Goal: Task Accomplishment & Management: Contribute content

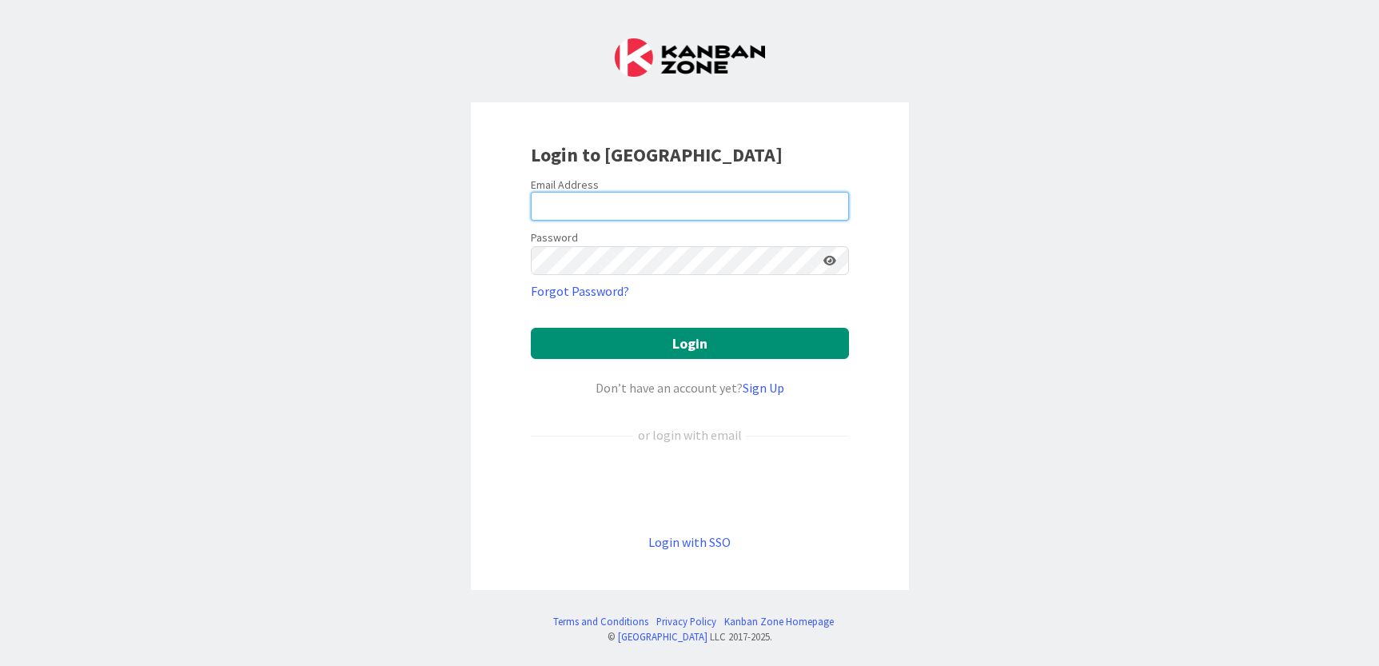
click at [689, 210] on input "email" at bounding box center [690, 206] width 318 height 29
type input "[PERSON_NAME][EMAIL_ADDRESS][PERSON_NAME][DOMAIN_NAME]"
click at [531, 328] on button "Login" at bounding box center [690, 343] width 318 height 31
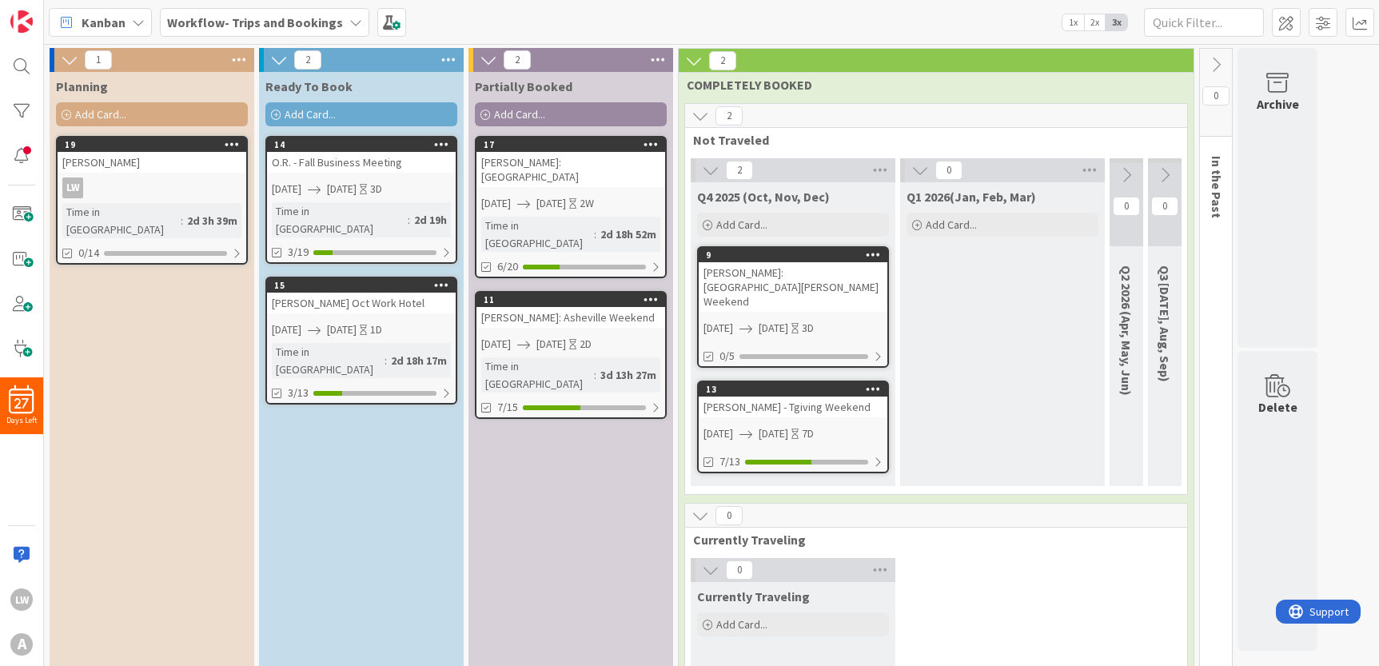
click at [590, 307] on div "[PERSON_NAME]: Asheville Weekend" at bounding box center [570, 317] width 189 height 21
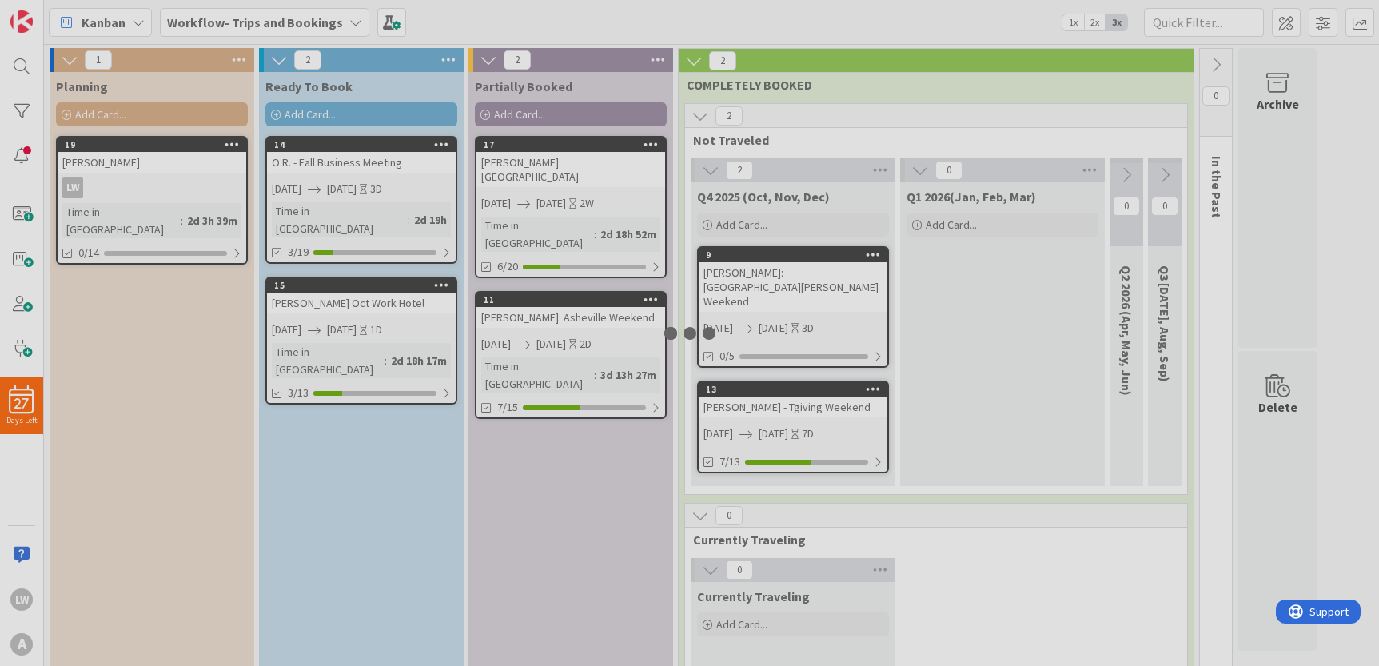
click at [590, 291] on div at bounding box center [689, 333] width 1379 height 666
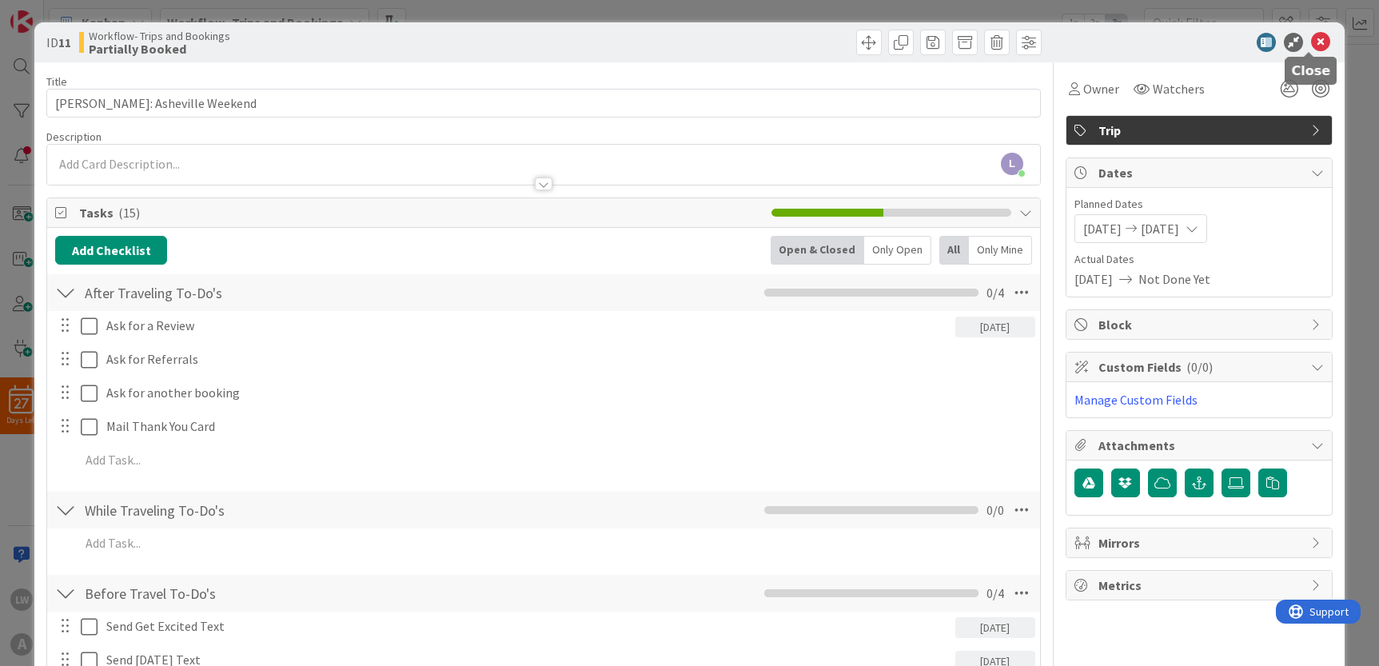
click at [1316, 42] on icon at bounding box center [1320, 42] width 19 height 19
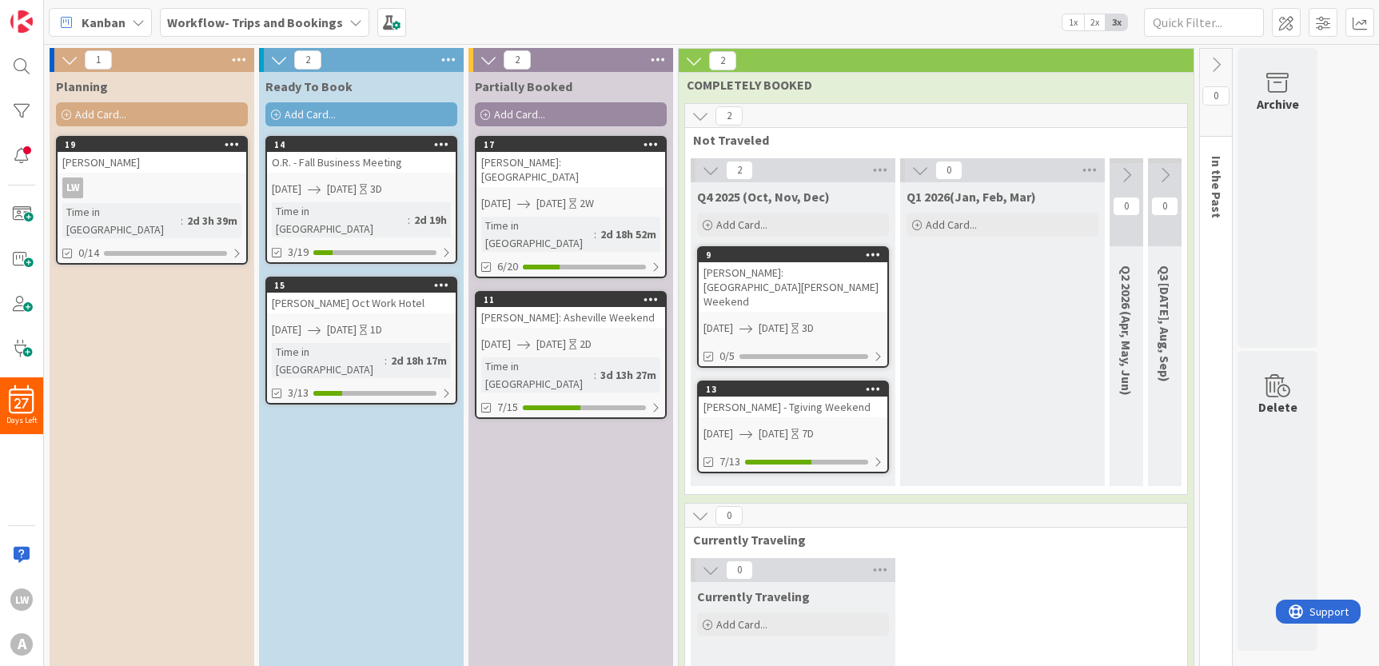
click at [318, 115] on span "Add Card..." at bounding box center [310, 114] width 51 height 14
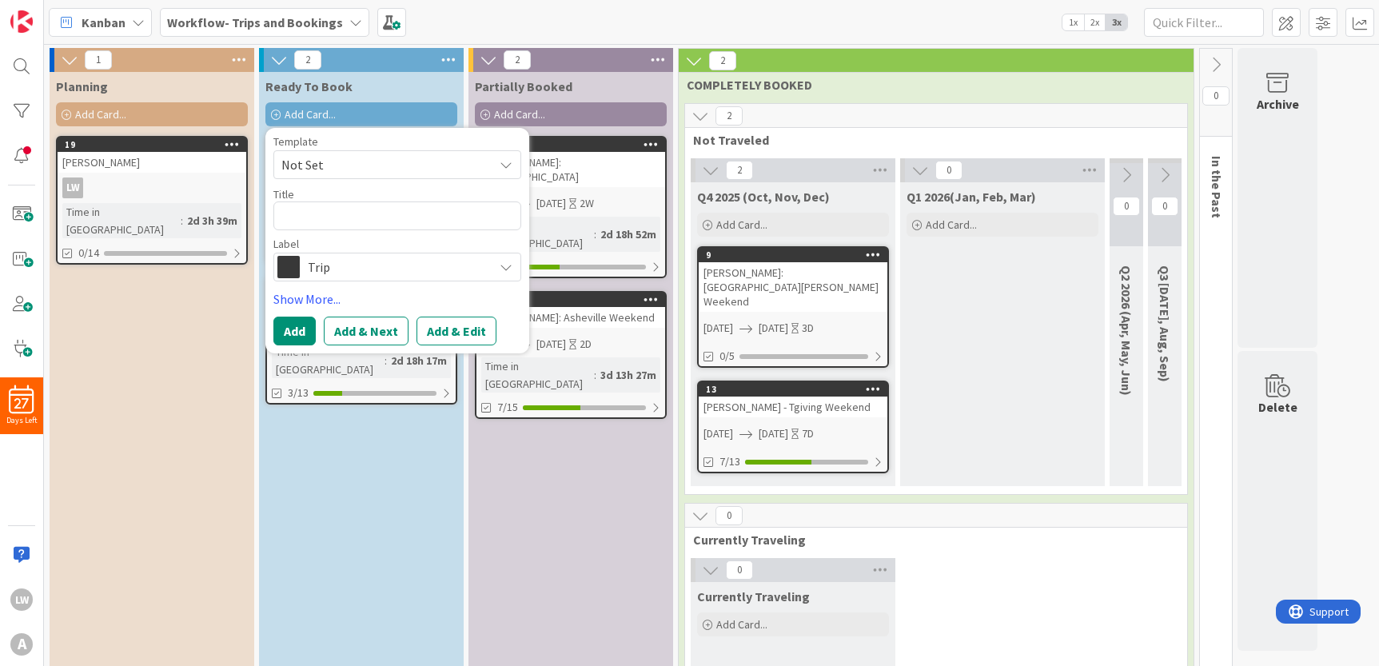
click at [332, 165] on span "Not Set" at bounding box center [381, 164] width 200 height 21
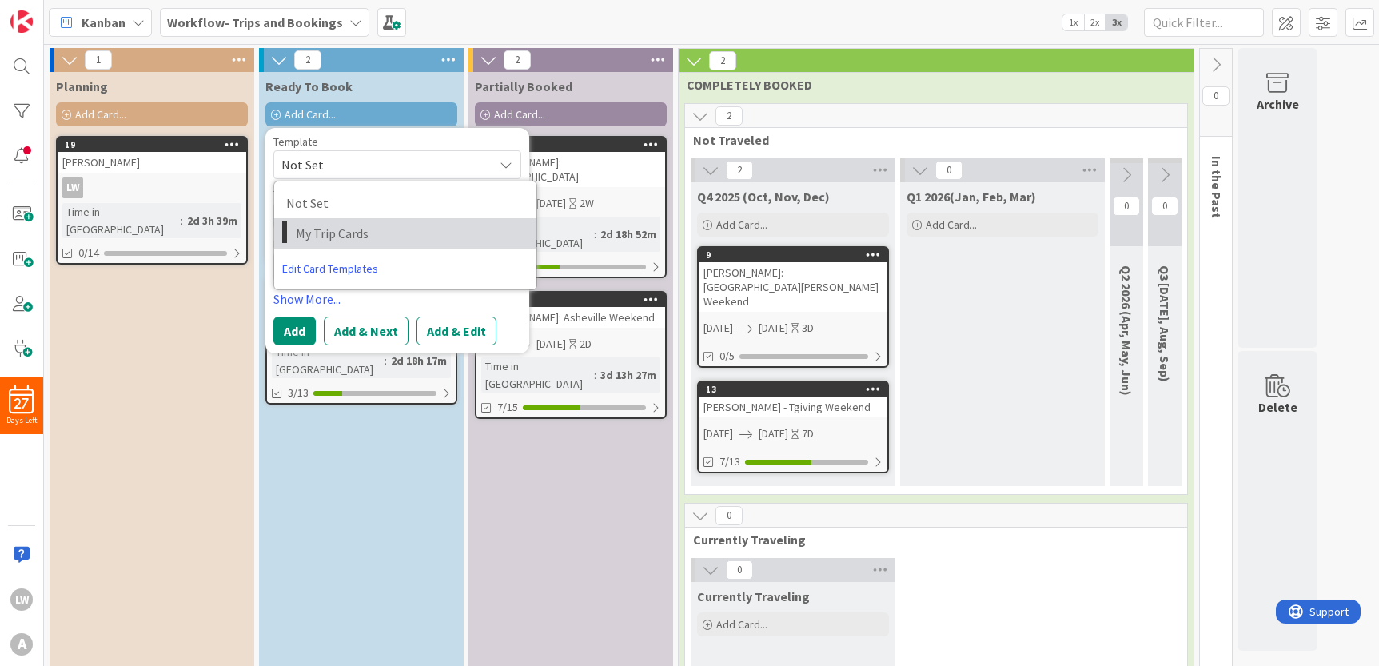
click at [332, 224] on span "My Trip Cards" at bounding box center [410, 233] width 229 height 21
type textarea "x"
type textarea "My Trip Cards"
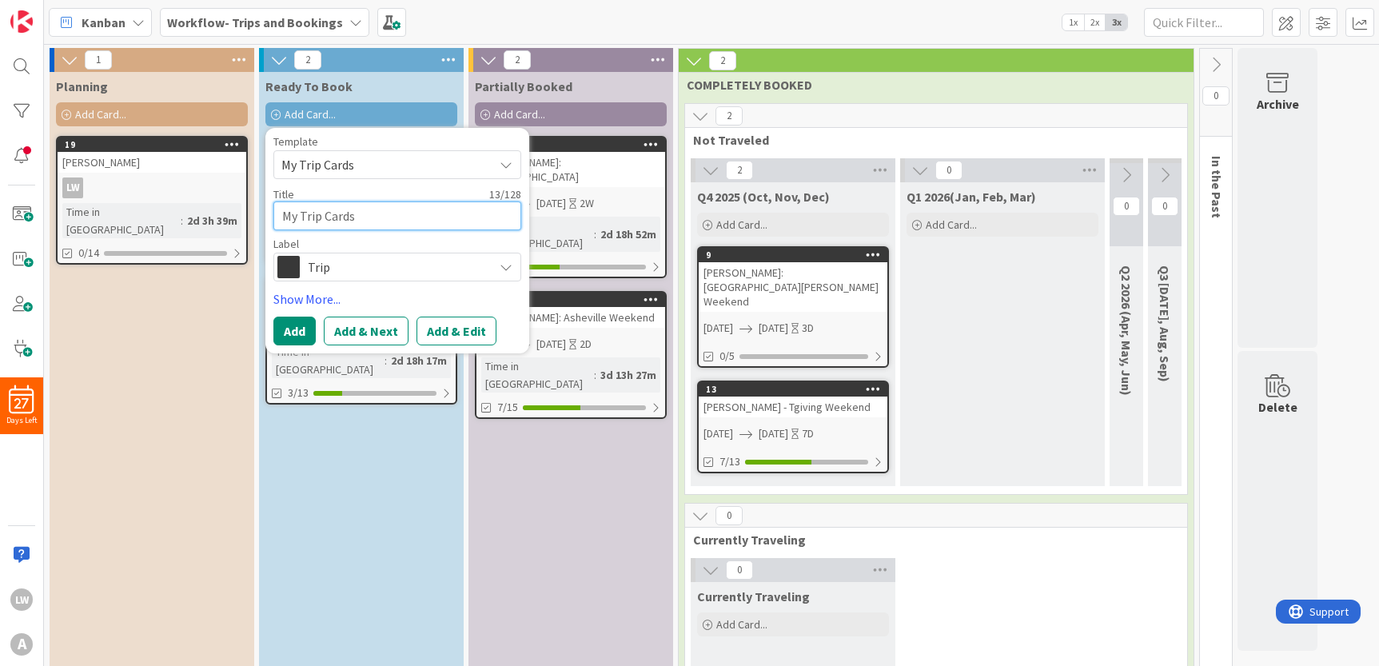
drag, startPoint x: 364, startPoint y: 218, endPoint x: 242, endPoint y: 212, distance: 121.6
click at [242, 212] on div "1 Planning Add Card... 19 [PERSON_NAME] Time in Column : 2d 3h 39m 0/14 2 Ready…" at bounding box center [683, 591] width 1272 height 1087
type textarea "x"
type textarea "My Trip Card"
type textarea "x"
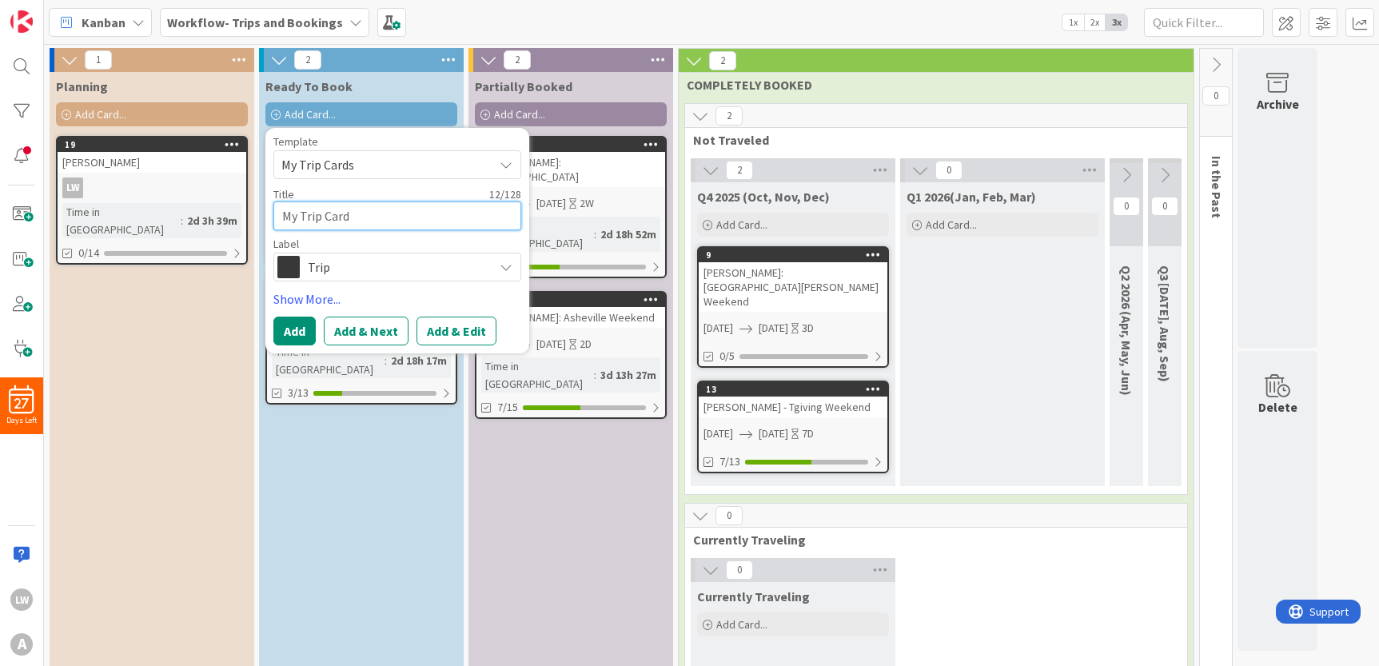
type textarea "My Trip Car"
type textarea "x"
type textarea "My Trip Ca"
type textarea "x"
type textarea "My Trip C"
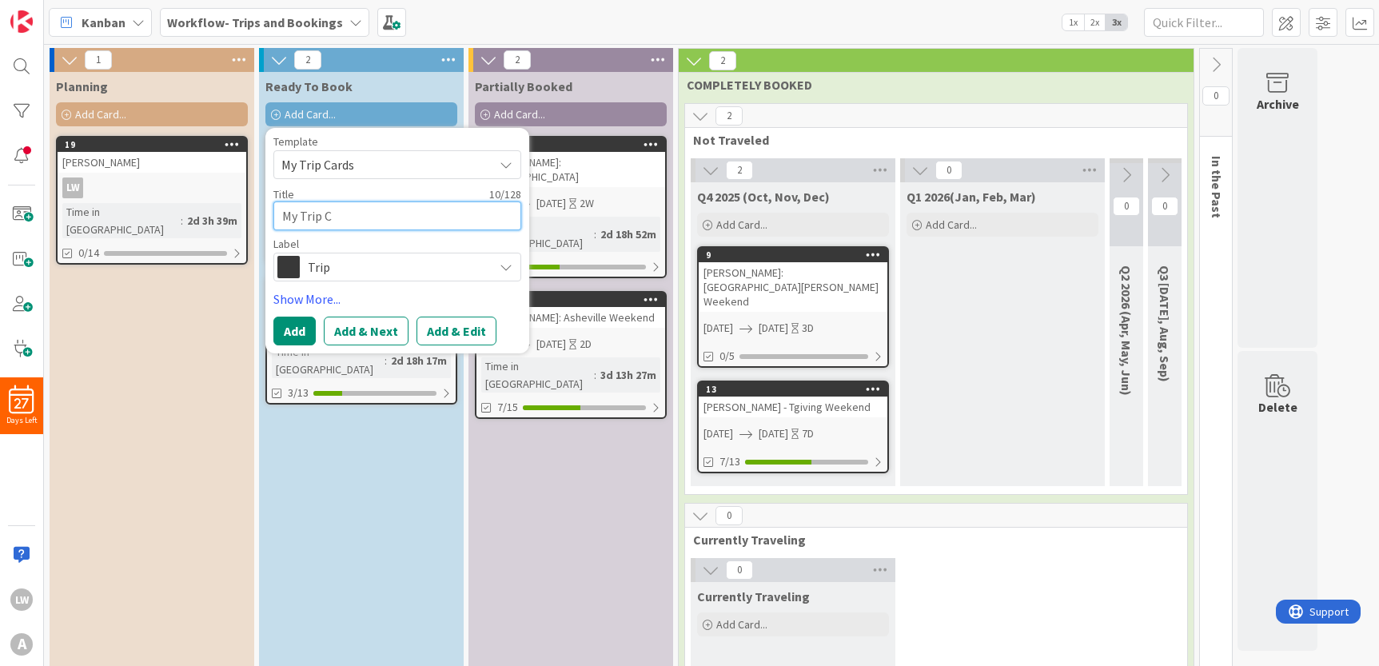
type textarea "x"
type textarea "My Trip"
type textarea "x"
type textarea "My Trip"
type textarea "x"
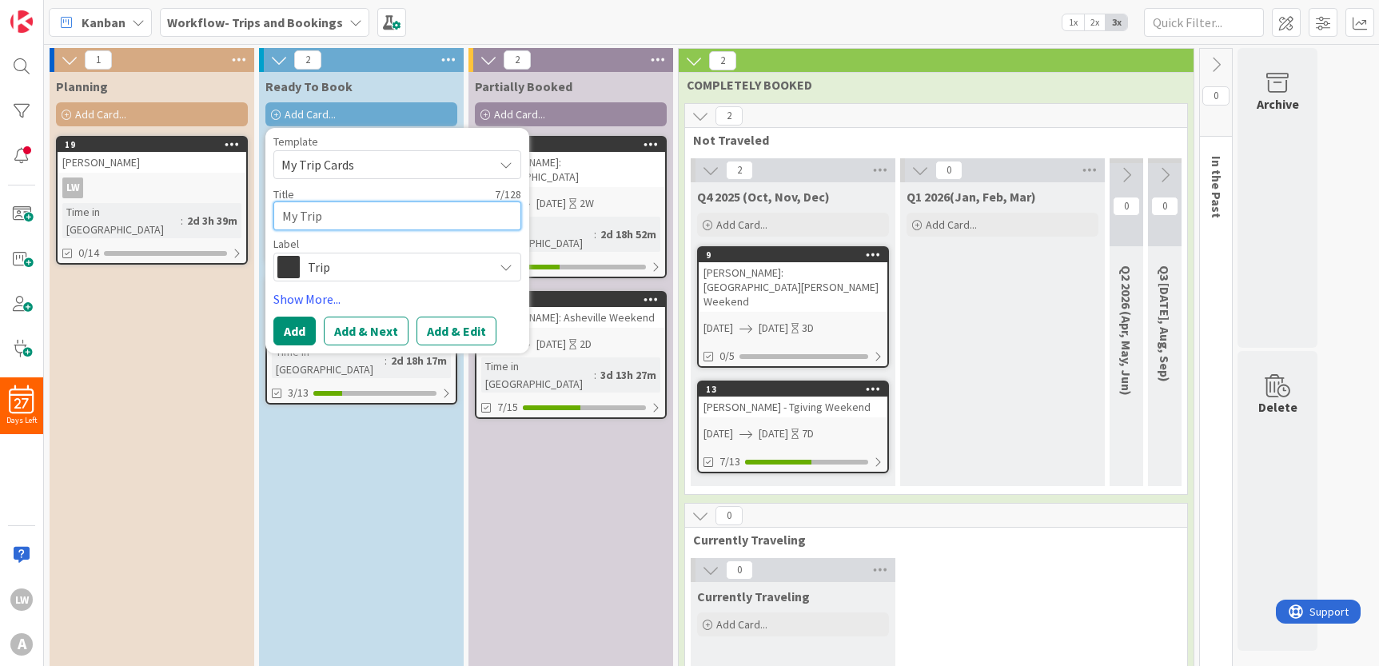
type textarea "My Tri"
type textarea "x"
type textarea "My Tr"
type textarea "x"
type textarea "My T"
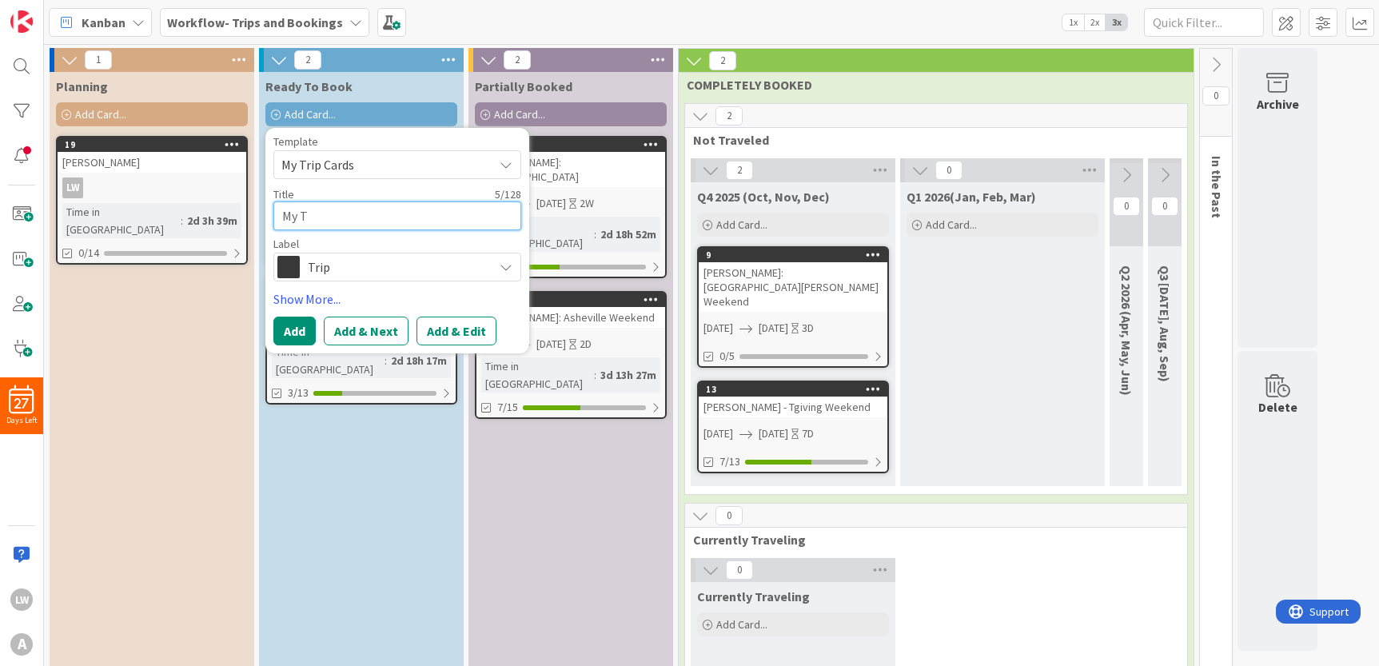
type textarea "x"
type textarea "My"
type textarea "x"
type textarea "My"
type textarea "x"
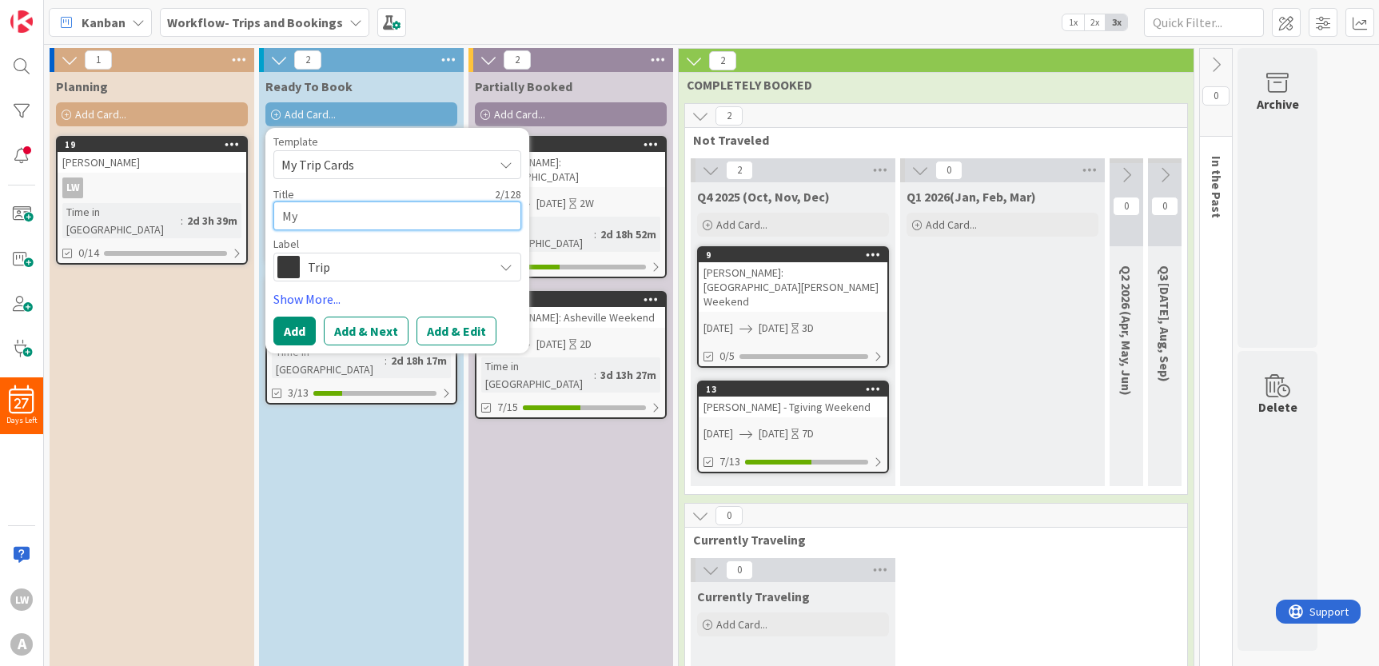
type textarea "M"
click at [400, 91] on div "Ready To Book" at bounding box center [361, 86] width 192 height 16
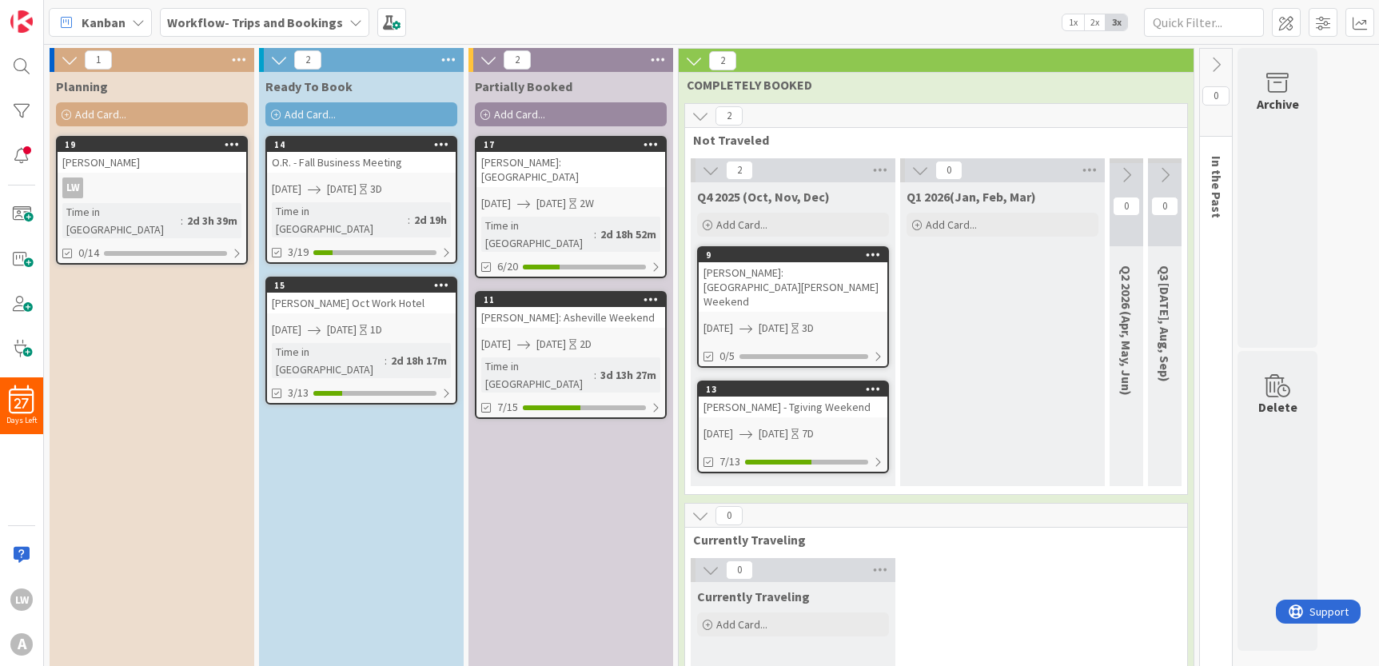
click at [346, 296] on link "15 [PERSON_NAME] Oct Work Hotel [DATE] [DATE] 1D Time in [GEOGRAPHIC_DATA] : 2d…" at bounding box center [361, 341] width 192 height 128
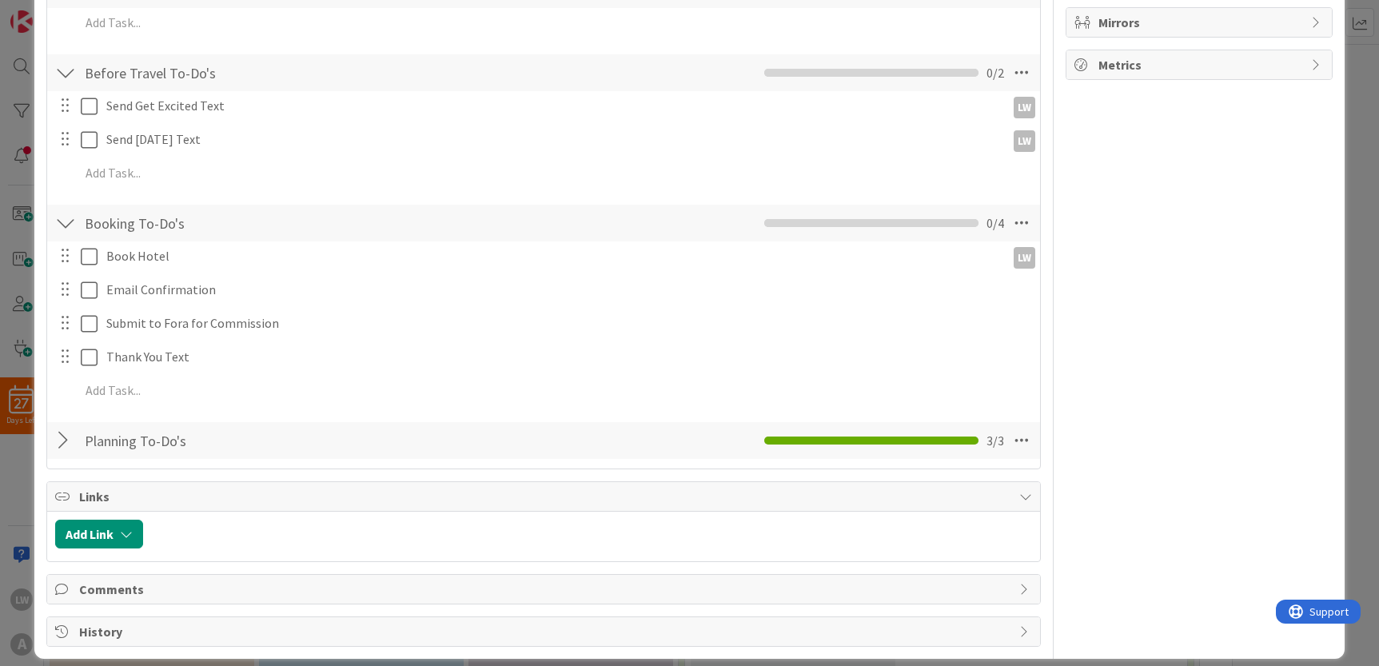
scroll to position [535, 0]
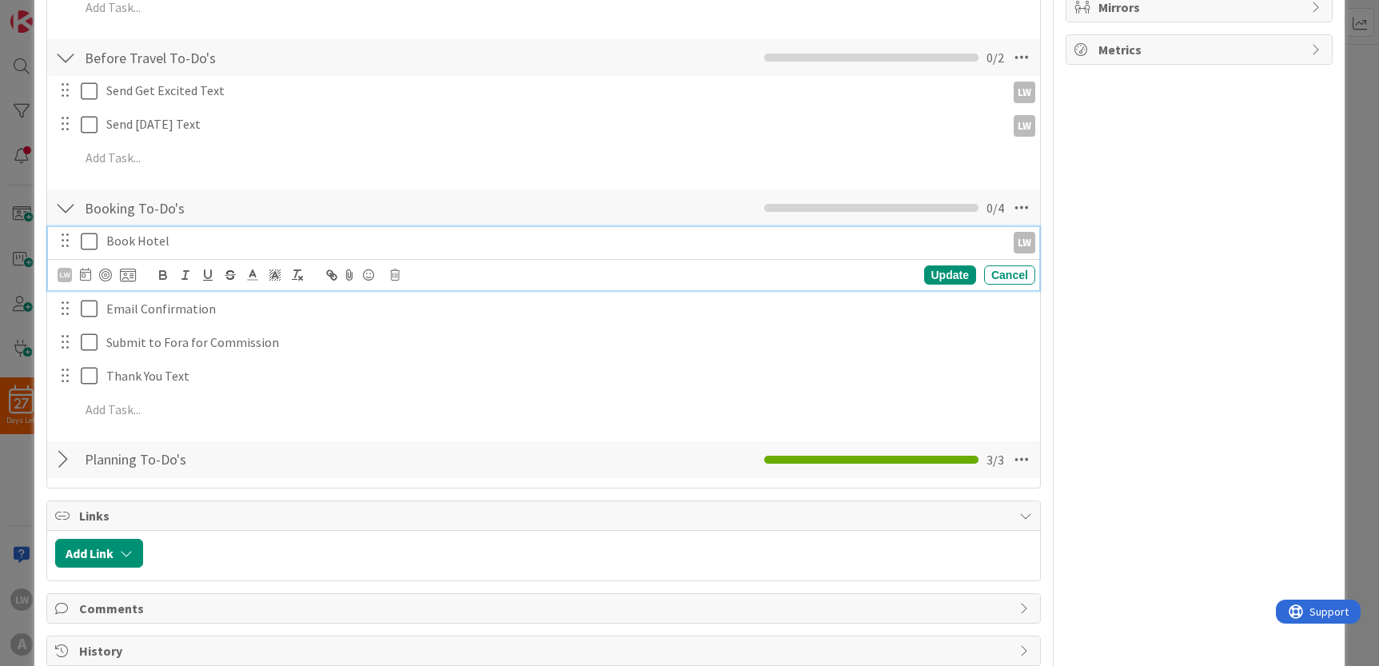
click at [88, 241] on icon at bounding box center [93, 241] width 24 height 19
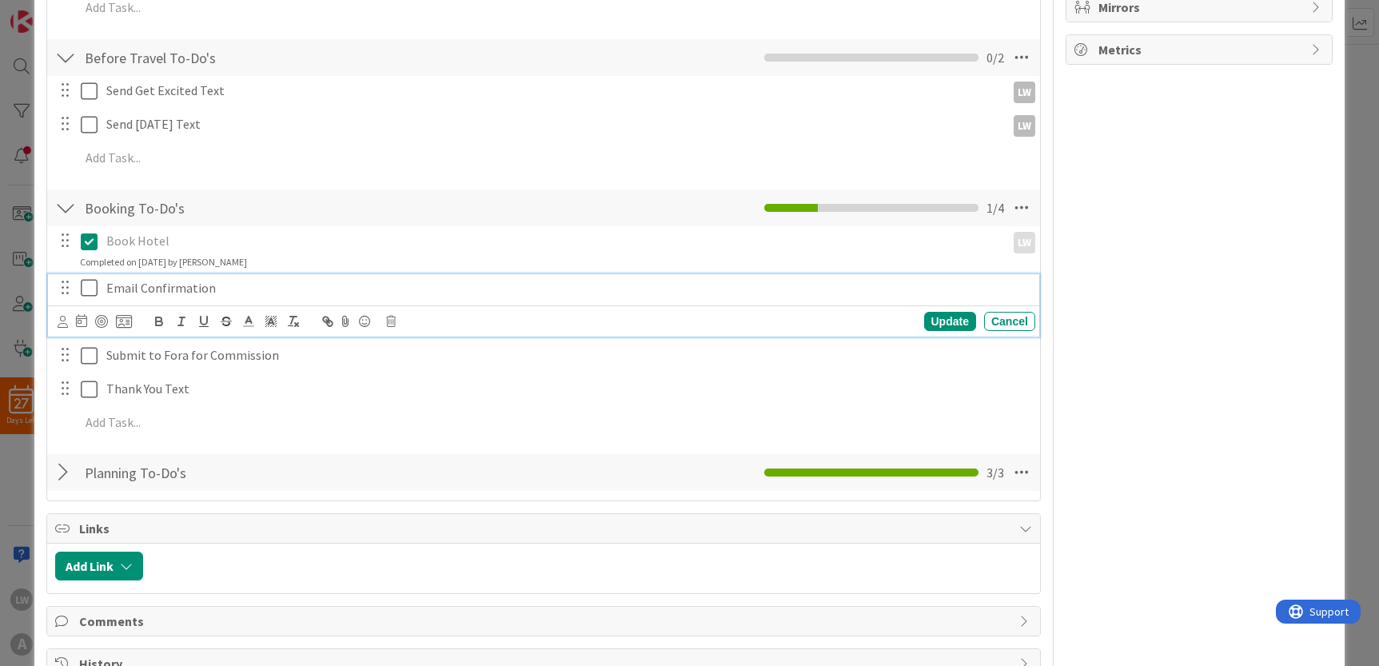
click at [86, 279] on icon at bounding box center [93, 287] width 24 height 19
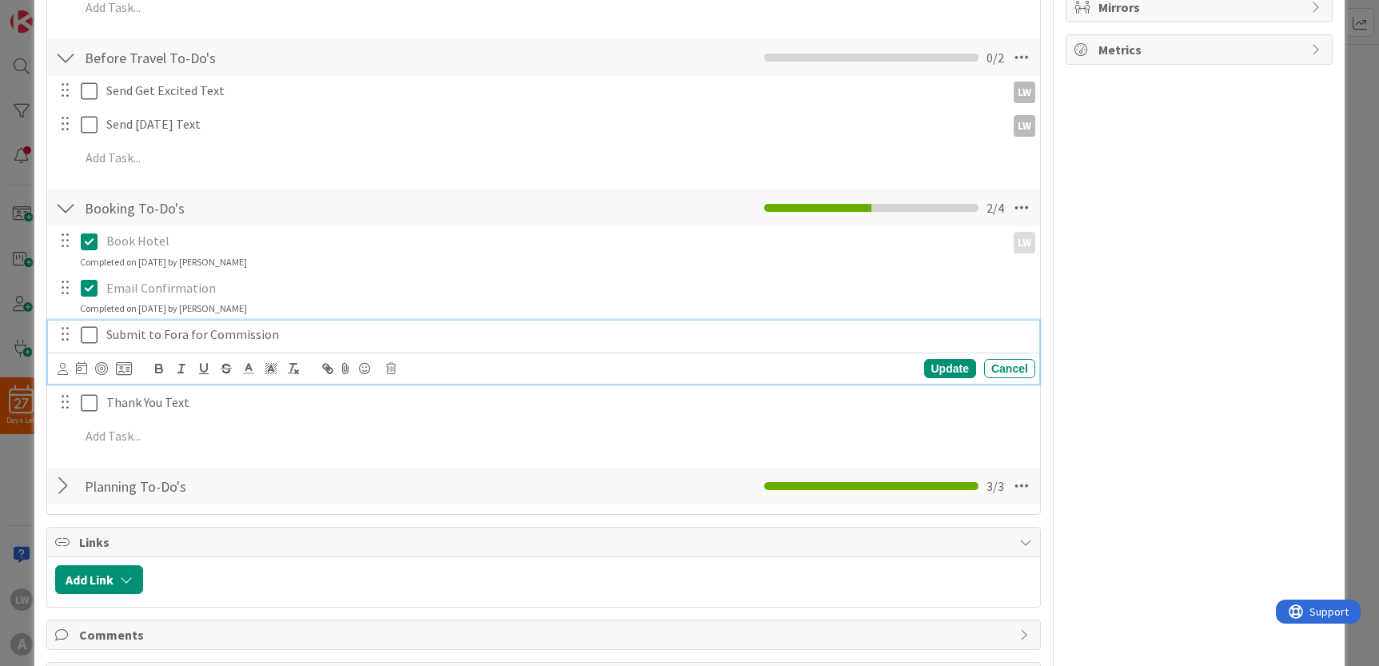
click at [88, 333] on icon at bounding box center [93, 334] width 24 height 19
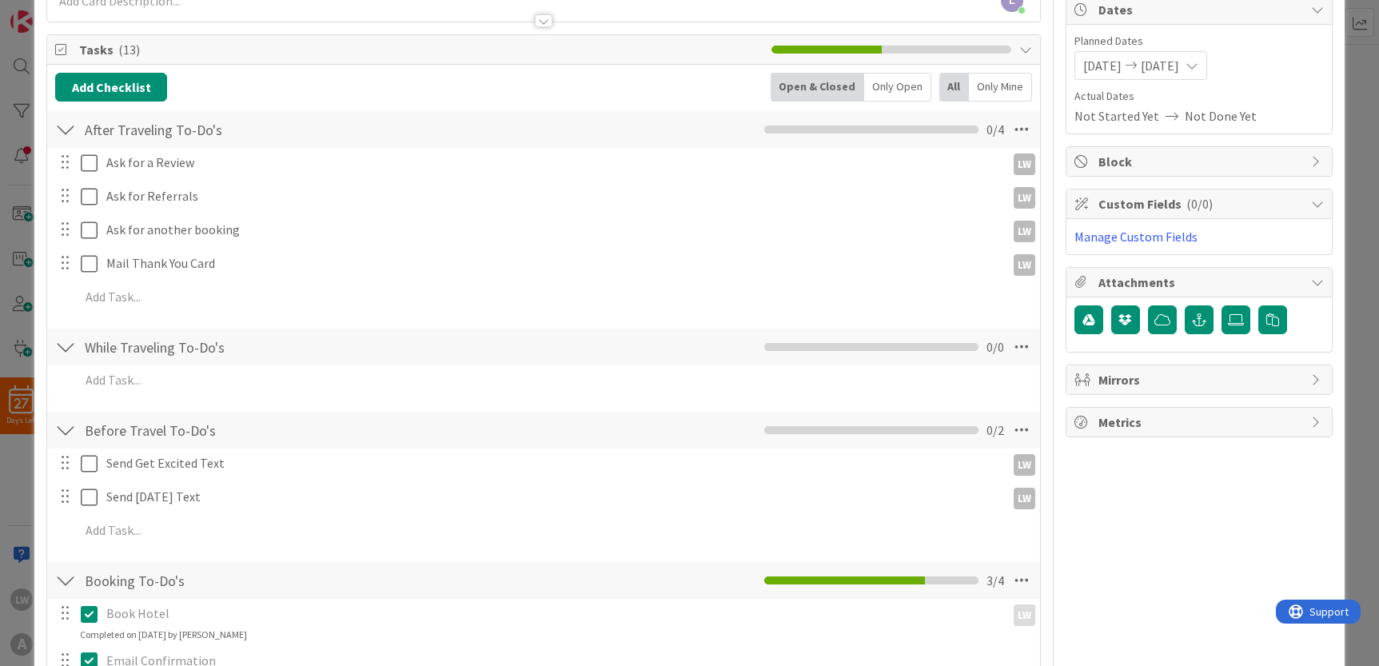
scroll to position [177, 0]
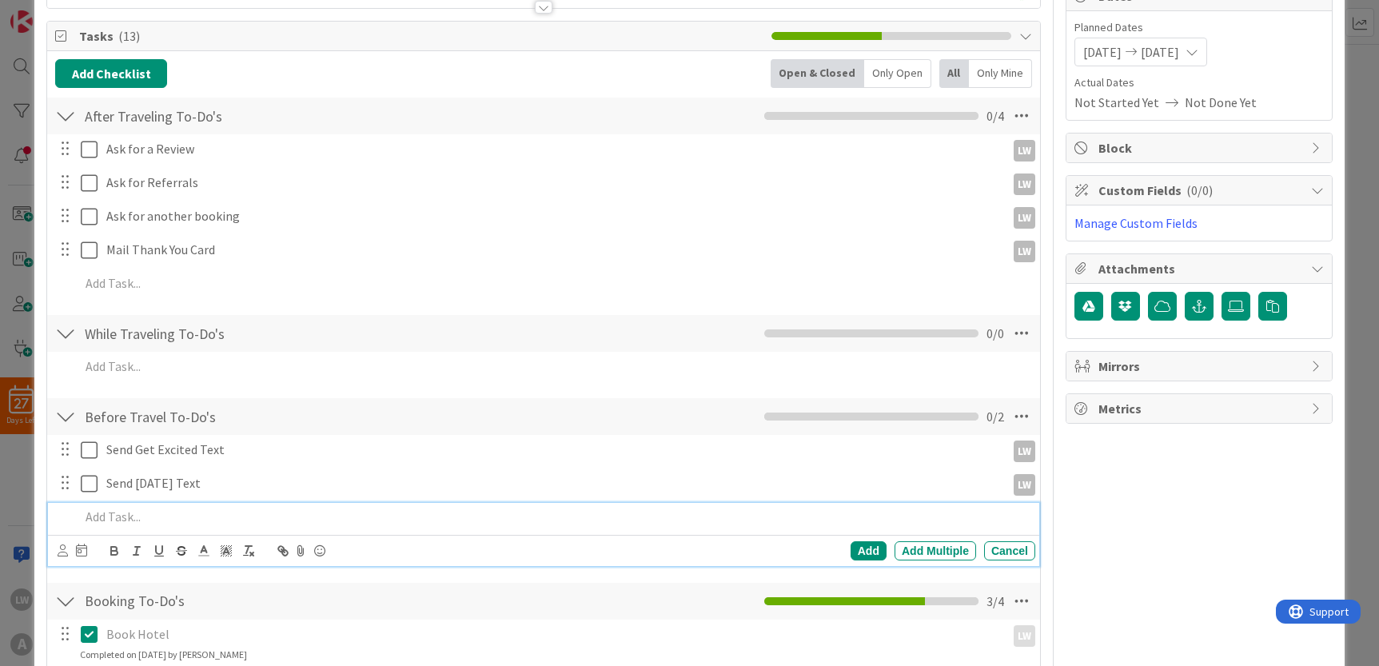
click at [161, 520] on p at bounding box center [554, 516] width 949 height 18
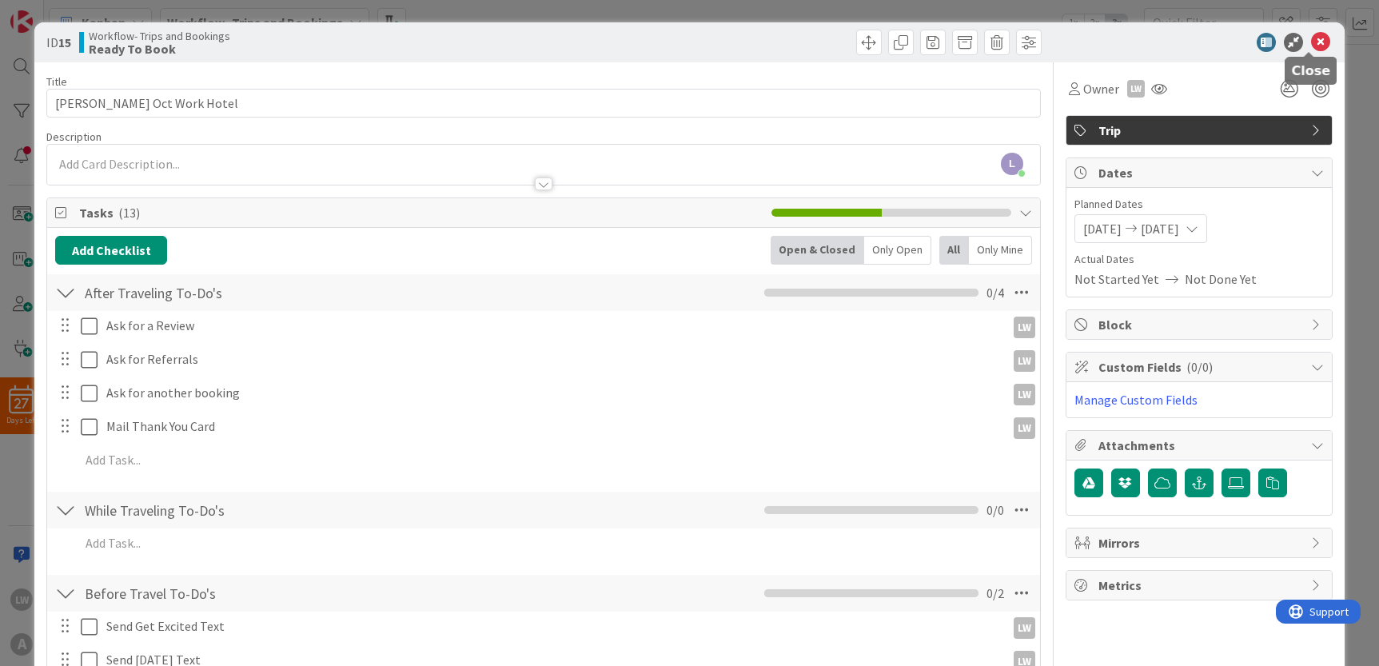
click at [1312, 43] on icon at bounding box center [1320, 42] width 19 height 19
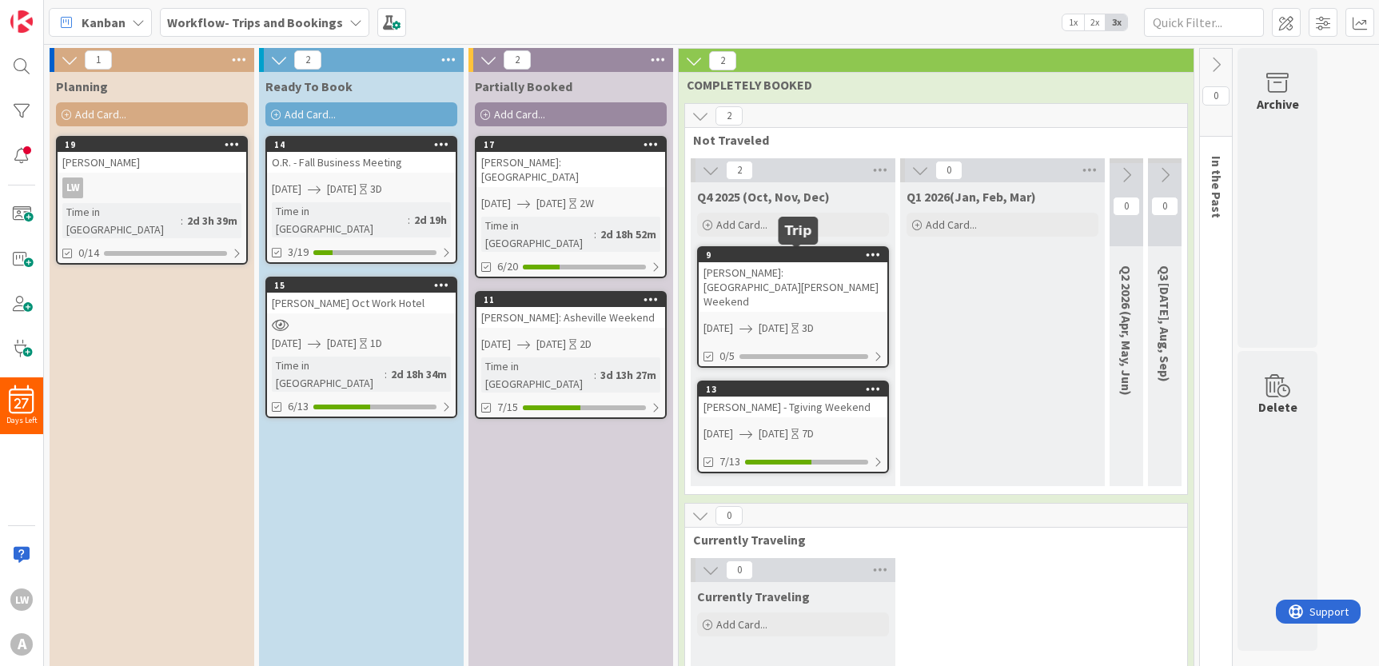
click at [765, 255] on div "9" at bounding box center [796, 254] width 181 height 11
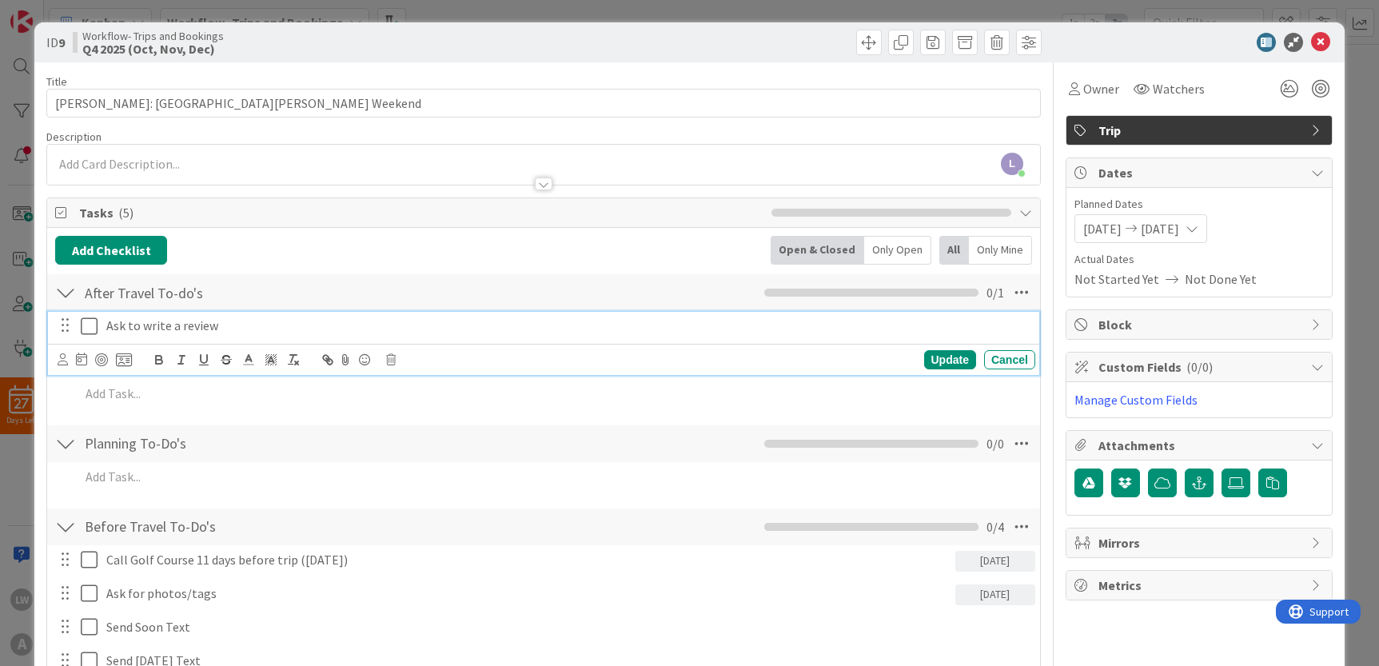
click at [127, 326] on p "Ask to write a review" at bounding box center [567, 325] width 922 height 18
click at [65, 357] on icon at bounding box center [63, 359] width 10 height 12
click at [140, 433] on span "[PERSON_NAME]" at bounding box center [167, 430] width 105 height 24
click at [941, 364] on div "Update" at bounding box center [950, 359] width 52 height 19
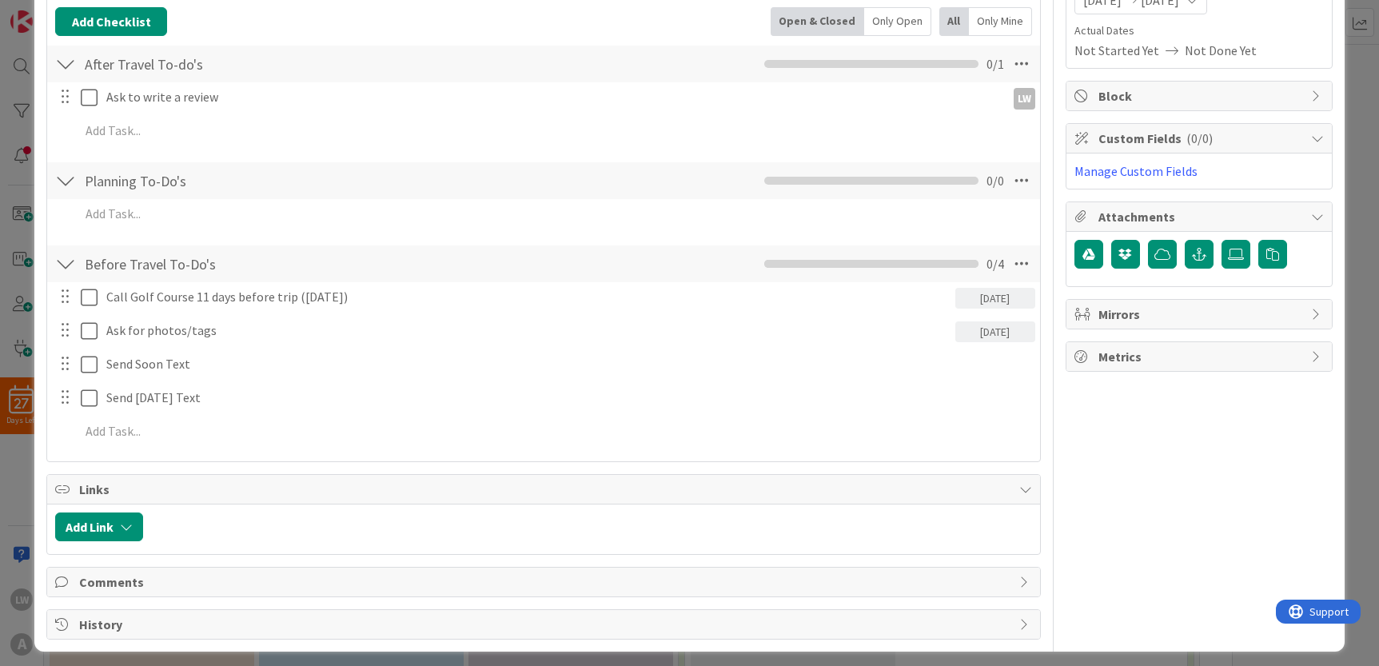
scroll to position [237, 0]
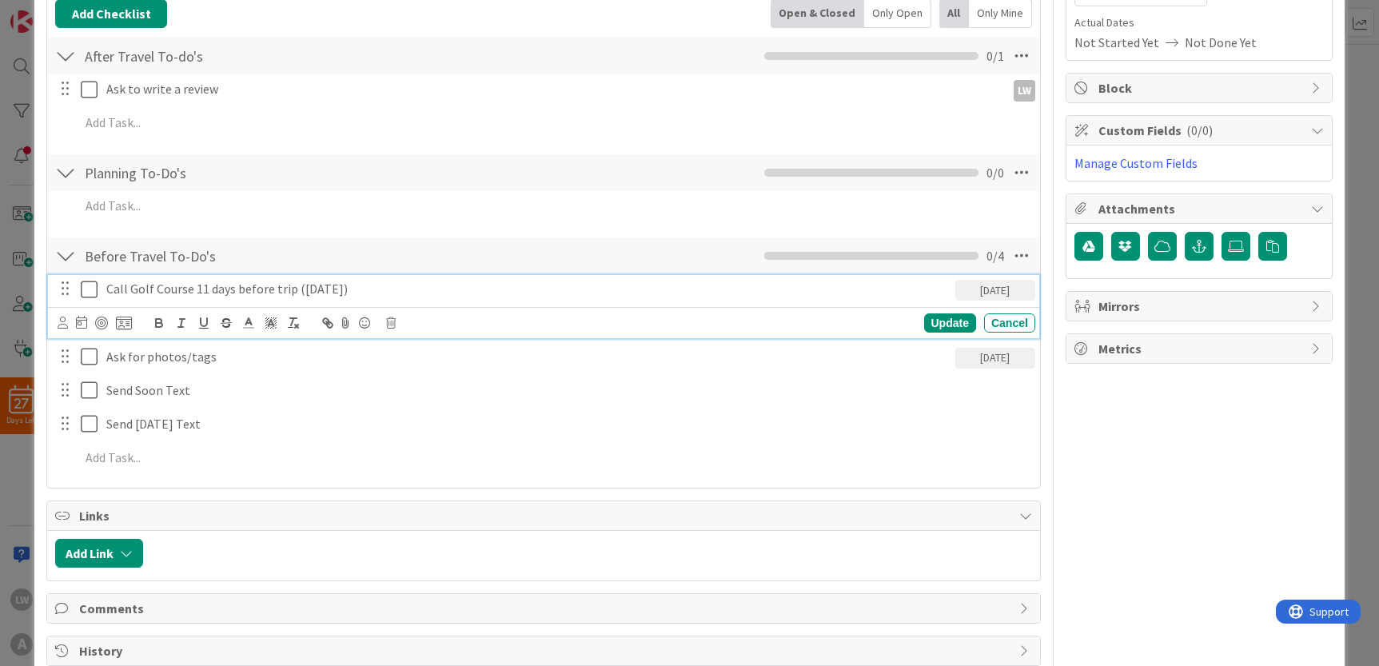
click at [121, 291] on p "Call Golf Course 11 days before trip ([DATE])" at bounding box center [527, 289] width 842 height 18
click at [66, 321] on icon at bounding box center [63, 322] width 10 height 12
click at [117, 394] on span "[PERSON_NAME]" at bounding box center [167, 393] width 105 height 24
click at [952, 320] on div "Update" at bounding box center [950, 322] width 52 height 19
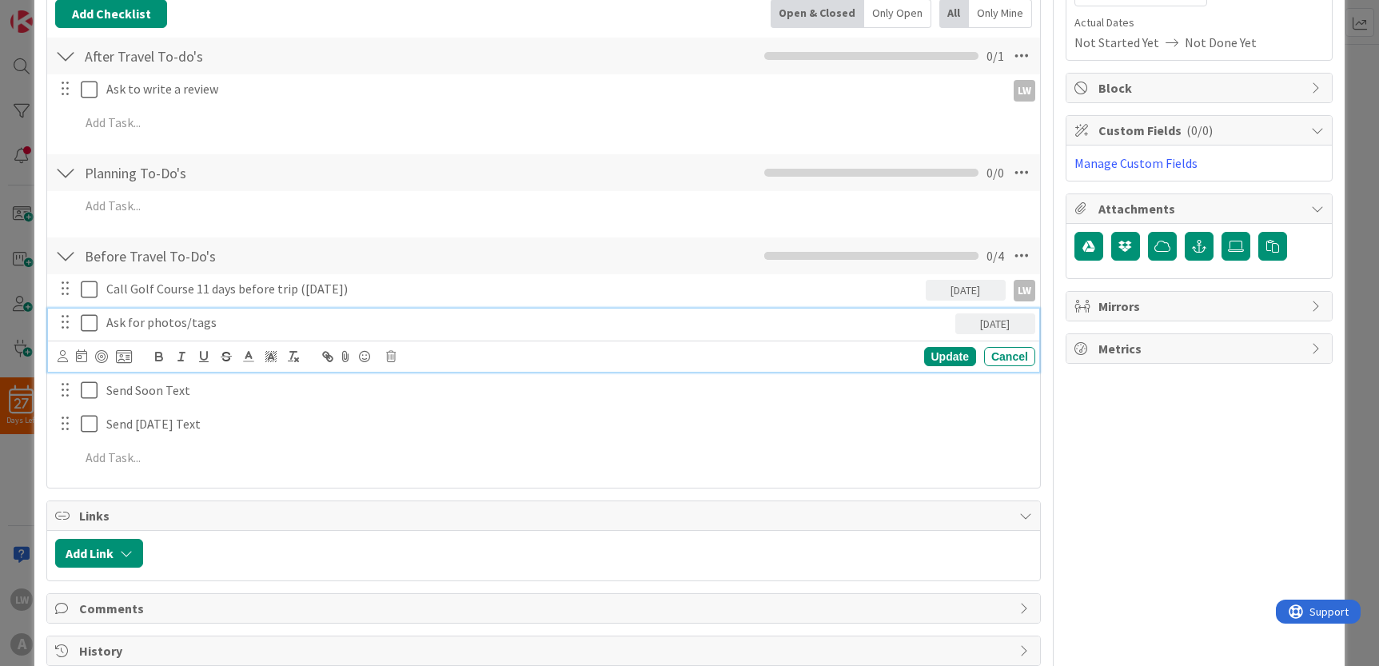
click at [121, 317] on p "Ask for photos/tags" at bounding box center [527, 322] width 842 height 18
click at [61, 351] on icon at bounding box center [63, 356] width 10 height 12
click at [240, 424] on link "LW [PERSON_NAME]" at bounding box center [185, 426] width 254 height 29
click at [930, 360] on div "Update" at bounding box center [950, 356] width 52 height 19
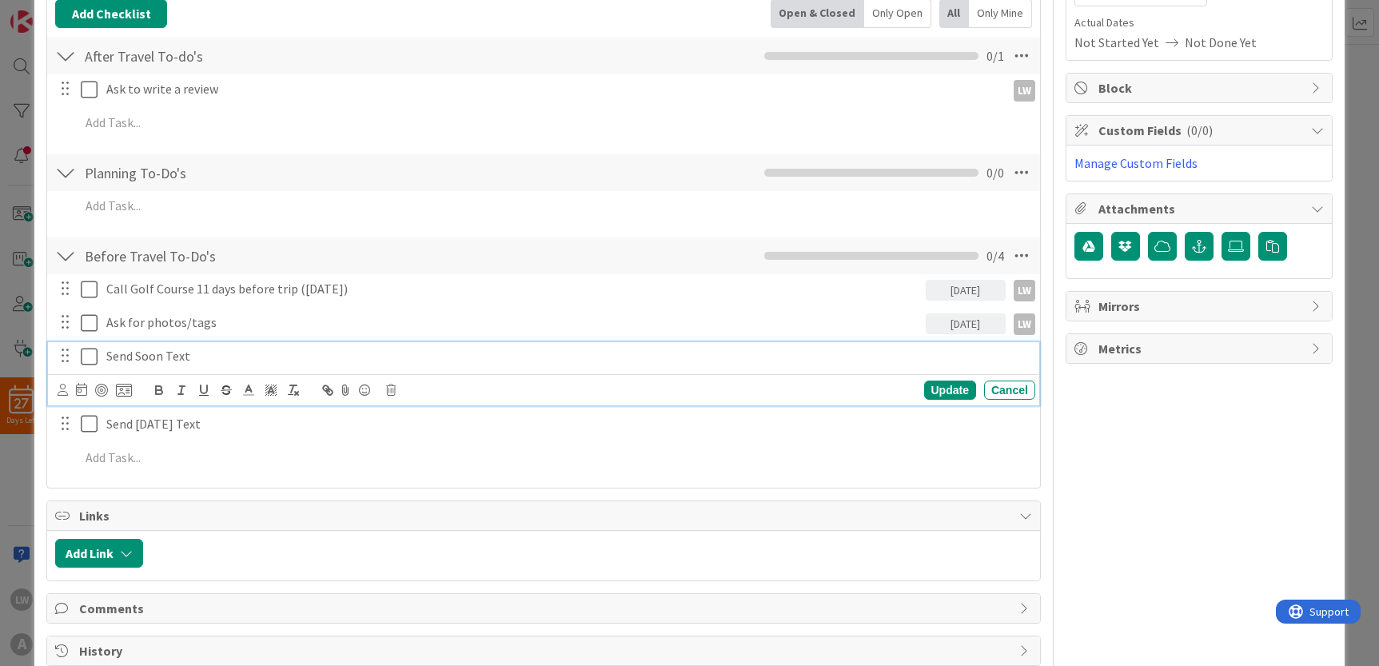
click at [183, 354] on p "Send Soon Text" at bounding box center [567, 356] width 922 height 18
click at [63, 390] on icon at bounding box center [63, 390] width 10 height 12
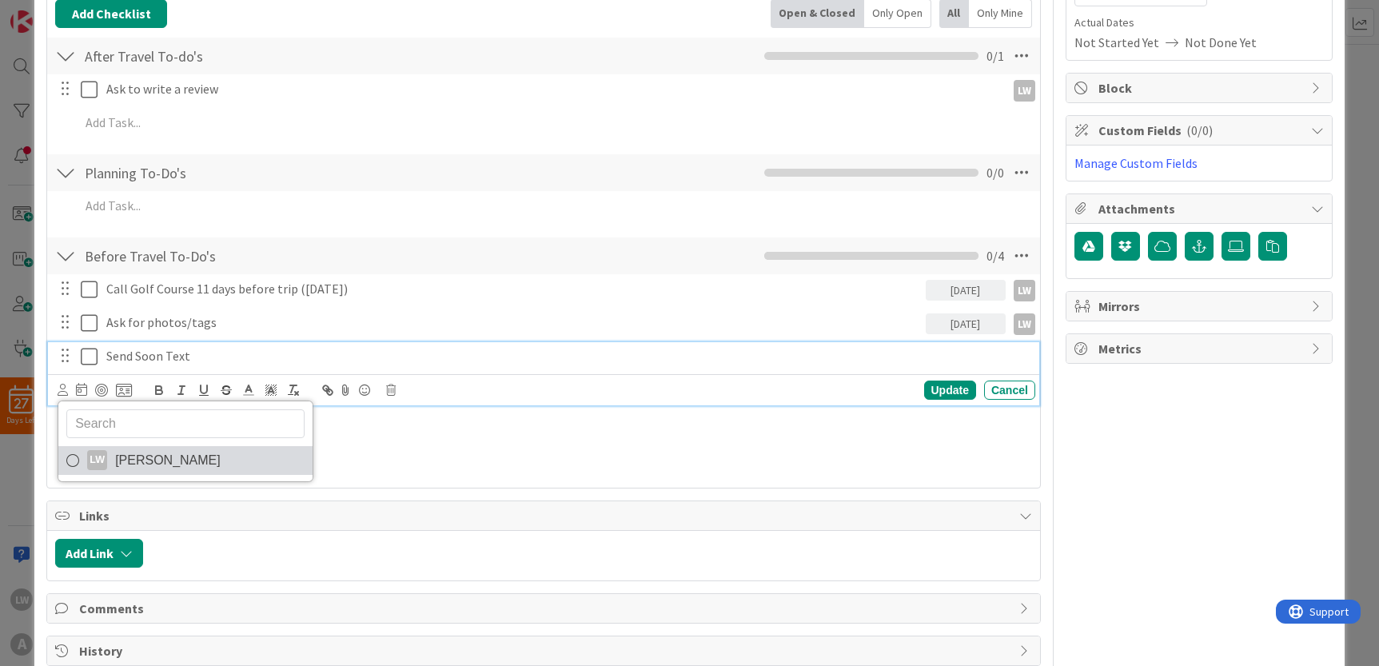
click at [106, 452] on div "LW" at bounding box center [97, 460] width 20 height 20
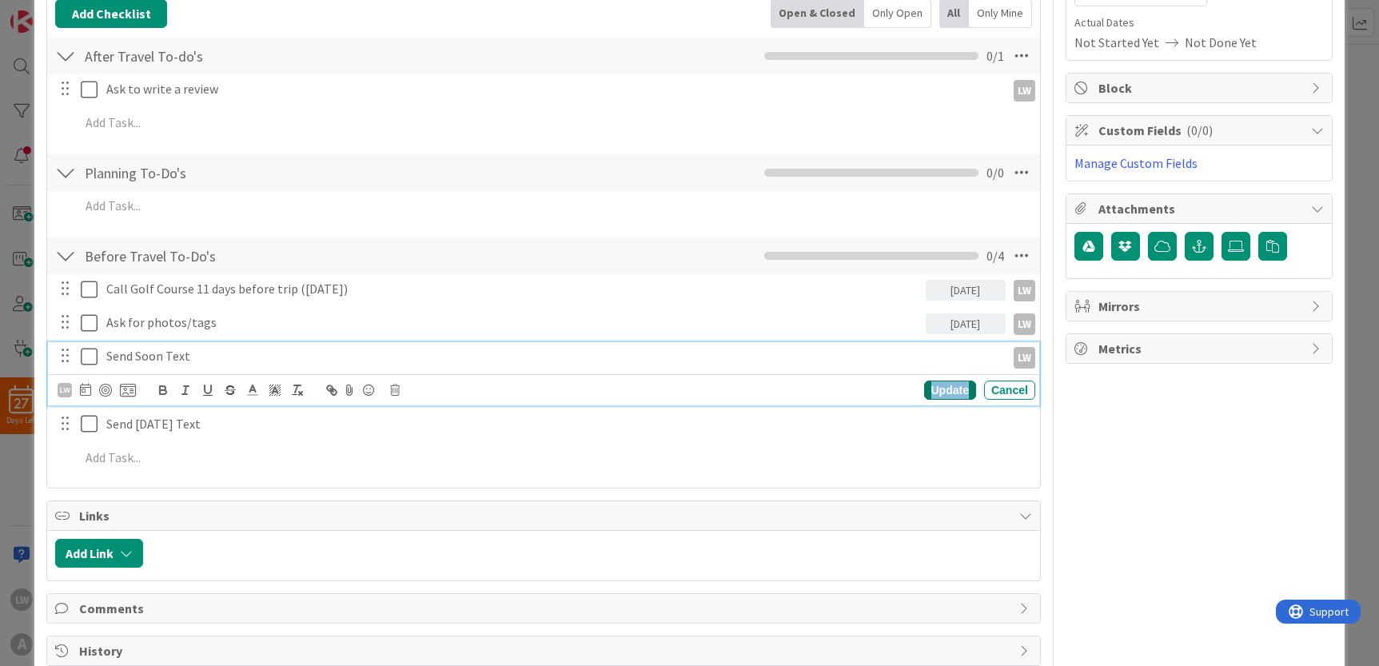
click at [945, 385] on div "Update" at bounding box center [950, 389] width 52 height 19
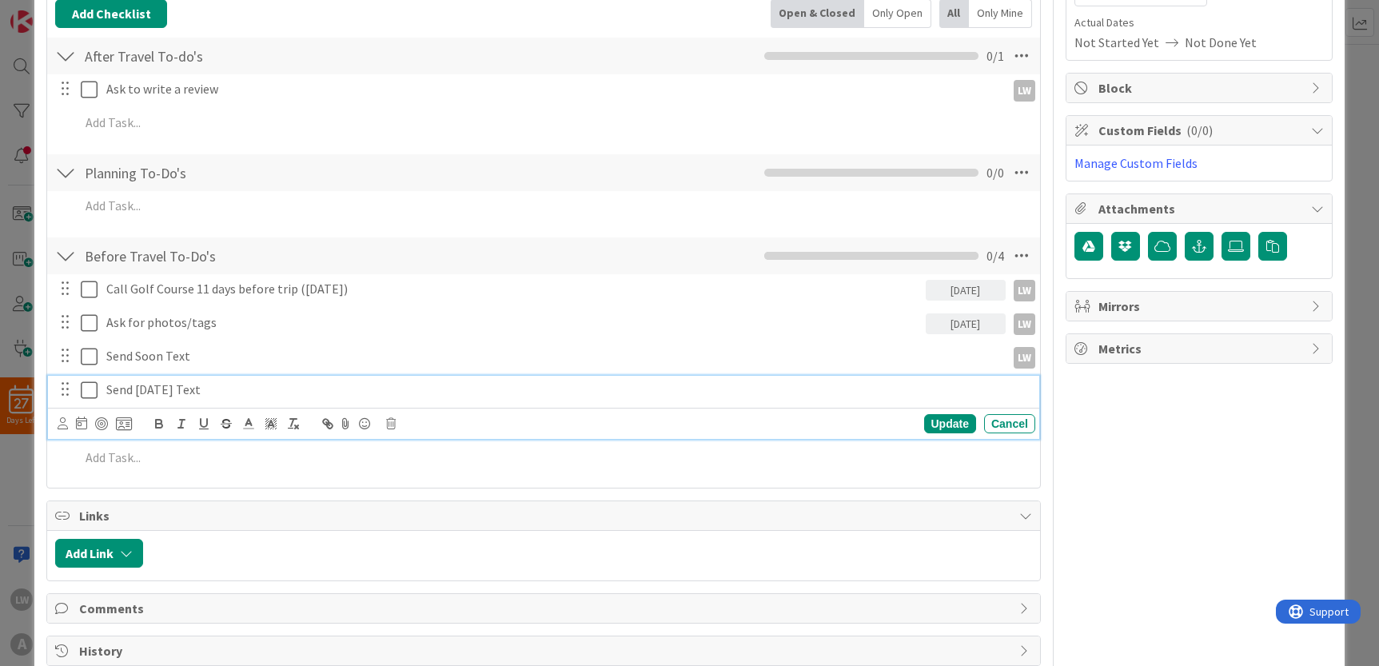
click at [208, 388] on p "Send [DATE] Text" at bounding box center [567, 389] width 922 height 18
click at [58, 423] on icon at bounding box center [63, 423] width 10 height 12
click at [135, 495] on span "[PERSON_NAME]" at bounding box center [167, 494] width 105 height 24
click at [933, 420] on div "Update" at bounding box center [950, 423] width 52 height 19
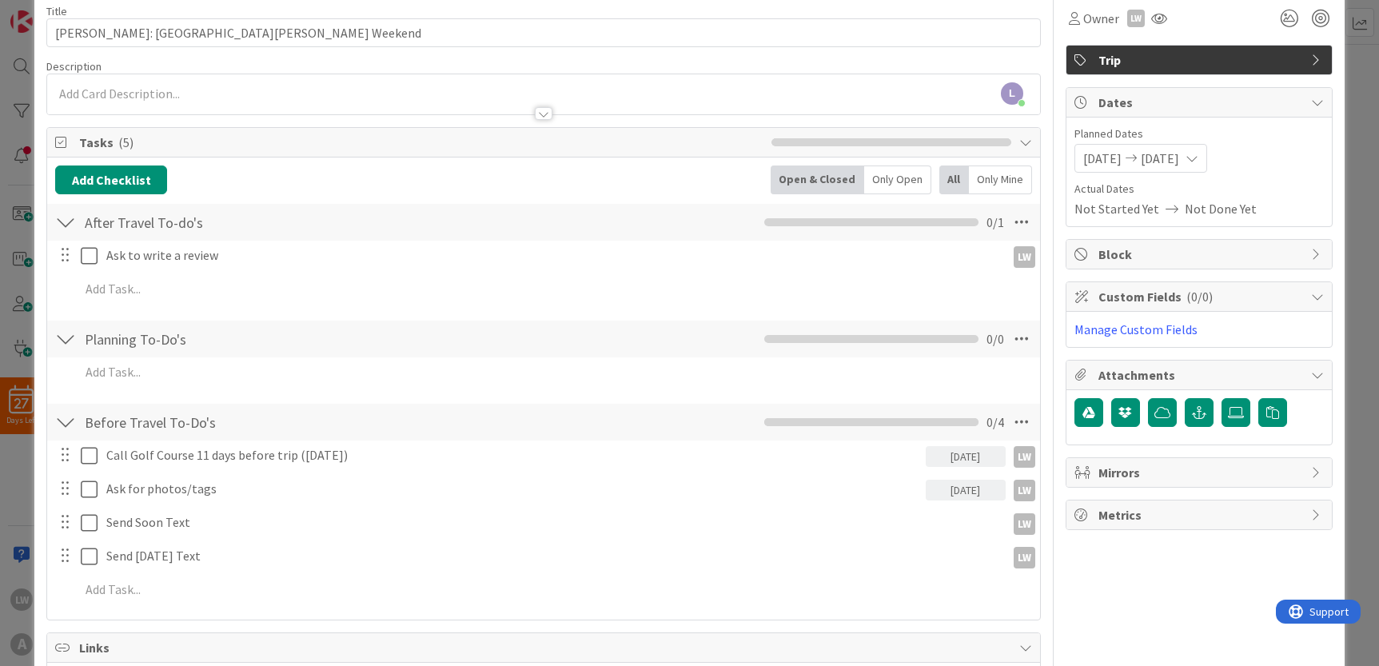
scroll to position [0, 0]
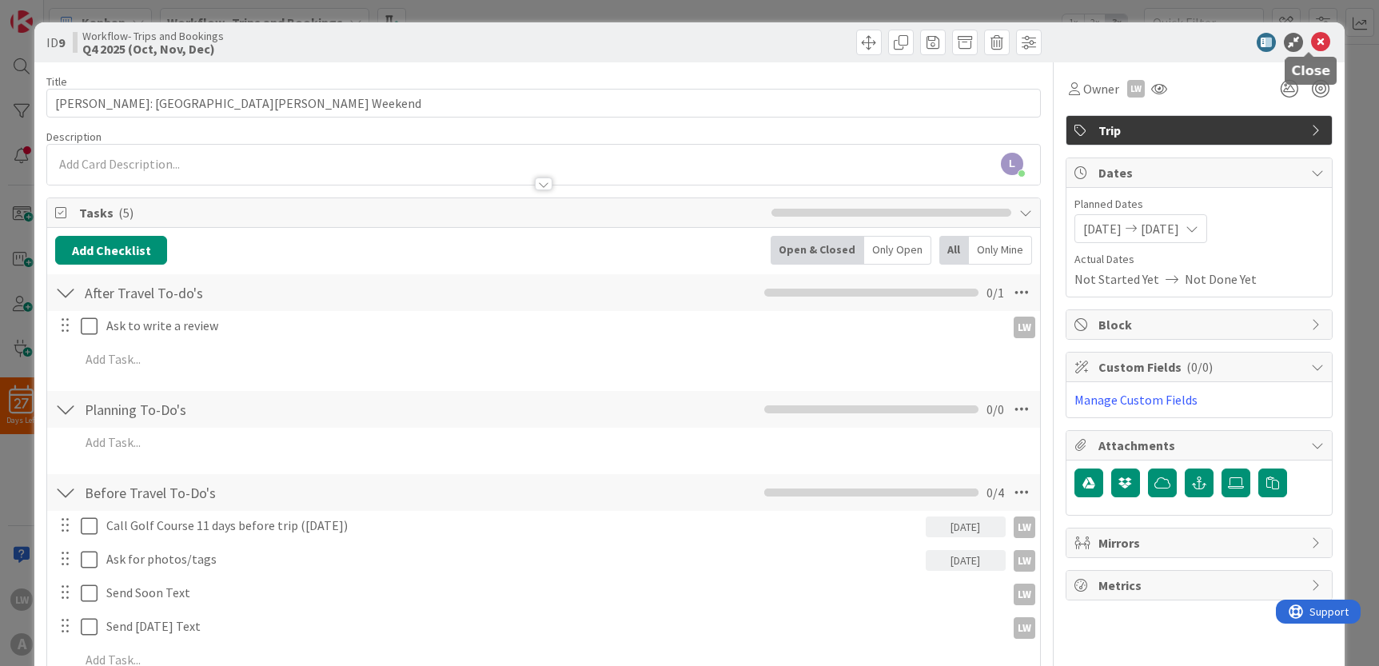
click at [1311, 37] on icon at bounding box center [1320, 42] width 19 height 19
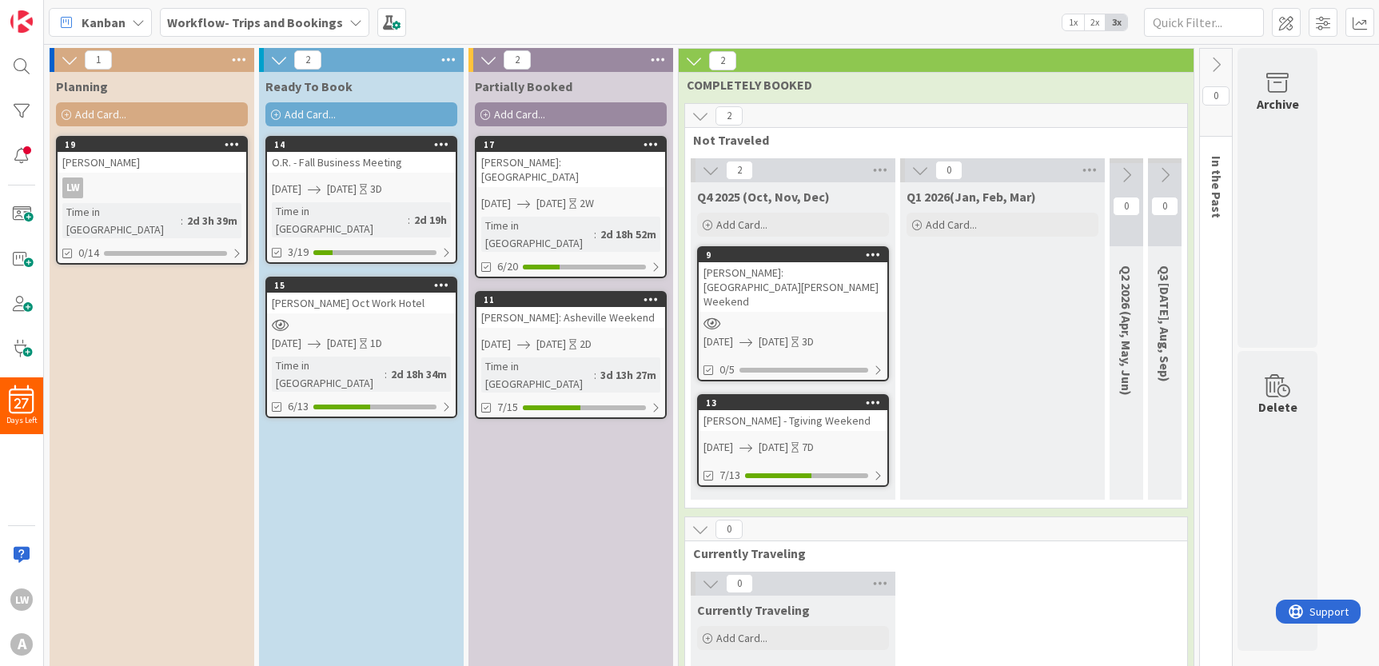
click at [737, 433] on link "13 [PERSON_NAME] - Tgiving Weekend [DATE] [DATE] 7D 7/13" at bounding box center [793, 440] width 192 height 93
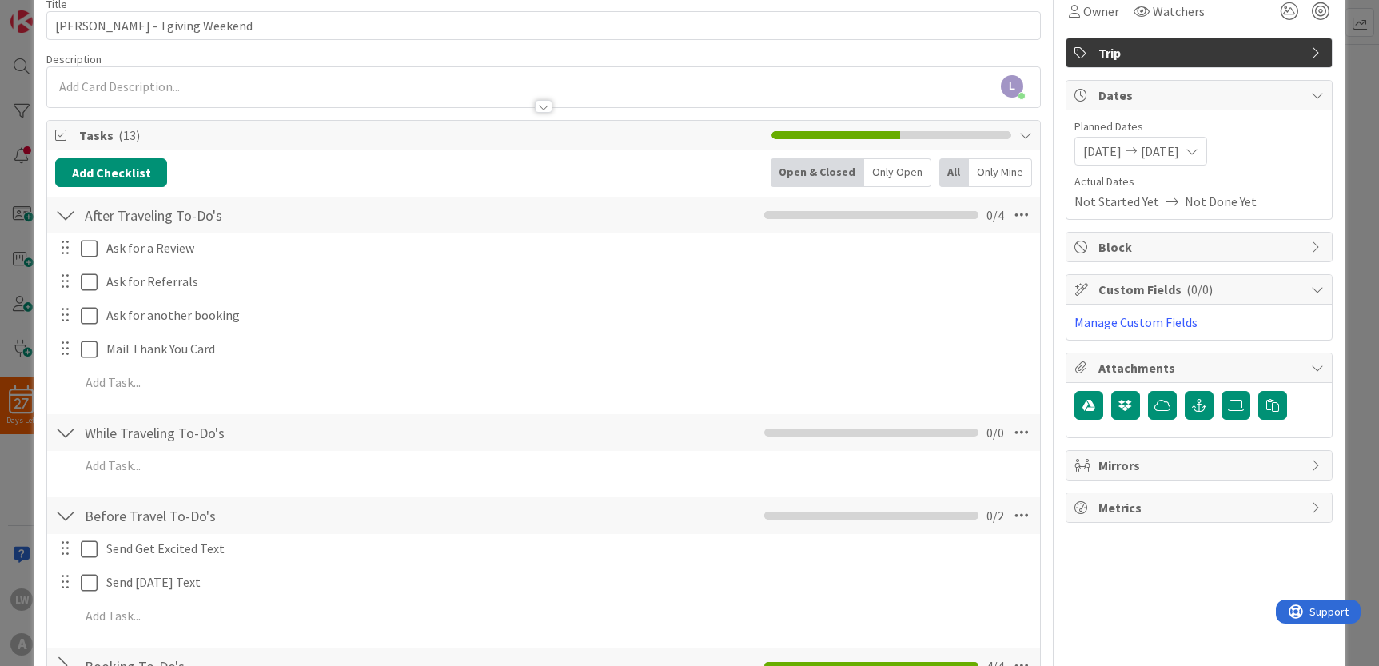
scroll to position [281, 0]
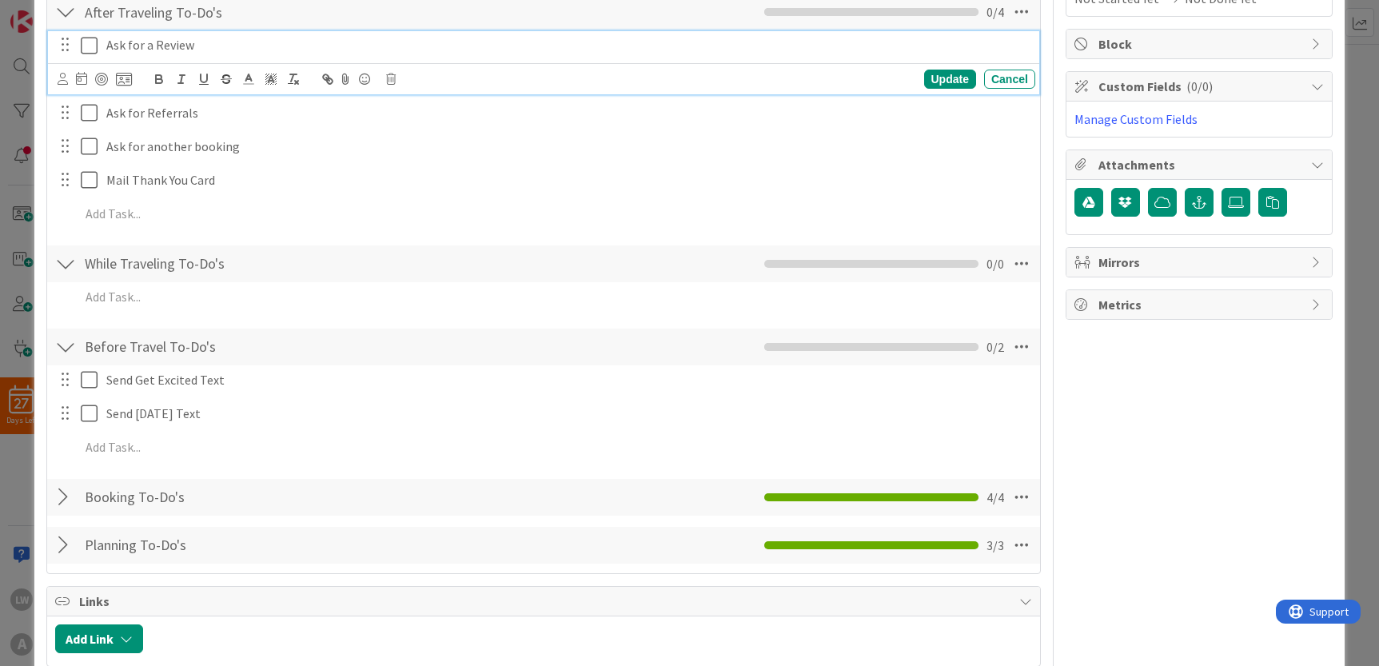
click at [117, 53] on p "Ask for a Review" at bounding box center [567, 45] width 922 height 18
click at [61, 75] on icon at bounding box center [63, 79] width 10 height 12
click at [137, 148] on span "[PERSON_NAME]" at bounding box center [167, 149] width 105 height 24
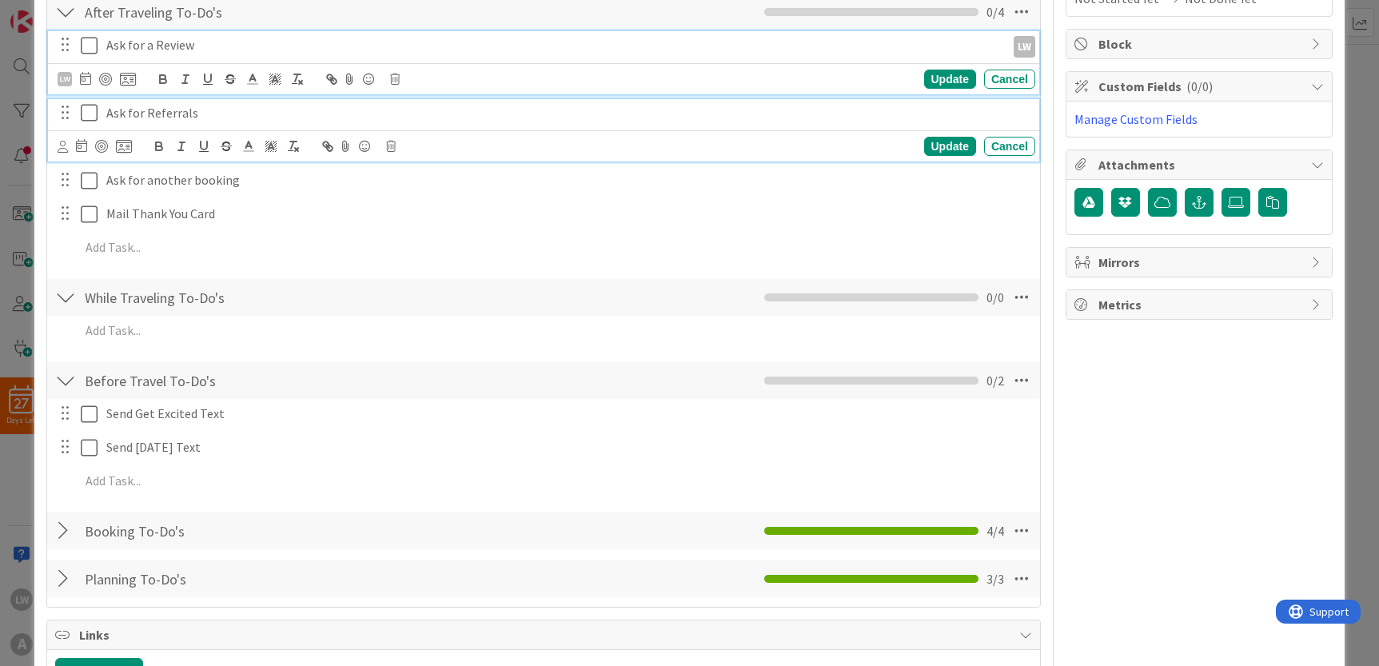
click at [122, 114] on p "Ask for Referrals" at bounding box center [567, 113] width 922 height 18
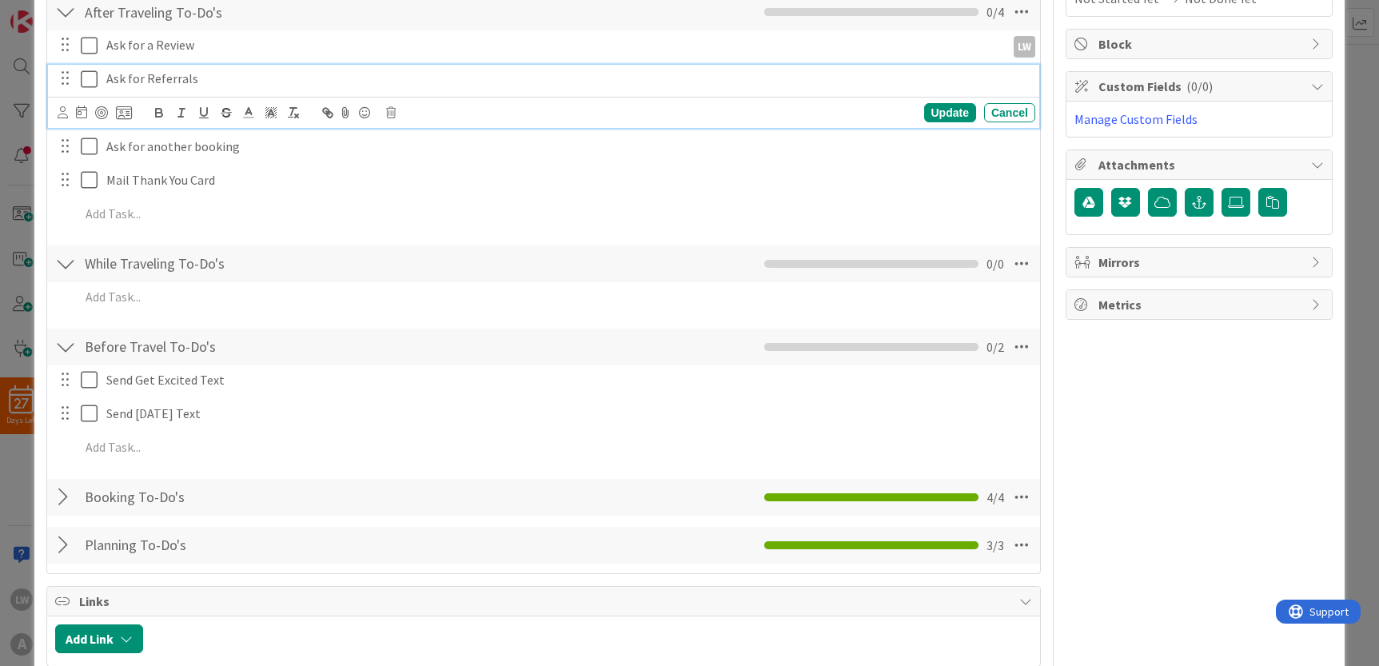
scroll to position [246, 0]
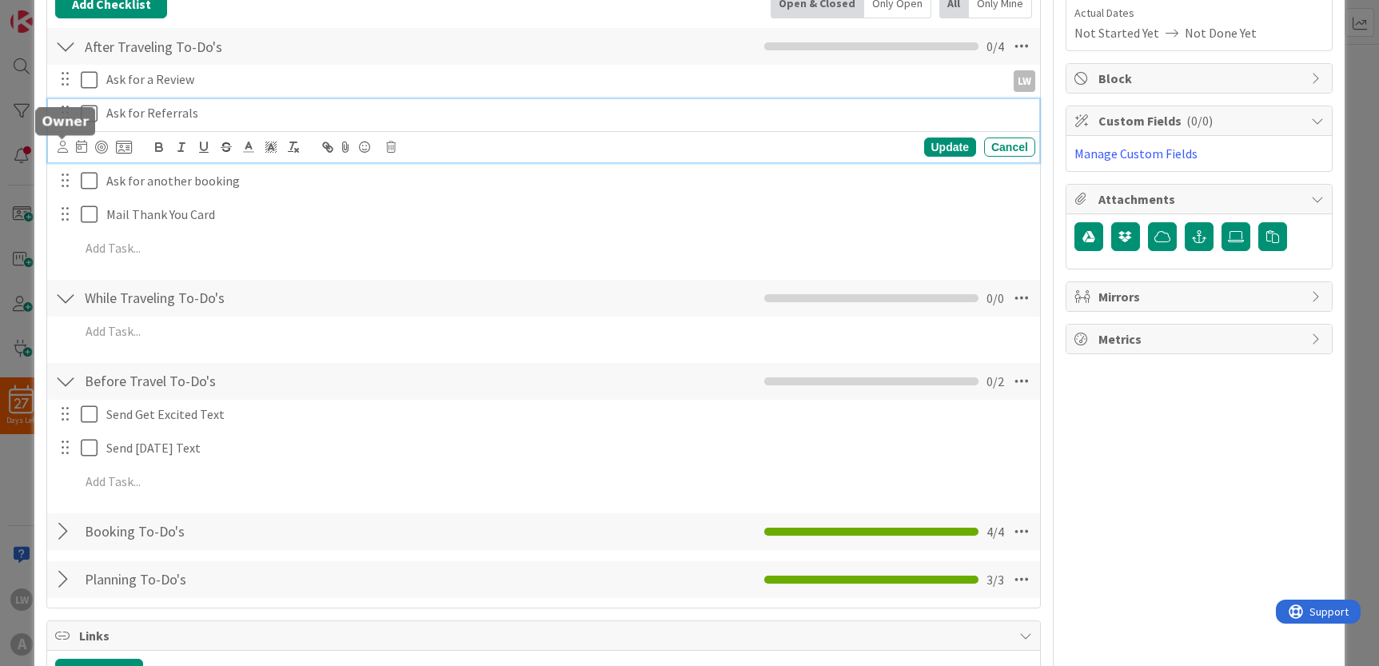
click at [63, 142] on icon at bounding box center [63, 147] width 10 height 12
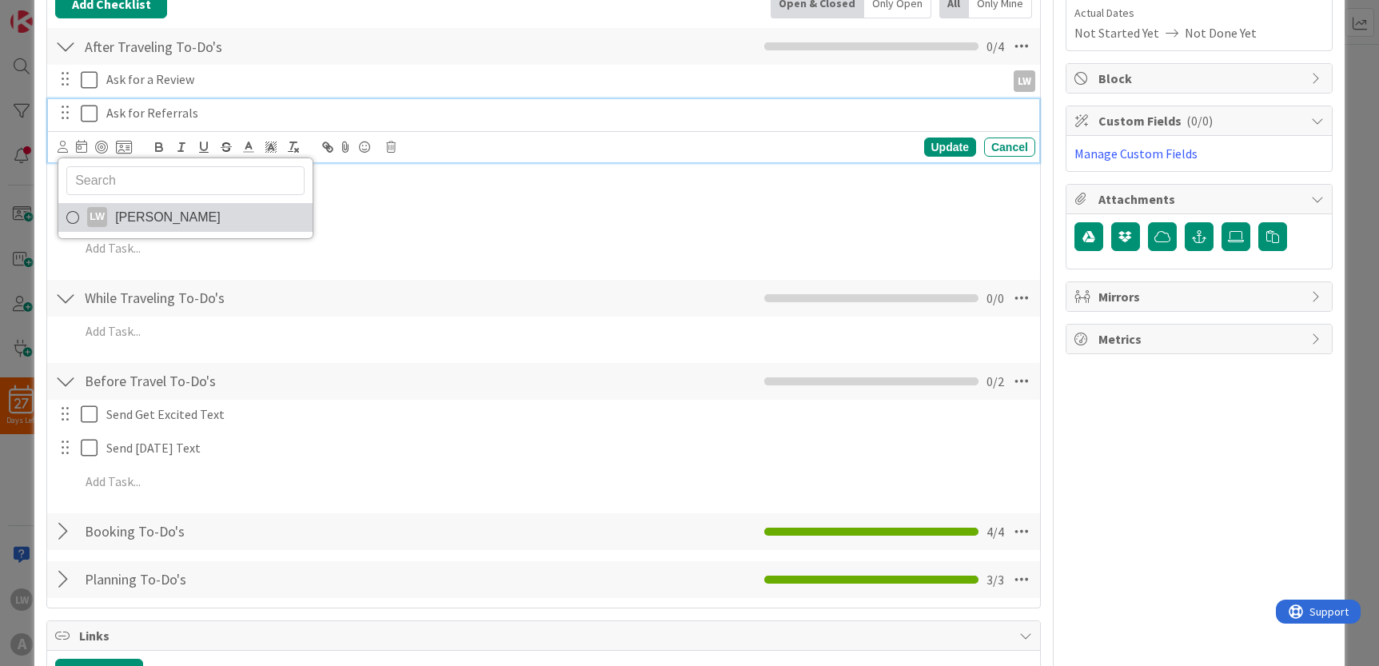
click at [176, 221] on span "[PERSON_NAME]" at bounding box center [167, 217] width 105 height 24
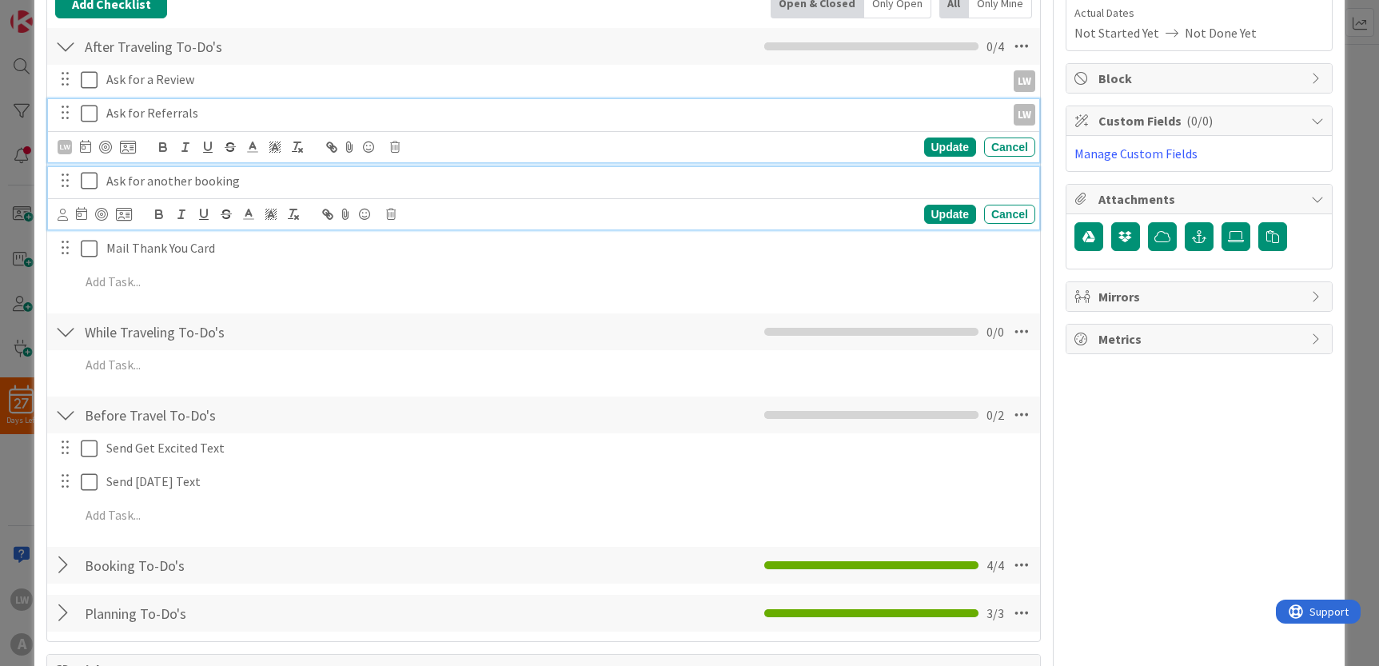
click at [157, 189] on p "Ask for another booking" at bounding box center [567, 181] width 922 height 18
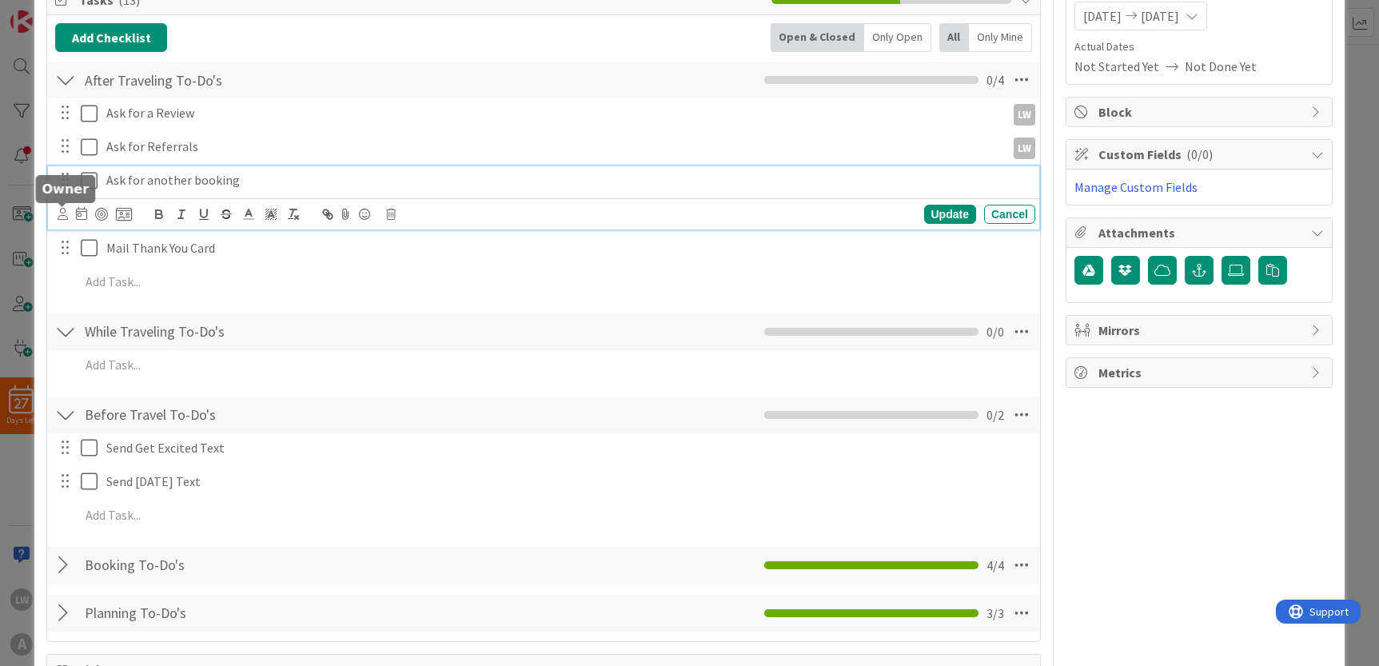
click at [54, 211] on div "Update Cancel" at bounding box center [543, 213] width 991 height 31
click at [60, 213] on icon at bounding box center [63, 214] width 10 height 12
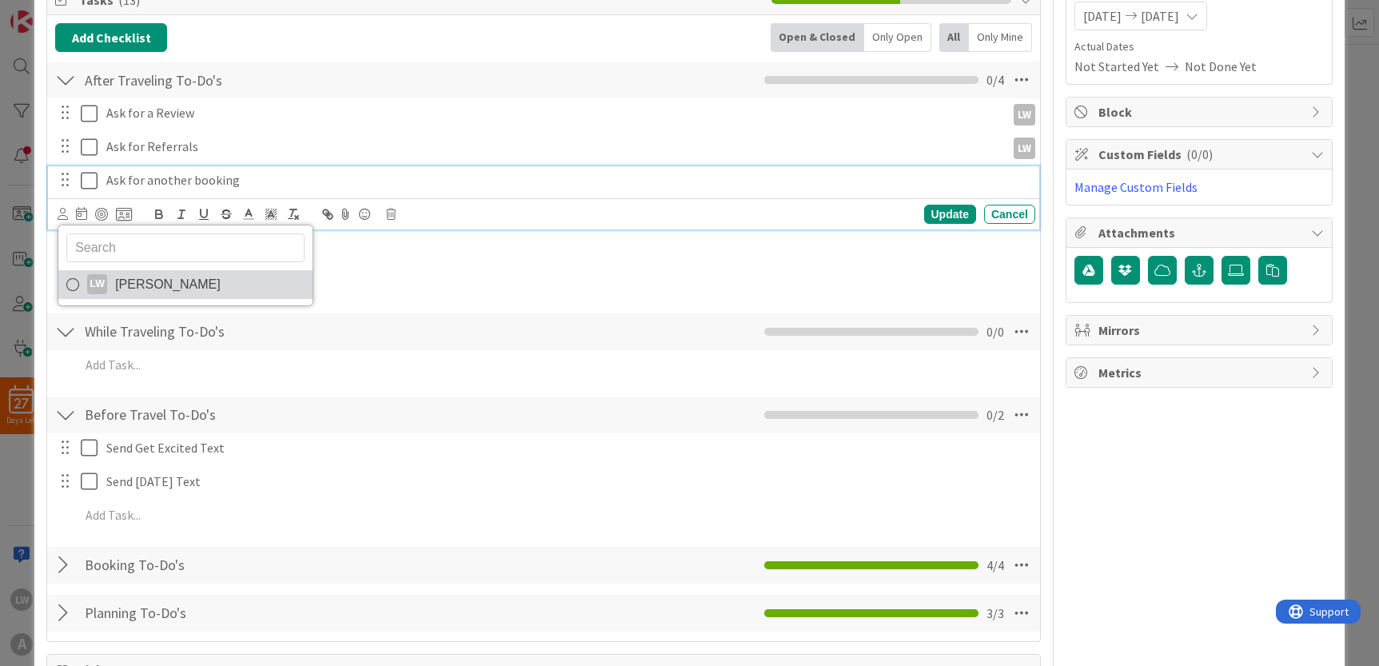
click at [144, 278] on span "[PERSON_NAME]" at bounding box center [167, 285] width 105 height 24
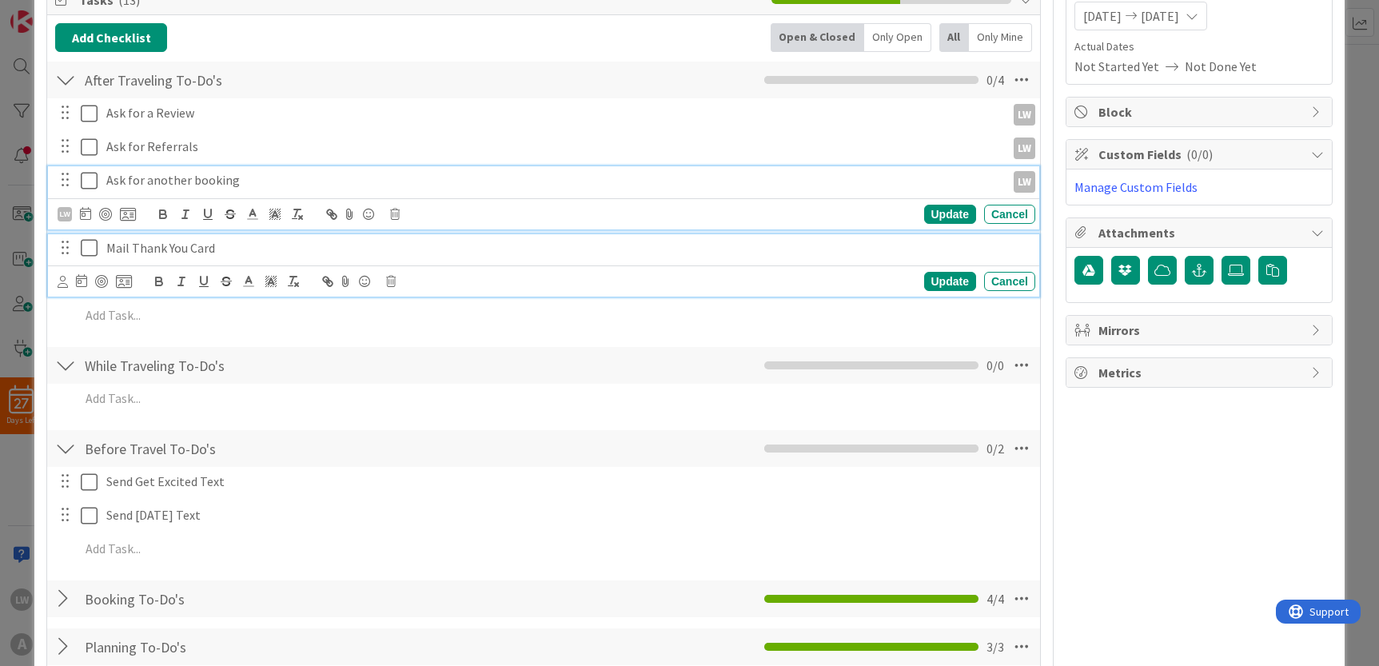
click at [141, 252] on p "Mail Thank You Card" at bounding box center [567, 248] width 922 height 18
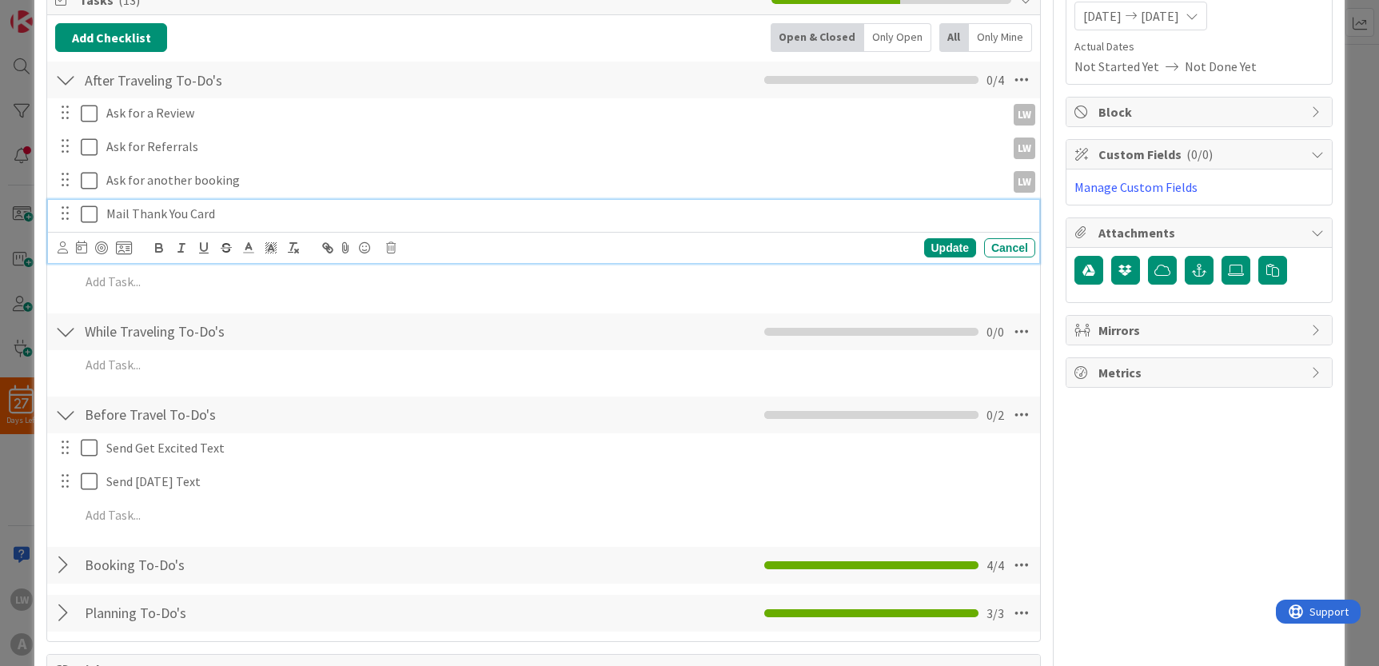
scroll to position [178, 0]
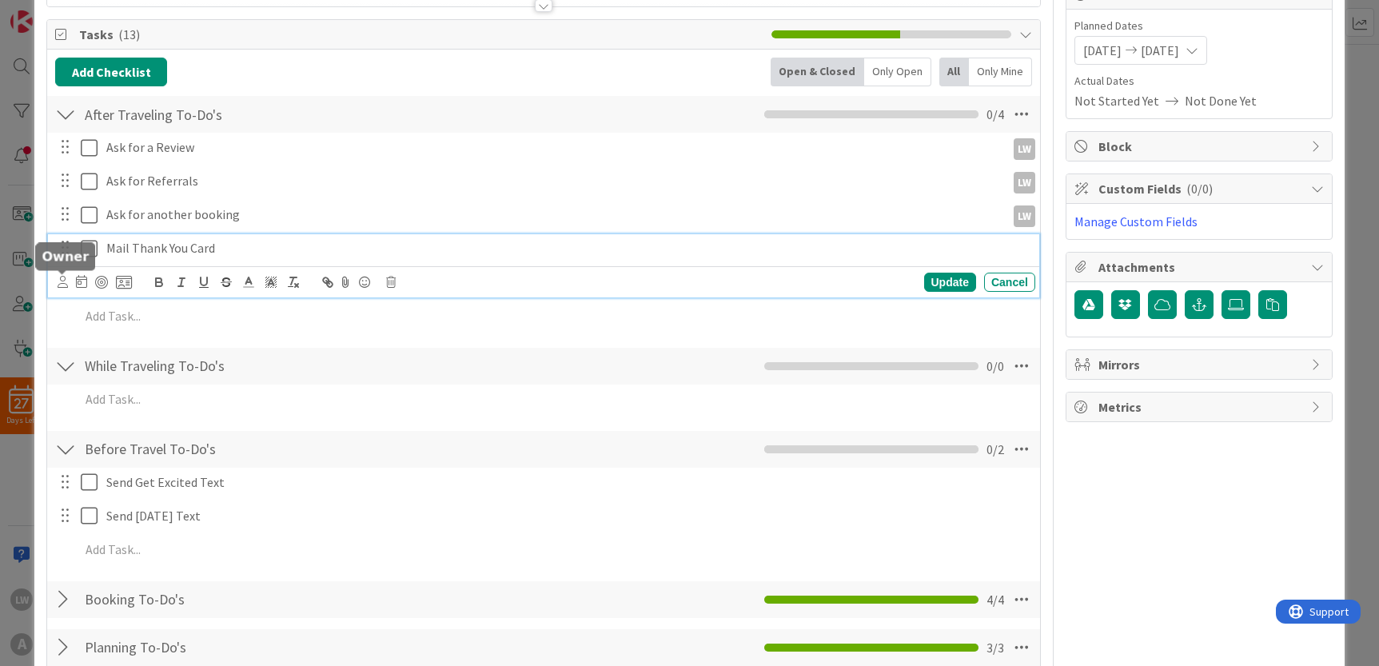
click at [59, 278] on icon at bounding box center [63, 282] width 10 height 12
click at [169, 350] on span "[PERSON_NAME]" at bounding box center [167, 352] width 105 height 24
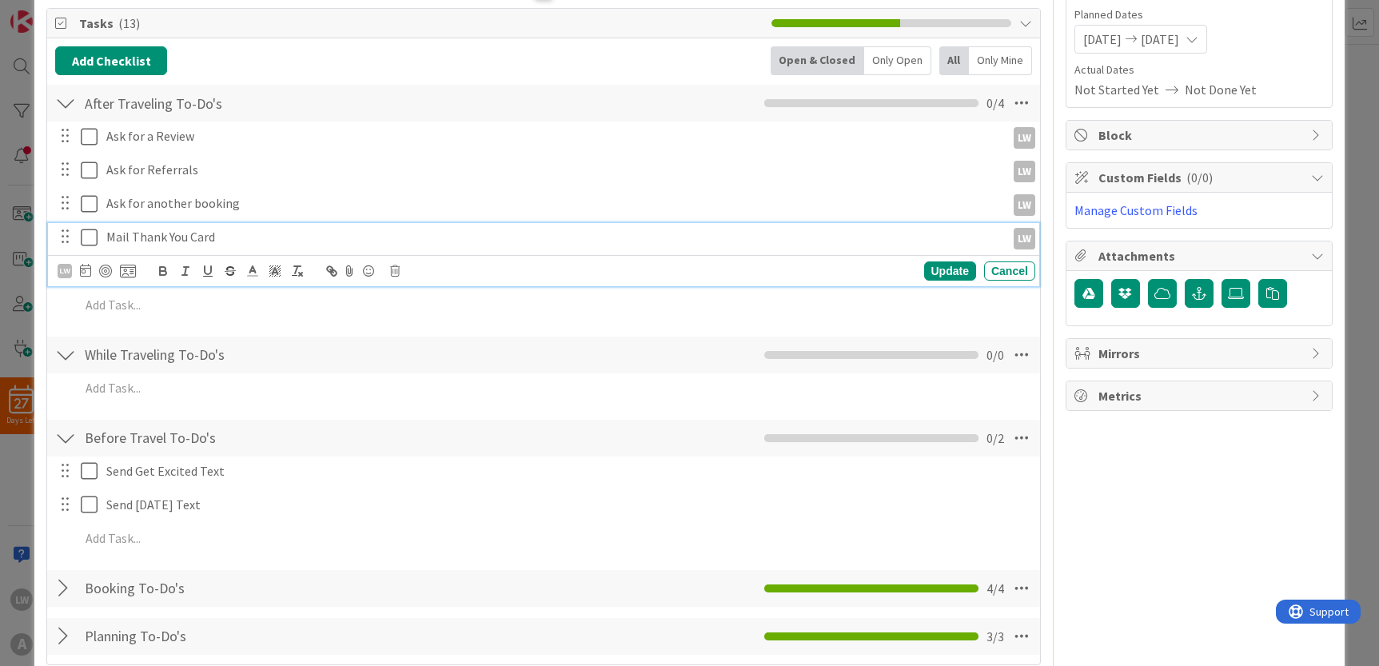
scroll to position [279, 0]
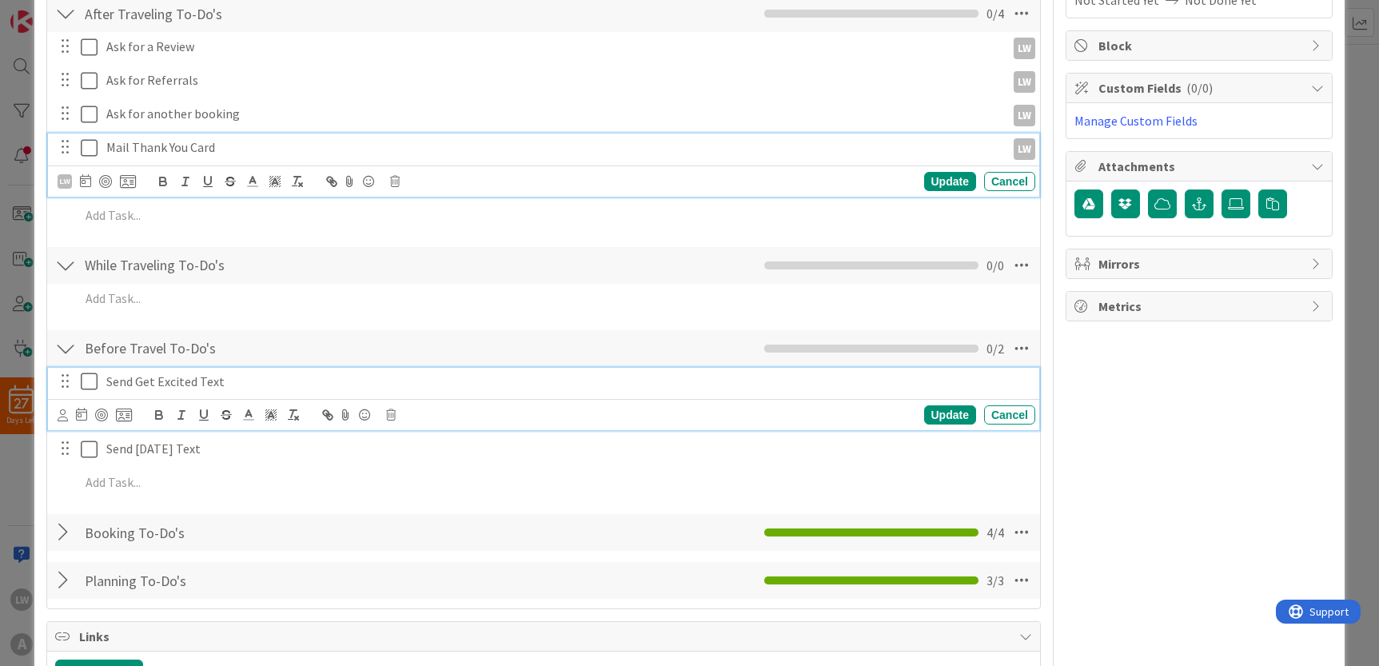
click at [161, 384] on p "Send Get Excited Text" at bounding box center [567, 381] width 922 height 18
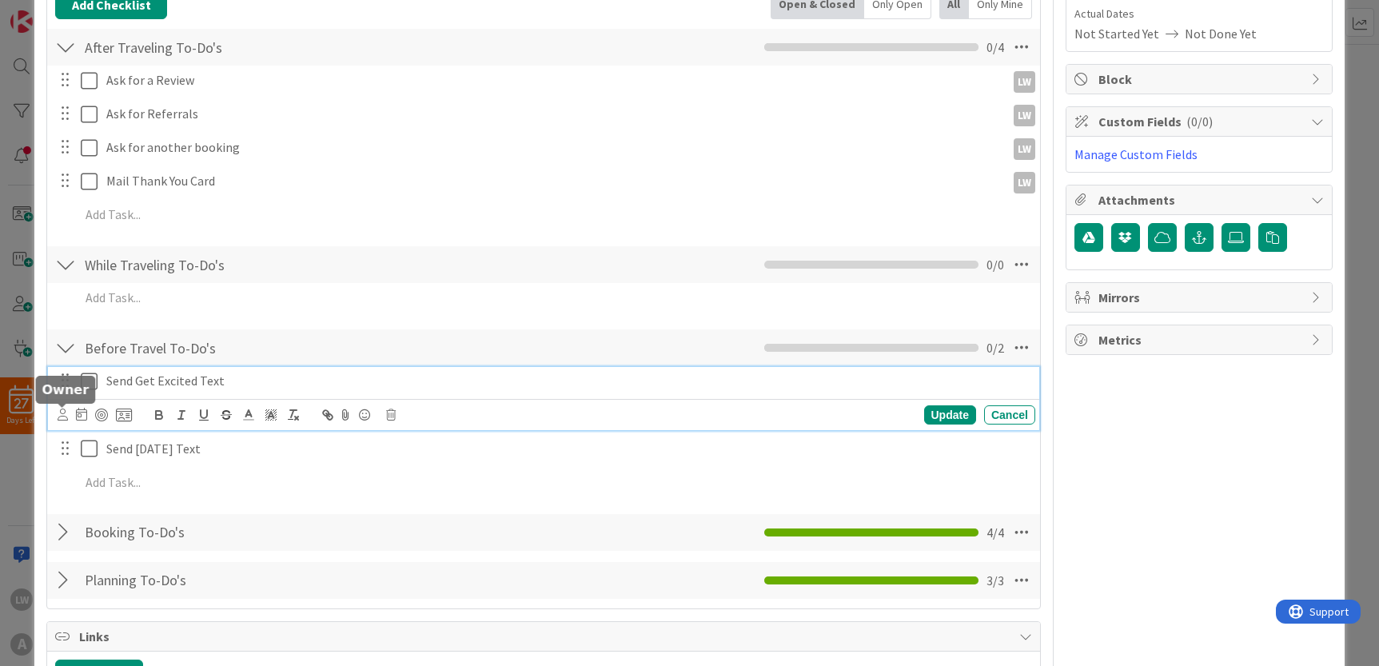
click at [64, 412] on icon at bounding box center [63, 414] width 10 height 12
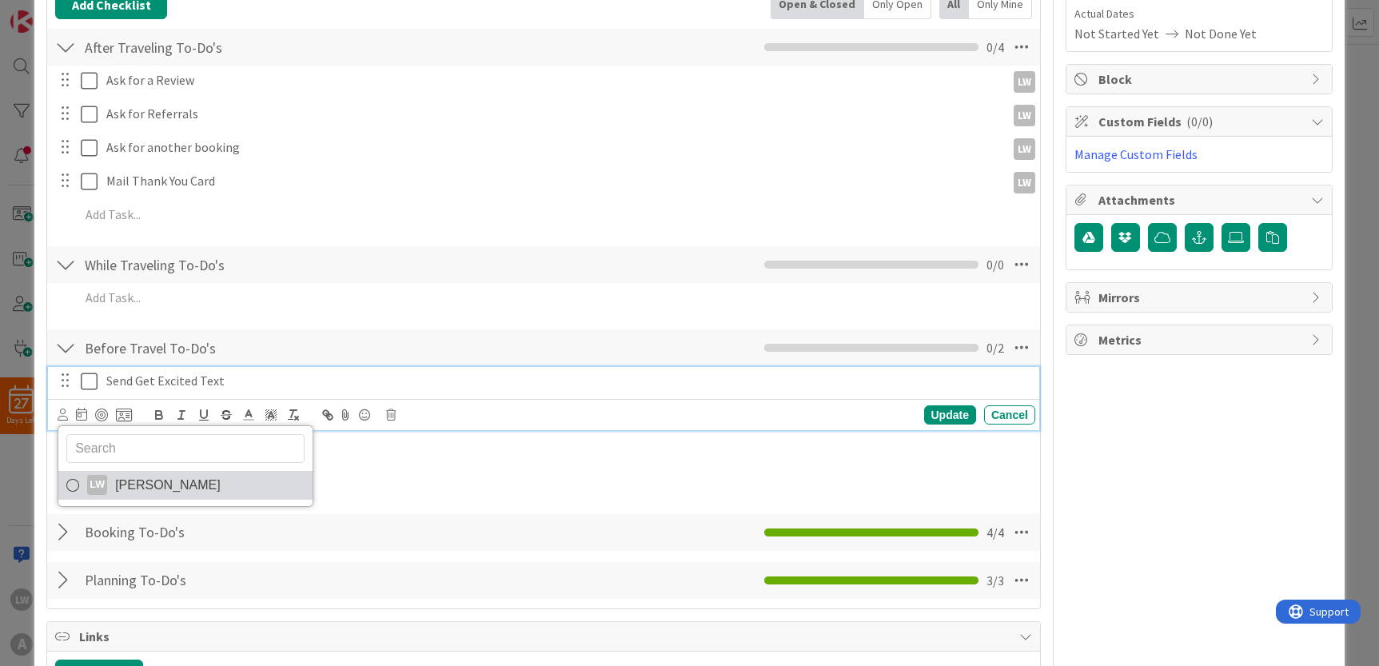
click at [165, 481] on span "[PERSON_NAME]" at bounding box center [167, 485] width 105 height 24
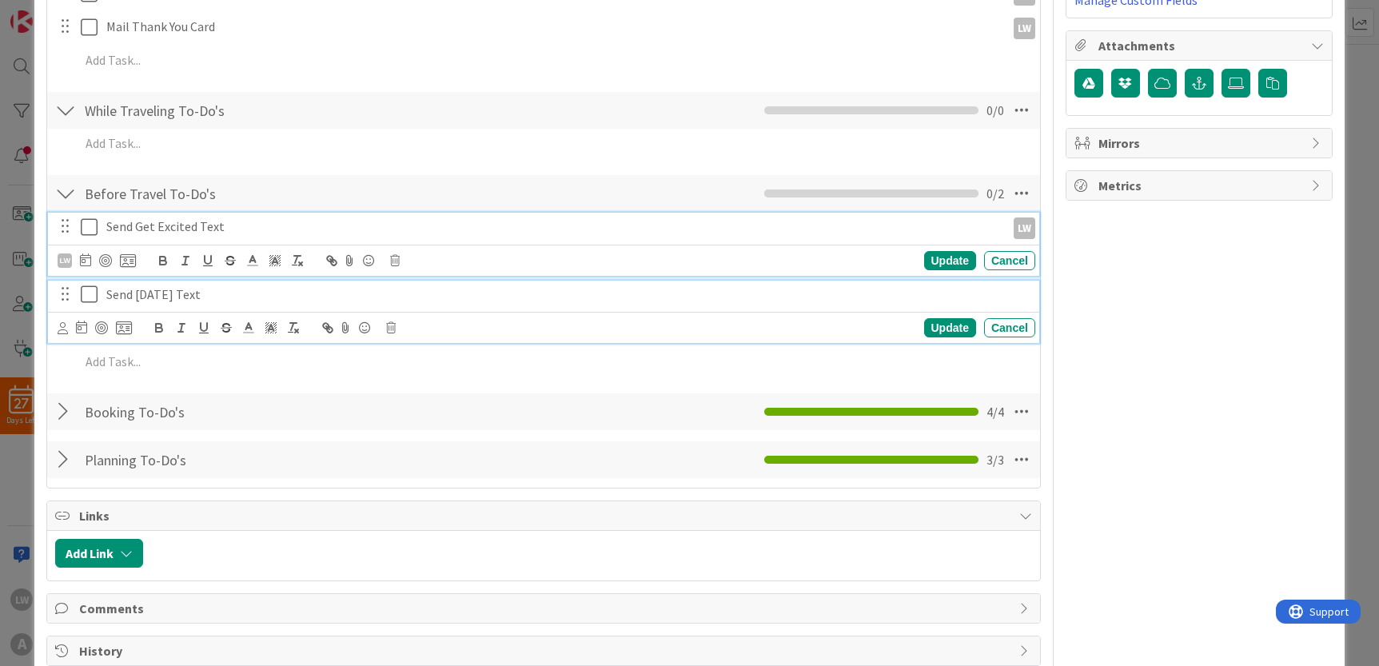
click at [137, 286] on p "Send [DATE] Text" at bounding box center [567, 294] width 922 height 18
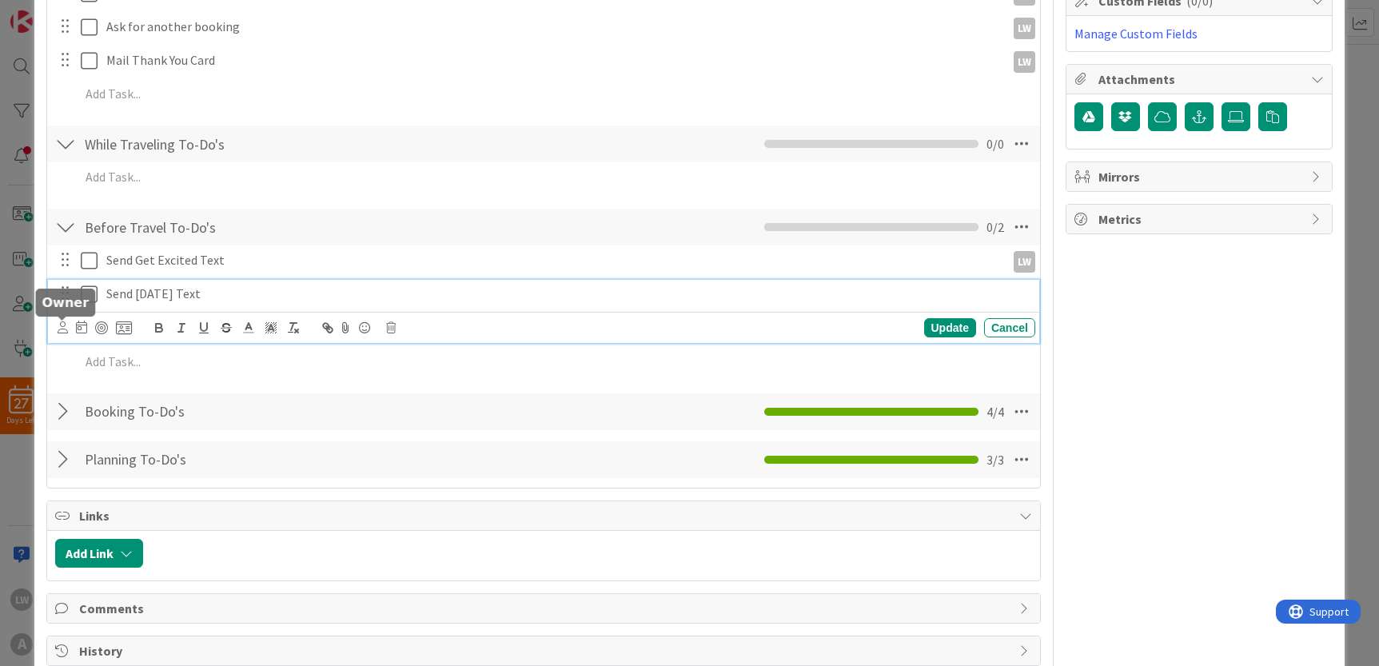
click at [64, 326] on icon at bounding box center [63, 327] width 10 height 12
click at [161, 394] on span "[PERSON_NAME]" at bounding box center [167, 398] width 105 height 24
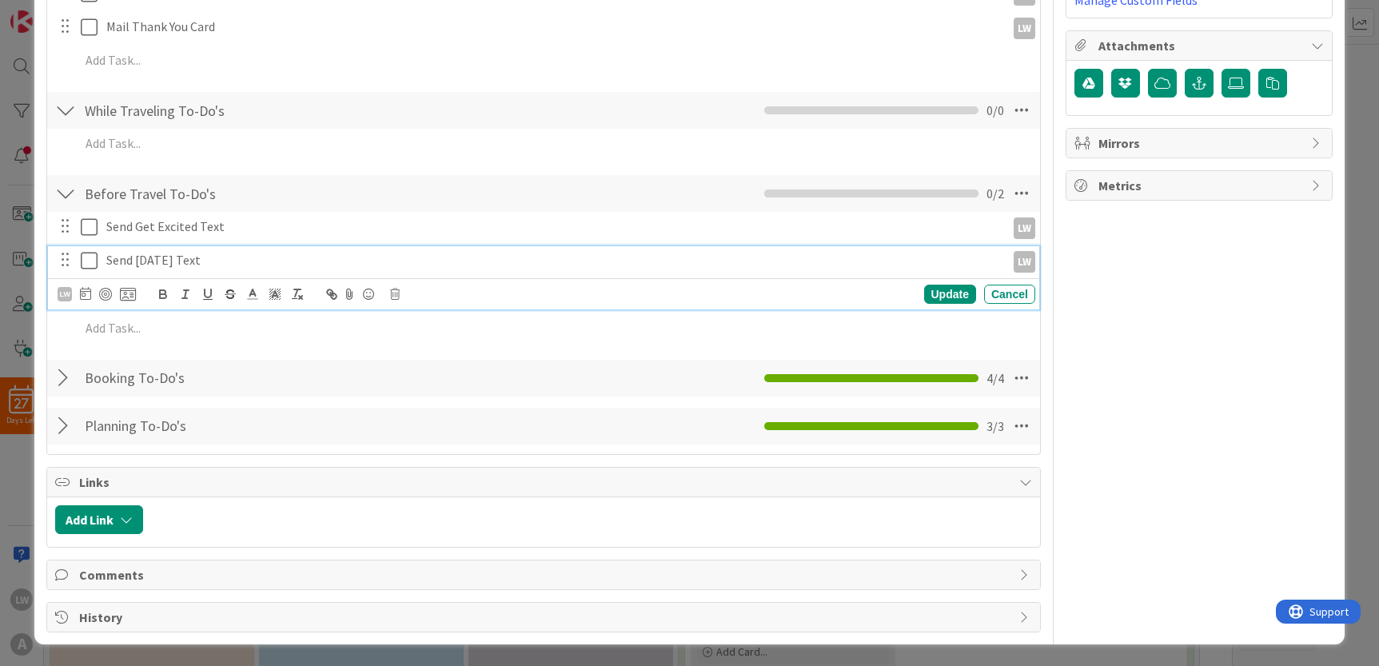
scroll to position [0, 0]
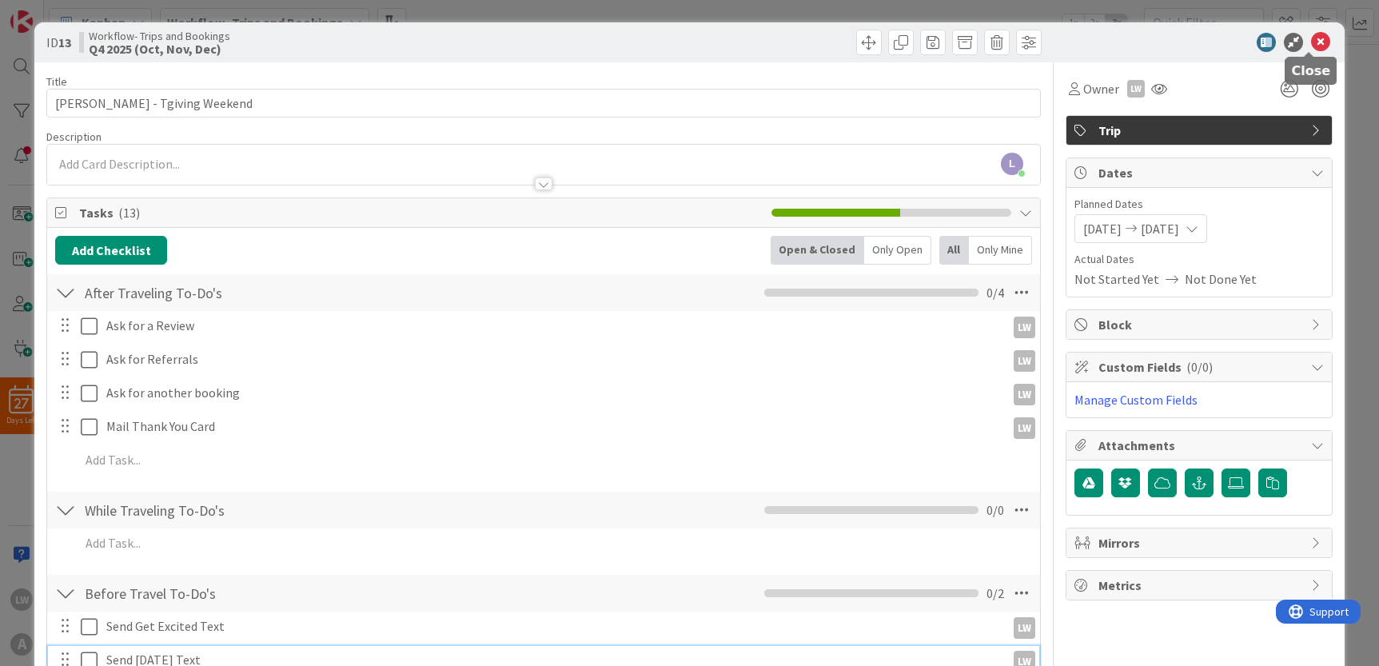
click at [1314, 38] on icon at bounding box center [1320, 42] width 19 height 19
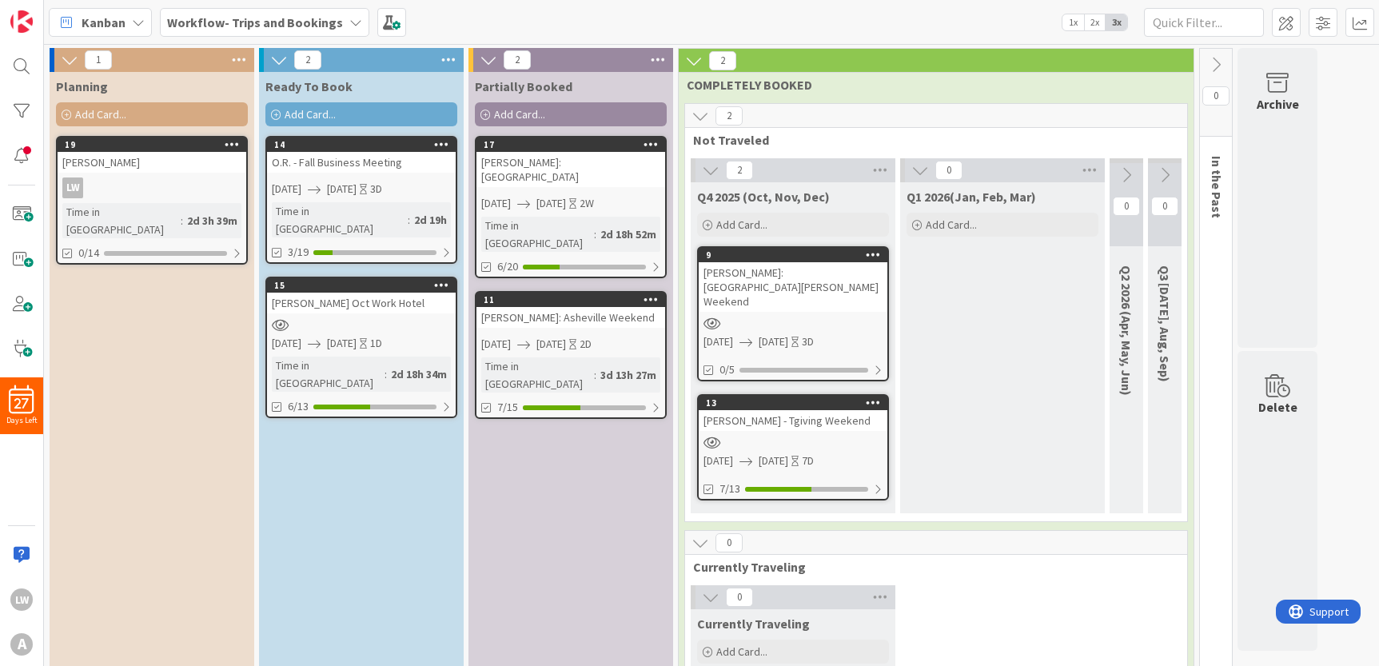
click at [566, 195] on span "[DATE]" at bounding box center [551, 203] width 30 height 17
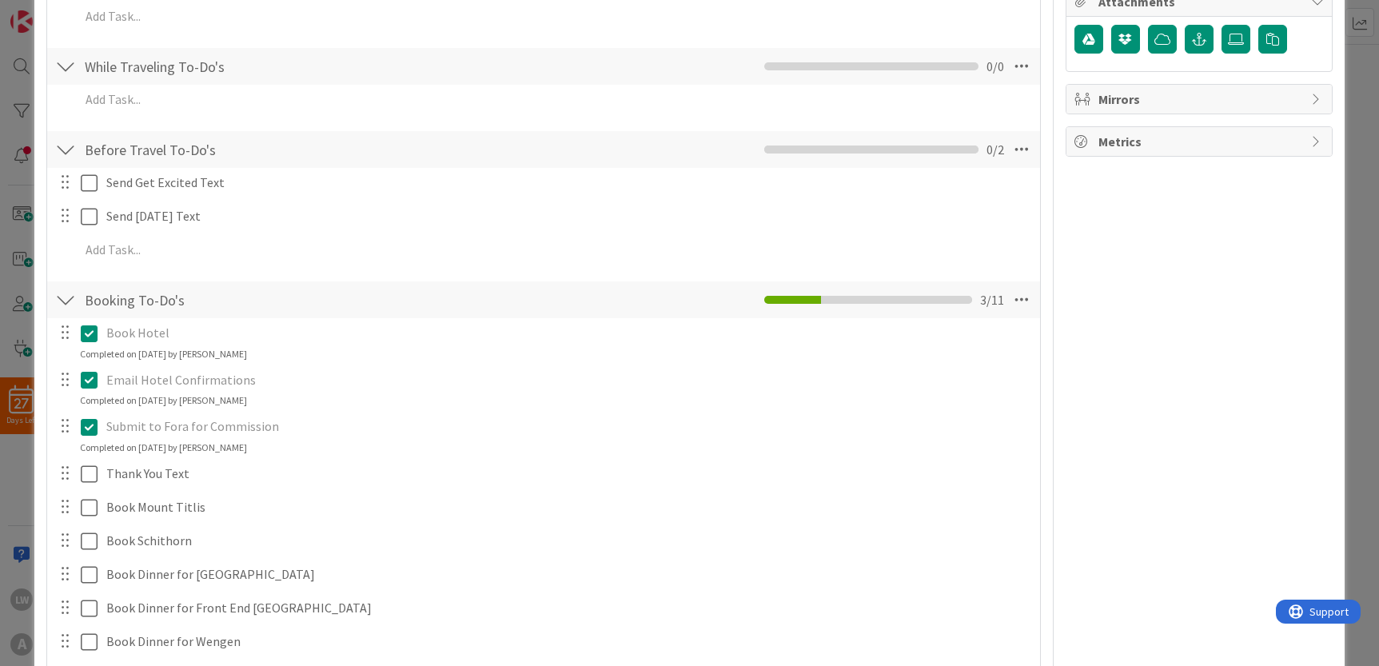
scroll to position [577, 0]
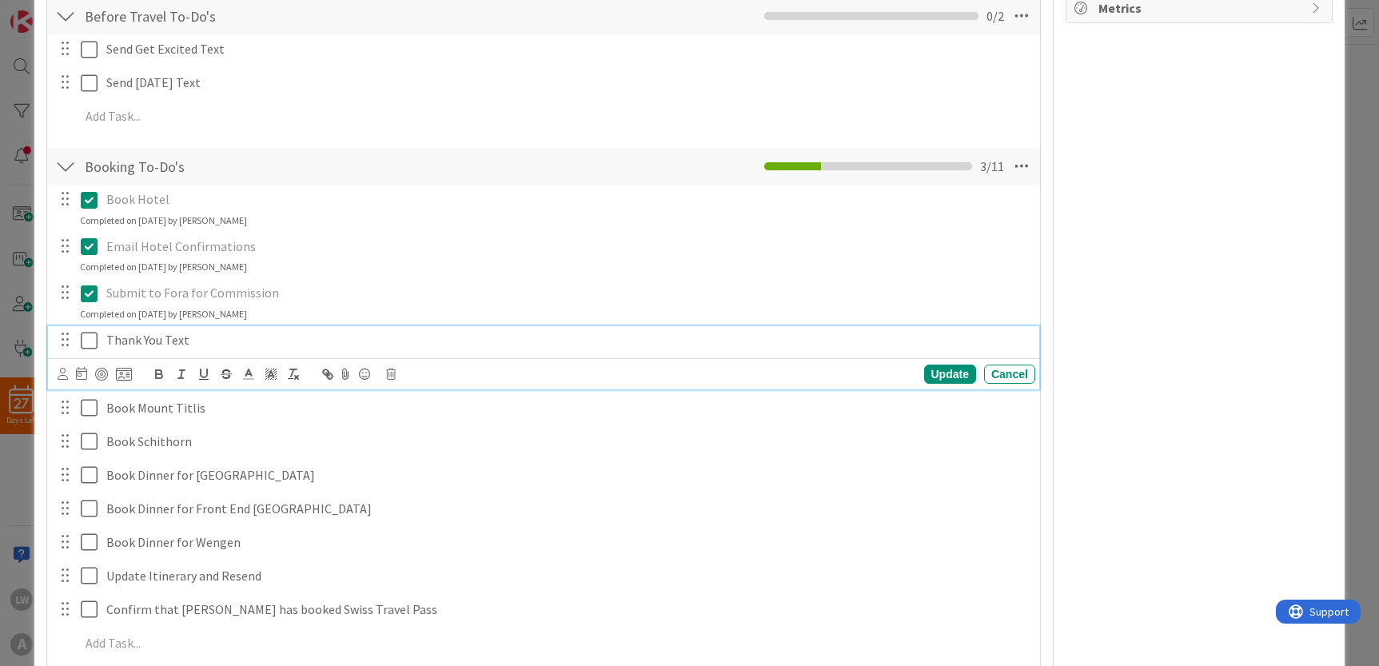
click at [158, 347] on p "Thank You Text" at bounding box center [567, 340] width 922 height 18
click at [121, 347] on p "Thank You Text" at bounding box center [567, 340] width 922 height 18
click at [66, 372] on icon at bounding box center [63, 374] width 10 height 12
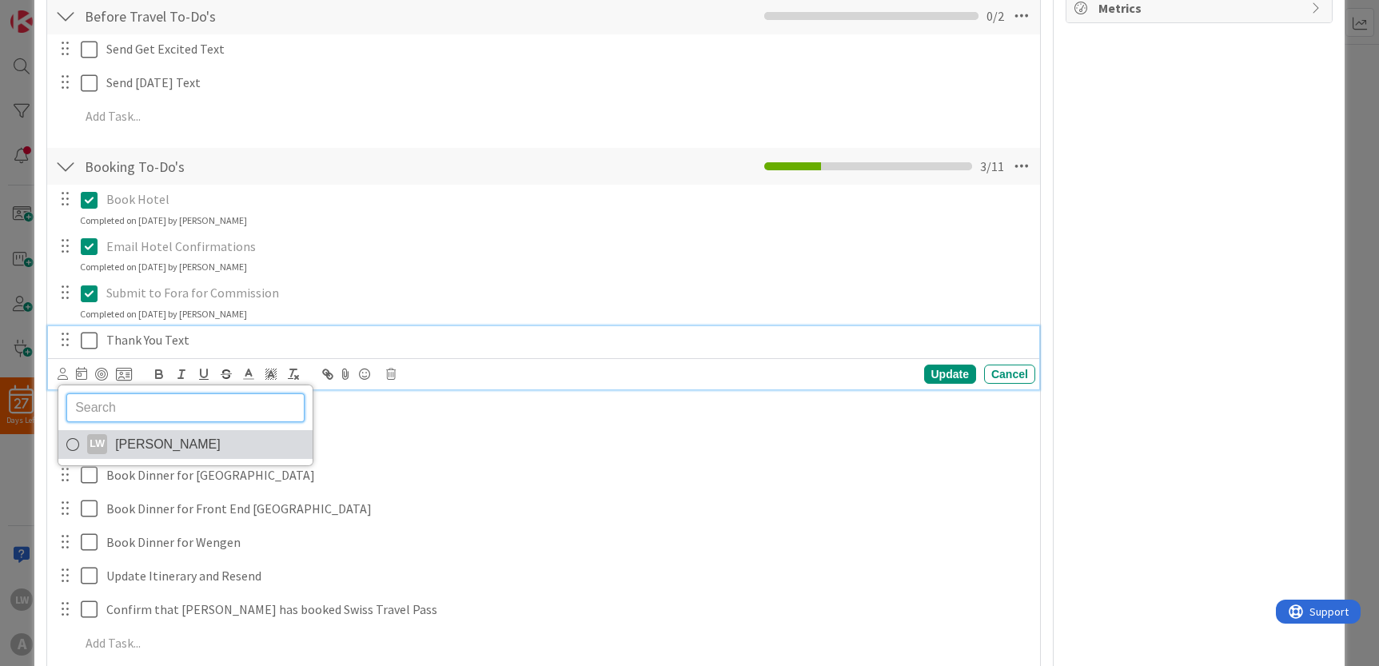
click at [127, 443] on span "[PERSON_NAME]" at bounding box center [167, 444] width 105 height 24
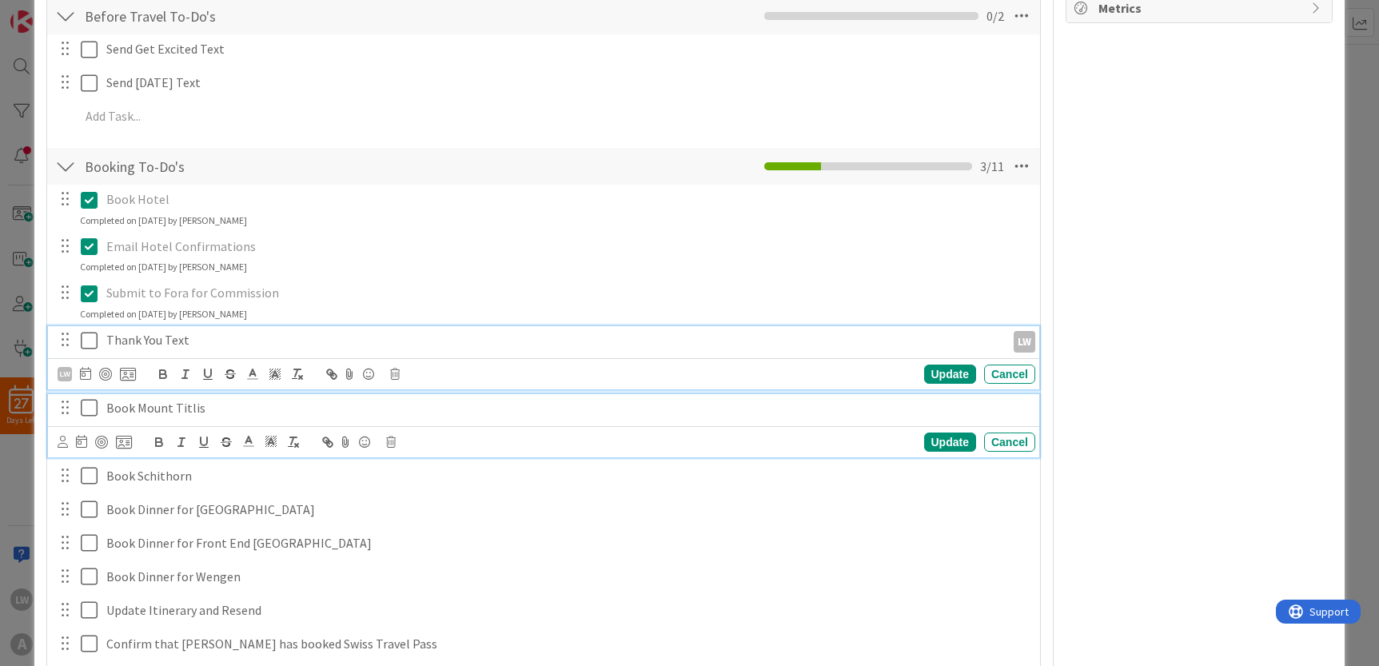
click at [125, 412] on p "Book Mount Titlis" at bounding box center [567, 408] width 922 height 18
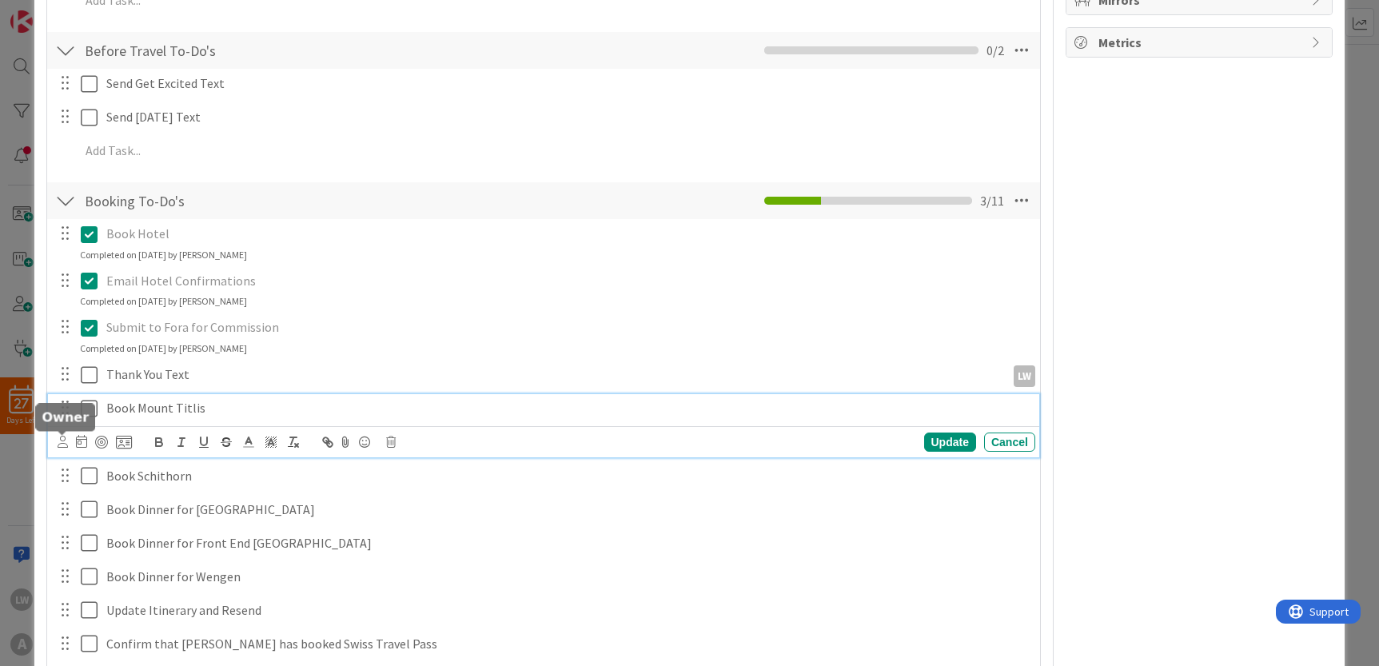
click at [63, 438] on icon at bounding box center [63, 442] width 10 height 12
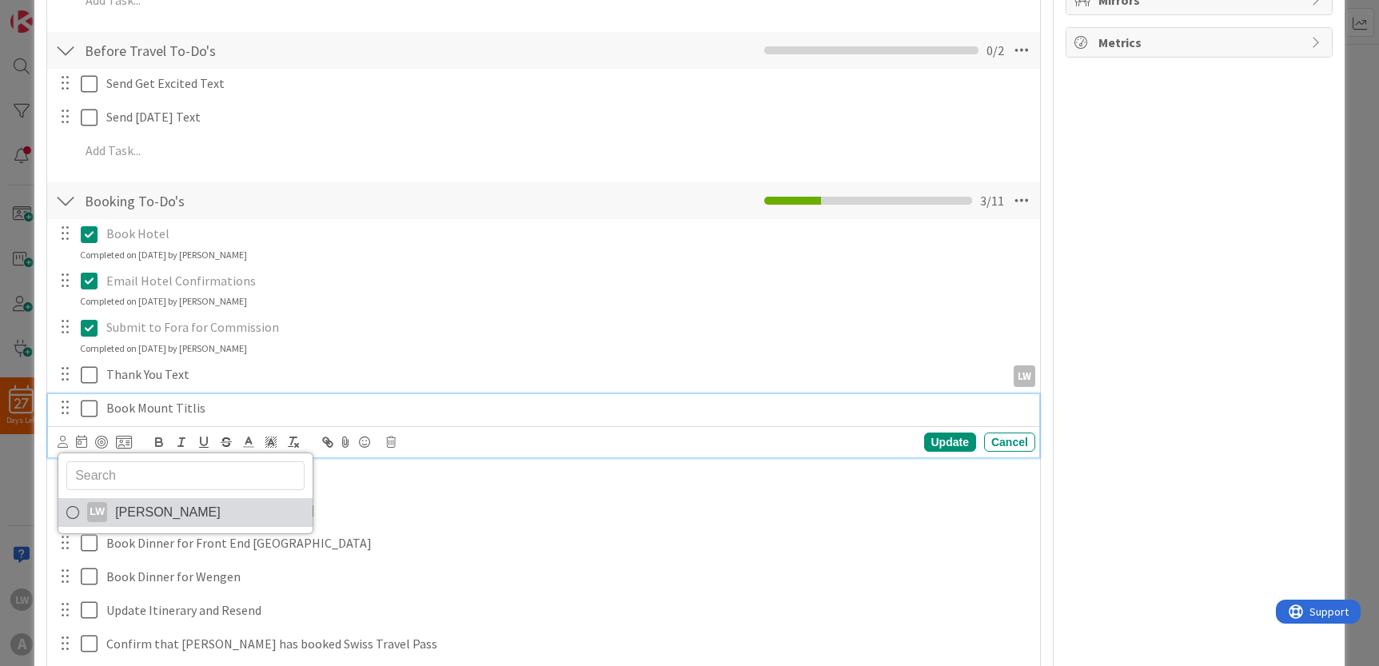
click at [177, 516] on span "[PERSON_NAME]" at bounding box center [167, 512] width 105 height 24
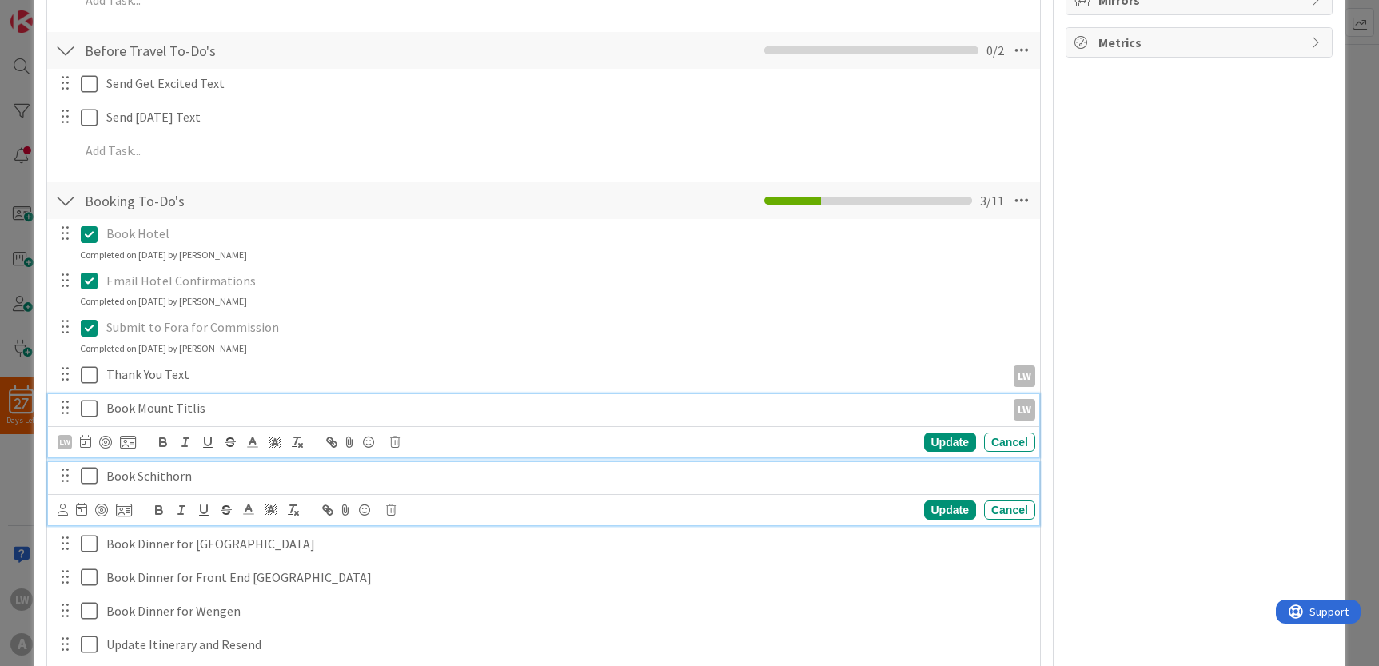
click at [131, 474] on p "Book Schithorn" at bounding box center [567, 476] width 922 height 18
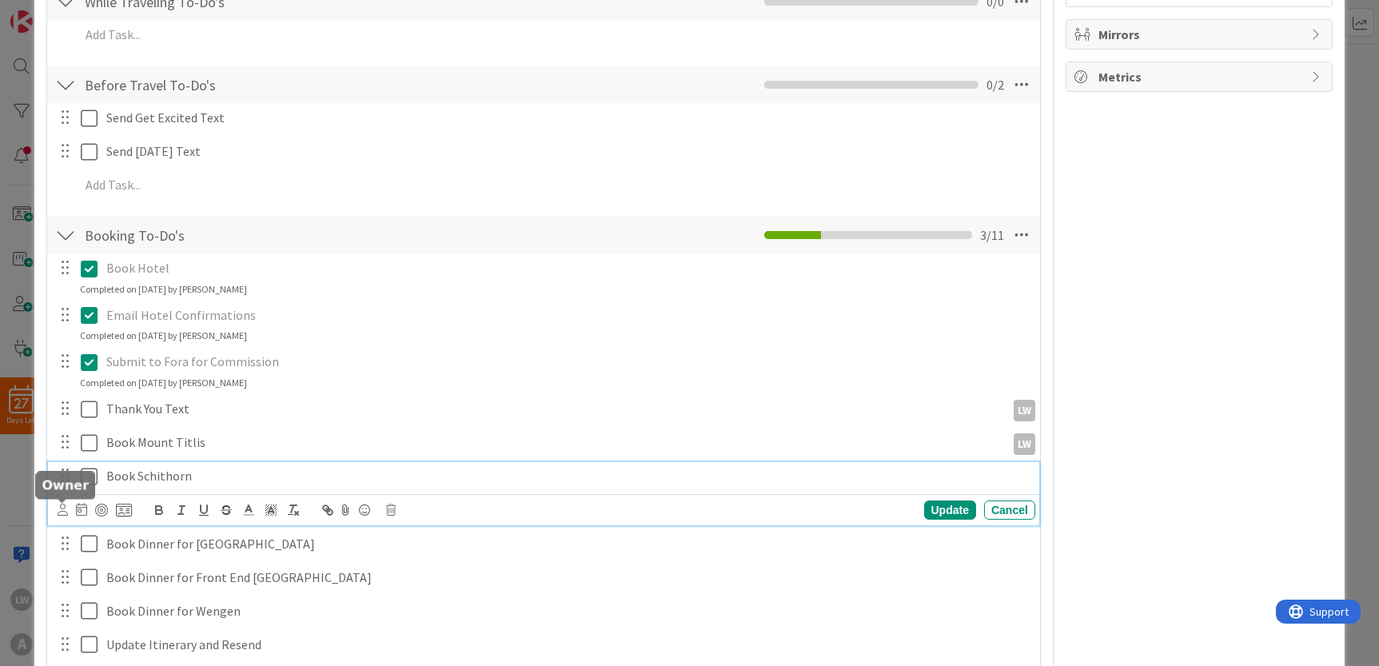
click at [62, 503] on body "27 Days Left LW A Kanban Workflow- Trips and Bookings 1x 2x 3x 1 Planning Add C…" at bounding box center [689, 333] width 1379 height 666
click at [122, 470] on p "Book Schithorn" at bounding box center [567, 476] width 922 height 18
click at [62, 511] on icon at bounding box center [63, 509] width 10 height 12
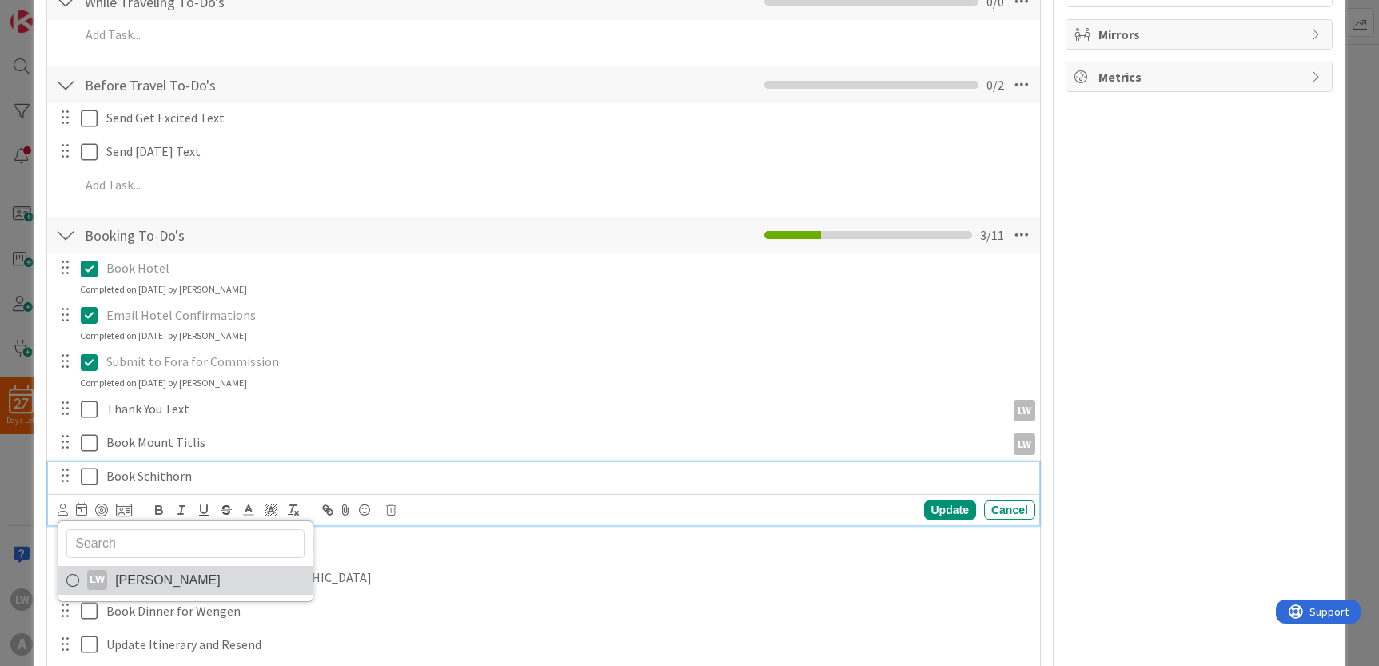
click at [97, 577] on div "LW" at bounding box center [97, 580] width 20 height 20
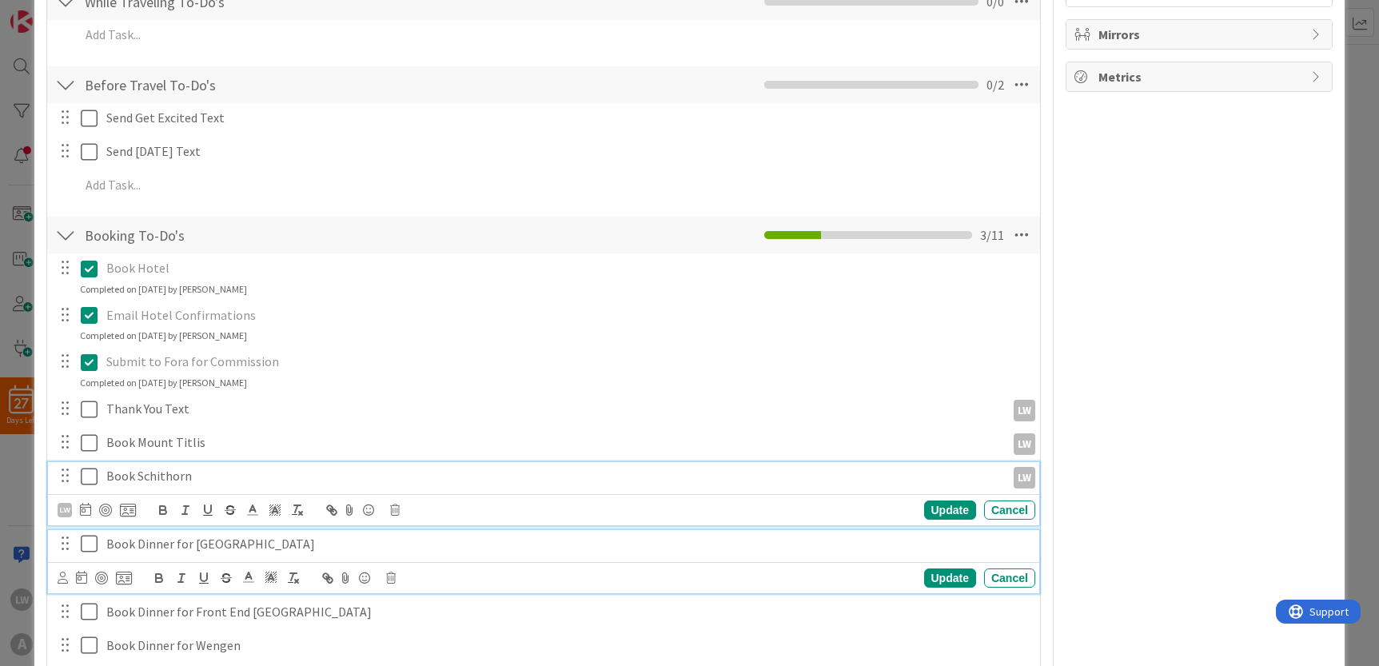
click at [125, 543] on p "Book Dinner for [GEOGRAPHIC_DATA]" at bounding box center [567, 544] width 922 height 18
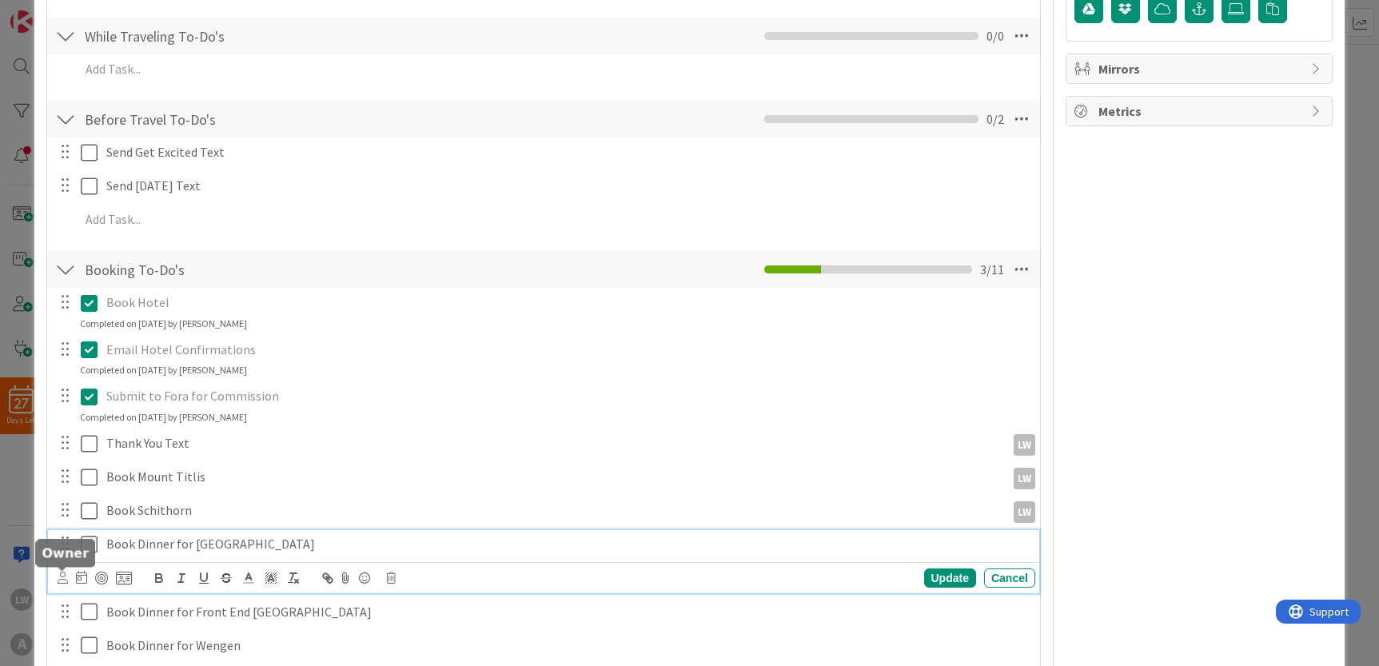
click at [59, 574] on icon at bounding box center [63, 577] width 10 height 12
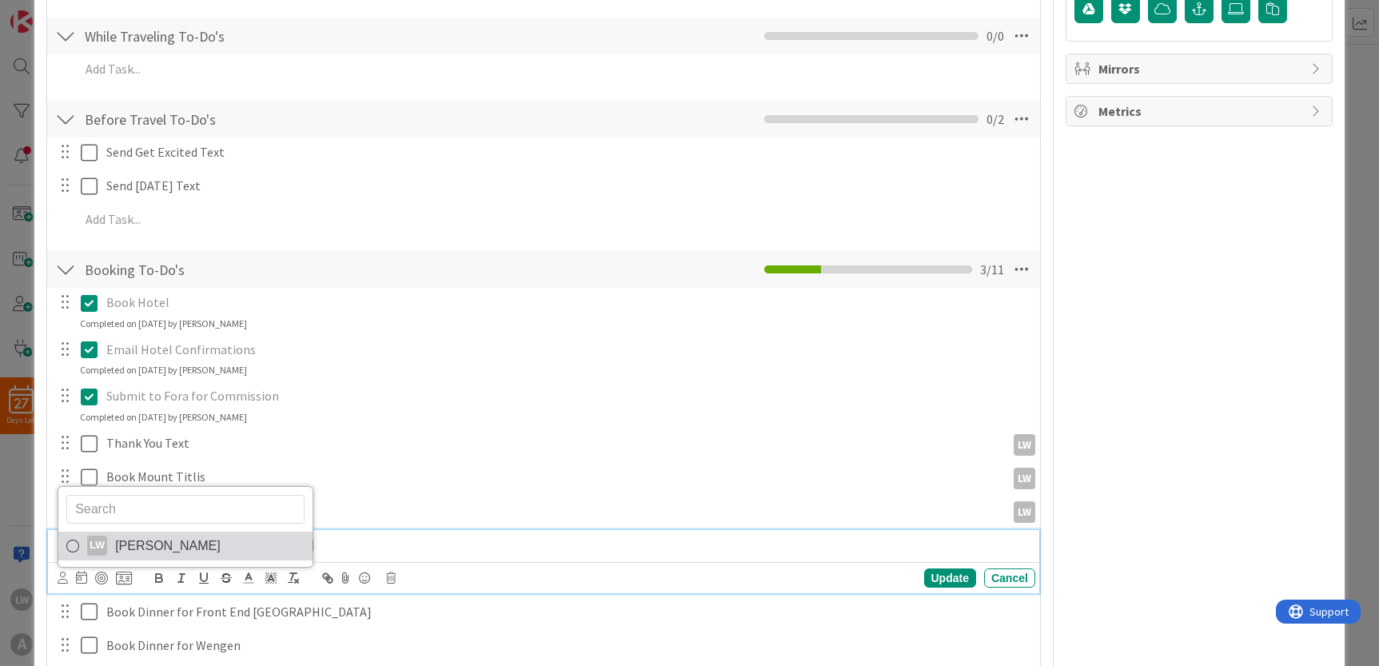
click at [137, 552] on span "[PERSON_NAME]" at bounding box center [167, 546] width 105 height 24
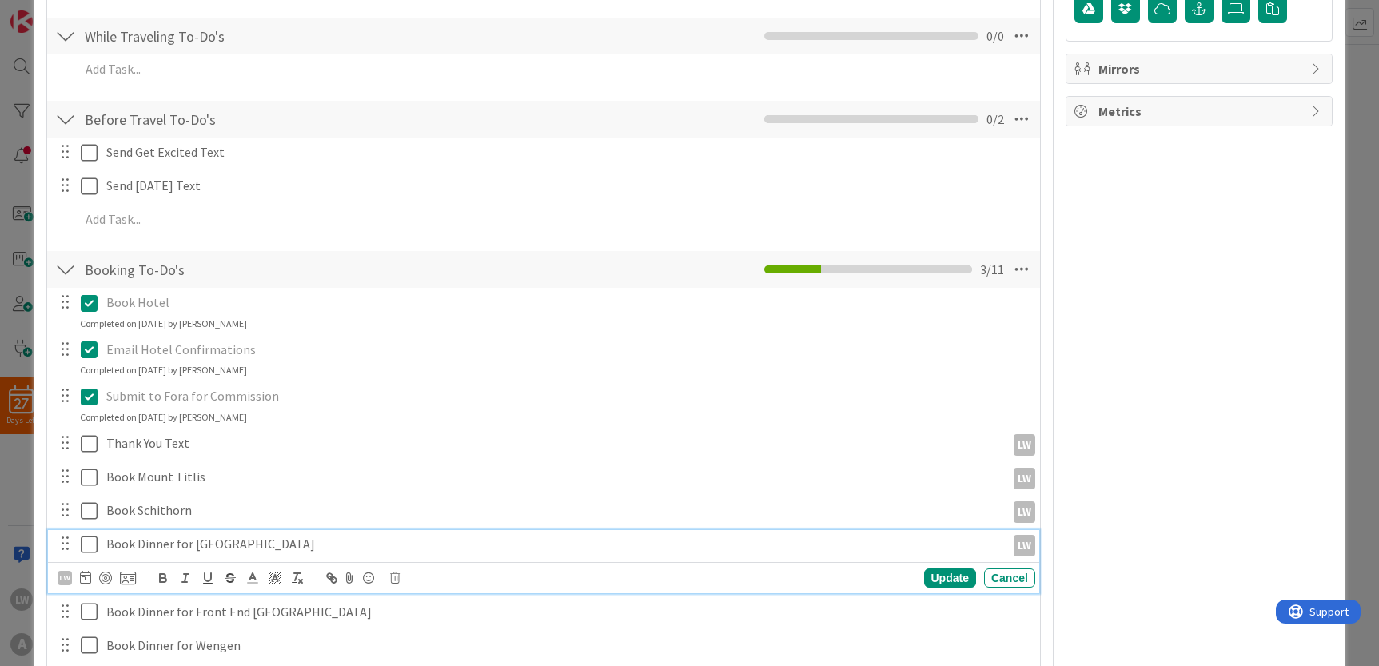
scroll to position [723, 0]
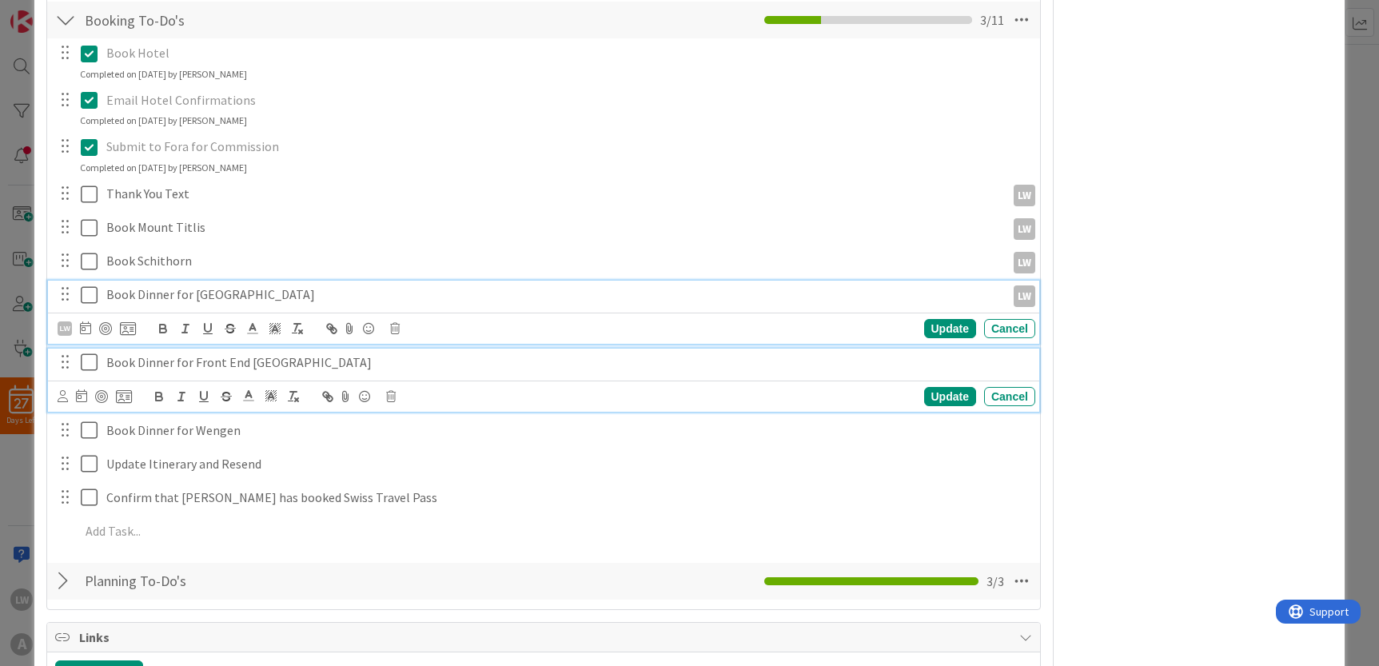
click at [149, 364] on p "Book Dinner for Front End [GEOGRAPHIC_DATA]" at bounding box center [567, 362] width 922 height 18
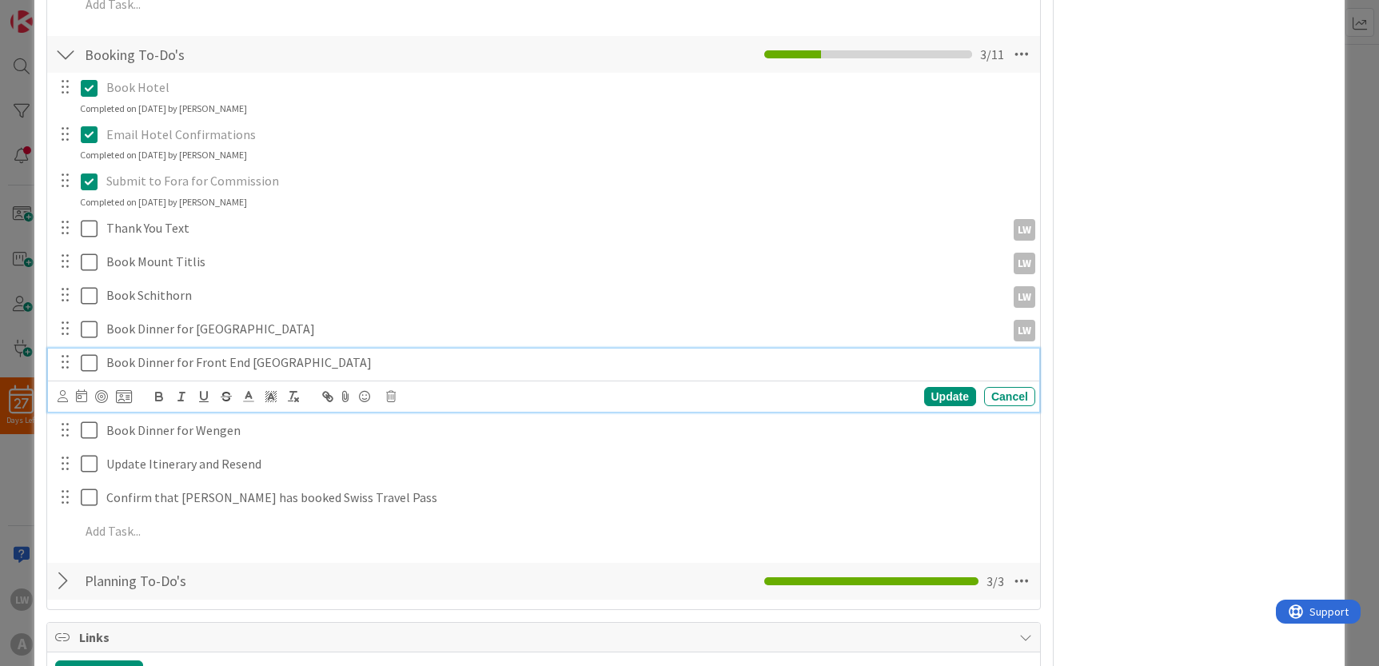
click at [121, 361] on p "Book Dinner for Front End [GEOGRAPHIC_DATA]" at bounding box center [567, 362] width 922 height 18
click at [62, 392] on icon at bounding box center [63, 396] width 10 height 12
click at [103, 459] on div "LW" at bounding box center [97, 466] width 20 height 20
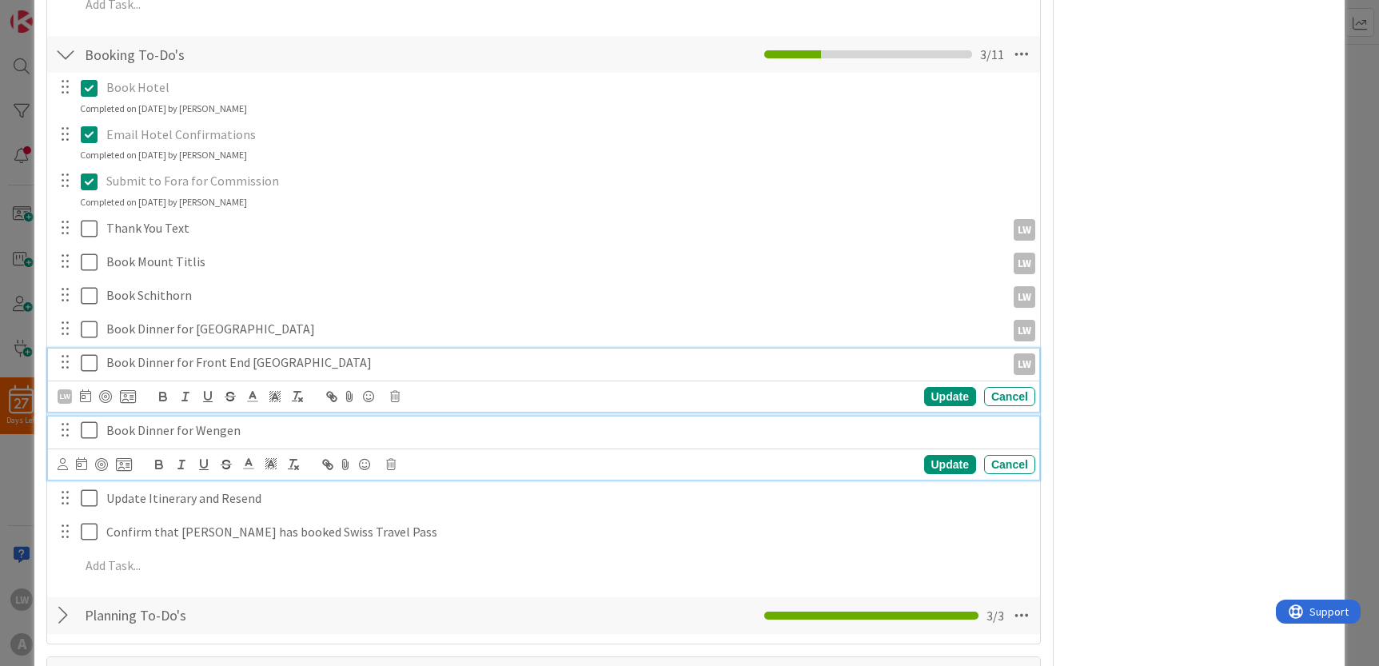
click at [118, 432] on p "Book Dinner for Wengen" at bounding box center [567, 430] width 922 height 18
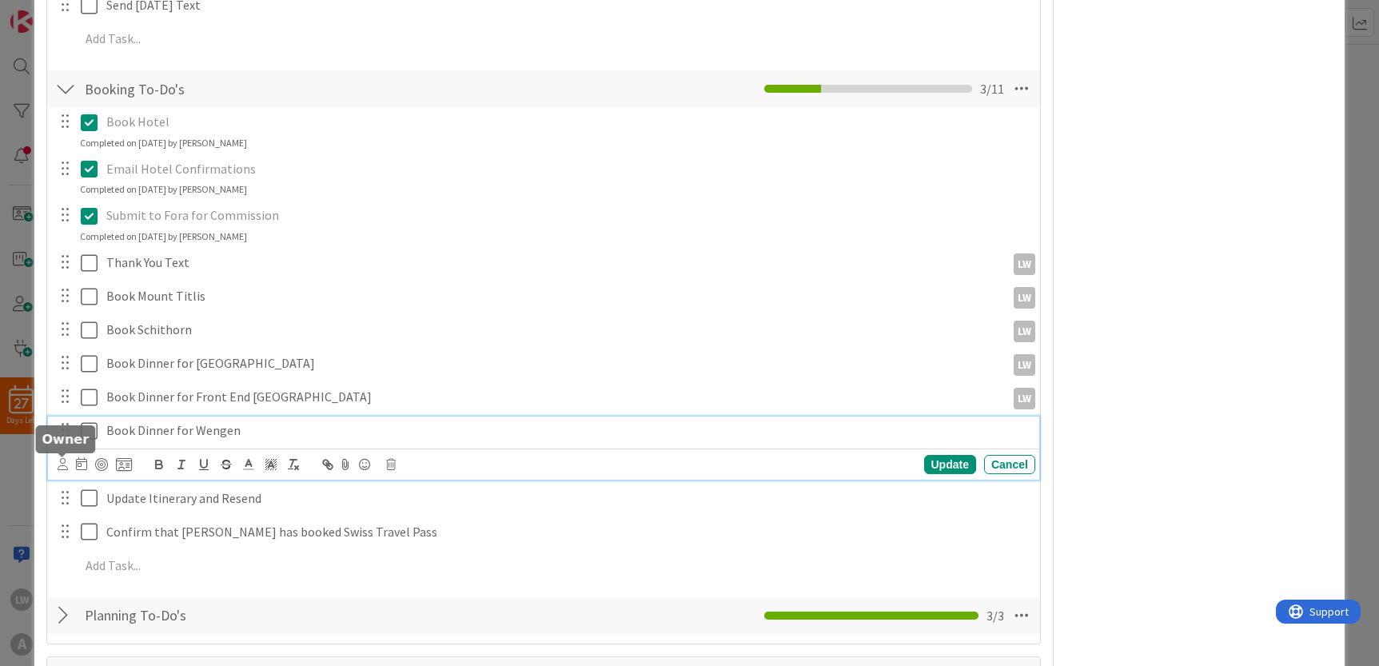
click at [63, 459] on icon at bounding box center [63, 464] width 10 height 12
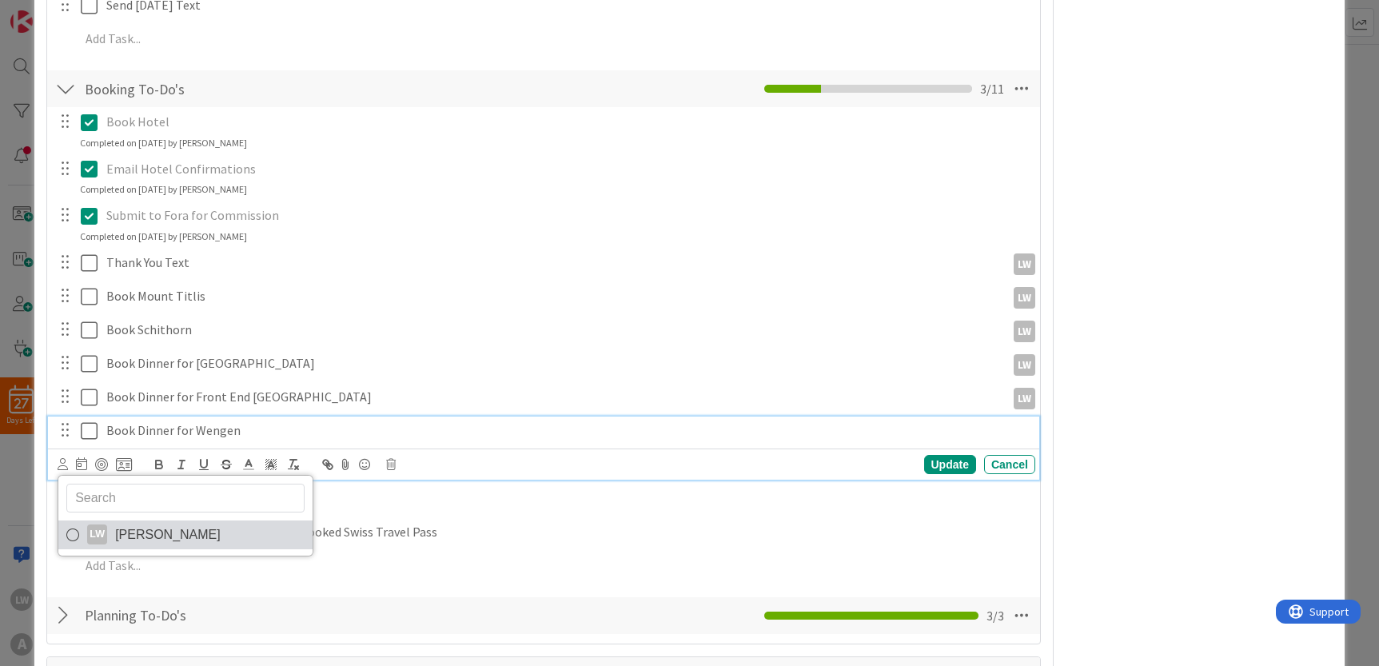
click at [129, 533] on span "[PERSON_NAME]" at bounding box center [167, 535] width 105 height 24
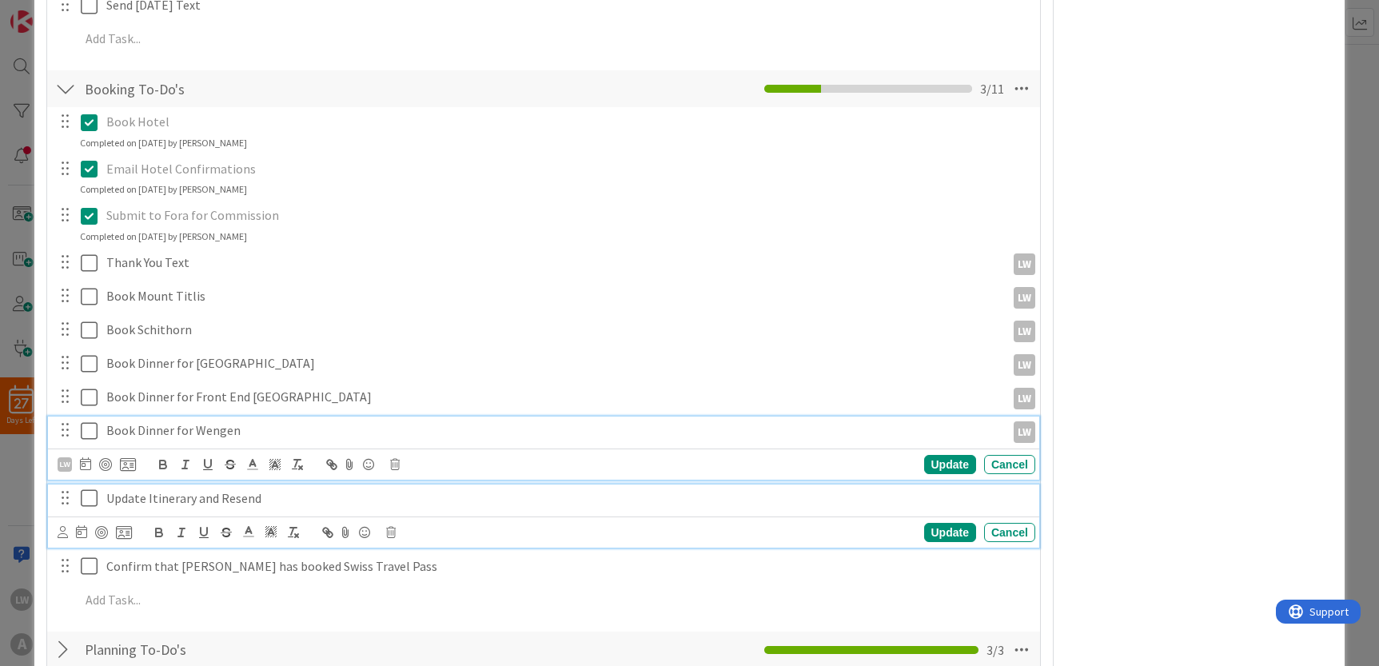
click at [131, 503] on p "Update Itinerary and Resend" at bounding box center [567, 498] width 922 height 18
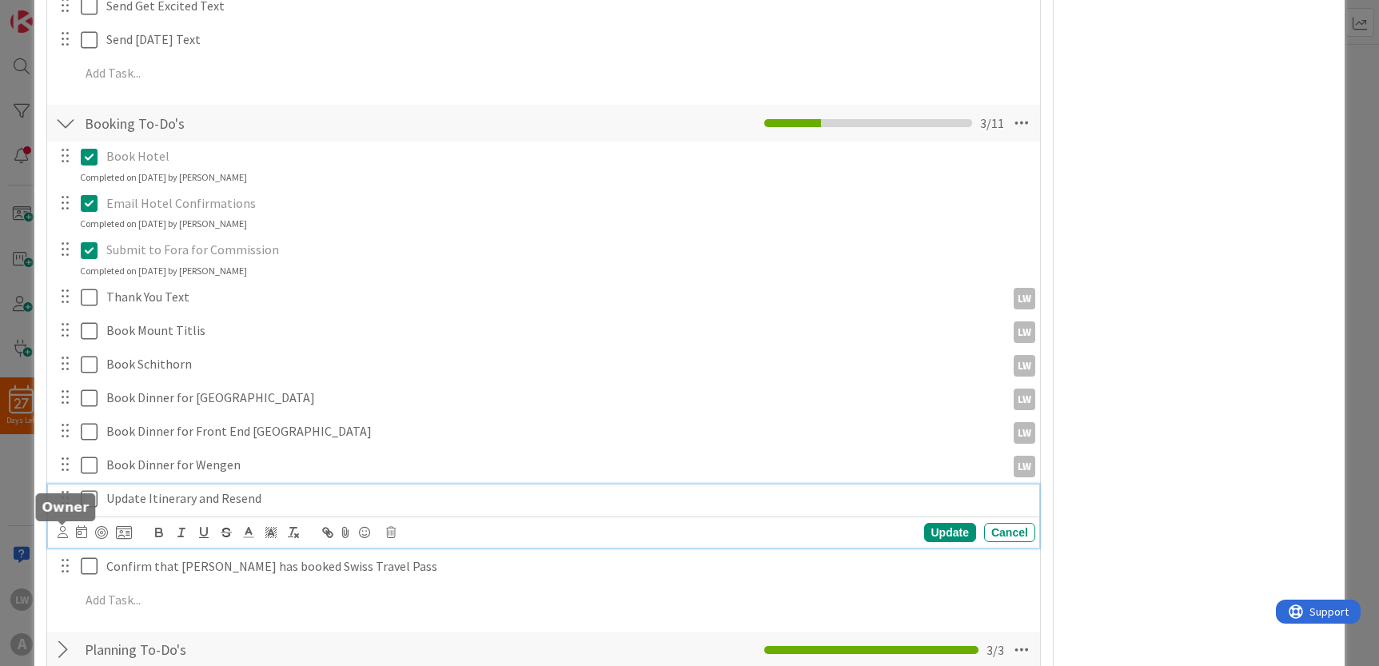
click at [62, 528] on icon at bounding box center [63, 532] width 10 height 12
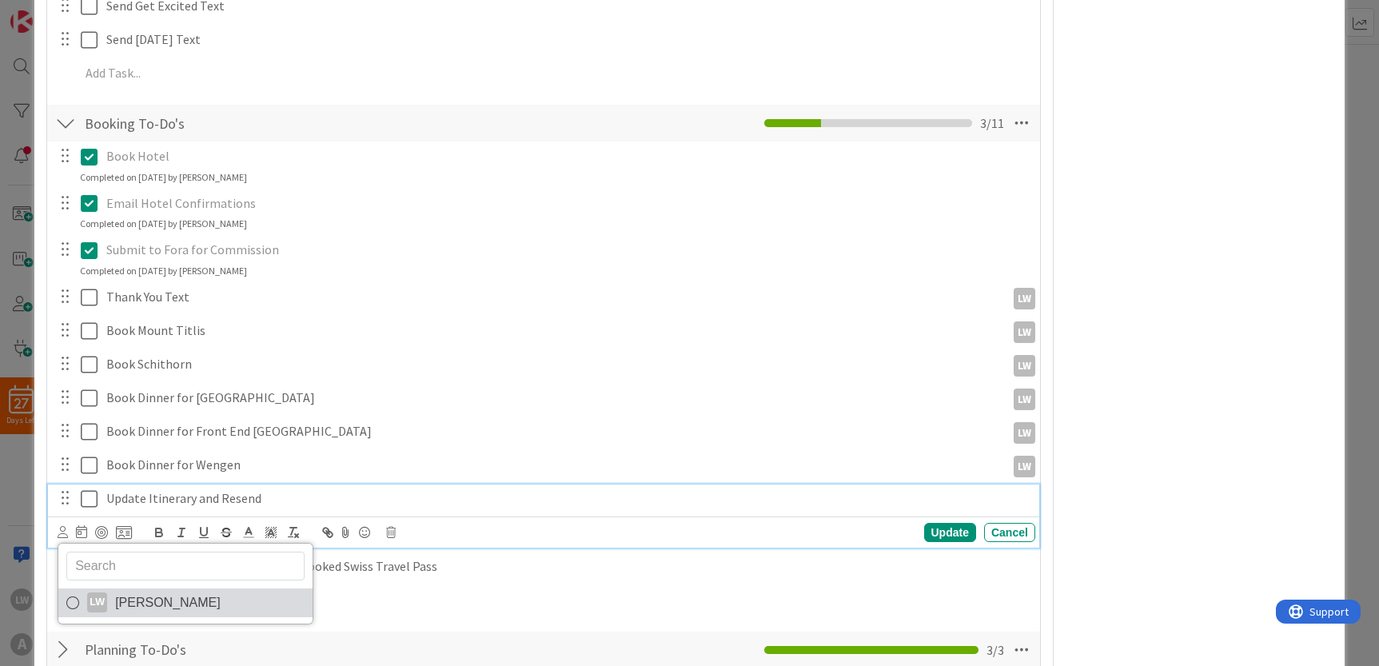
click at [123, 595] on span "[PERSON_NAME]" at bounding box center [167, 603] width 105 height 24
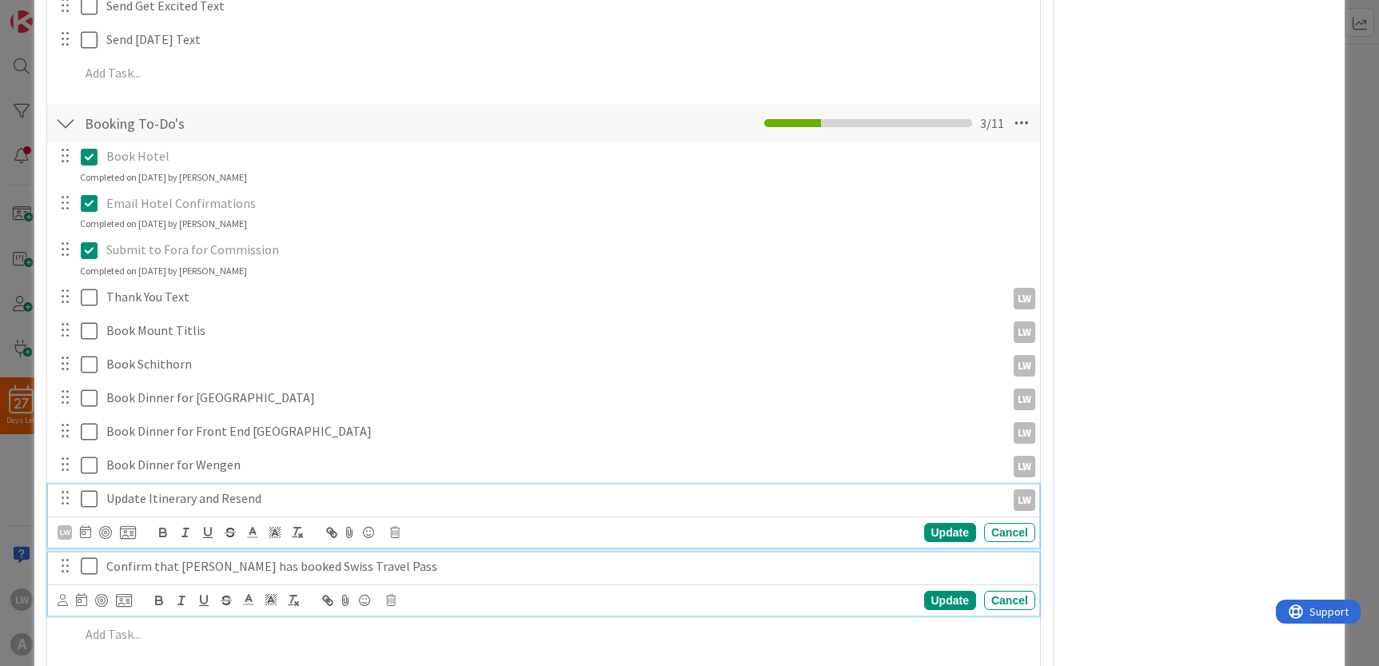
click at [133, 563] on p "Confirm that [PERSON_NAME] has booked Swiss Travel Pass" at bounding box center [567, 566] width 922 height 18
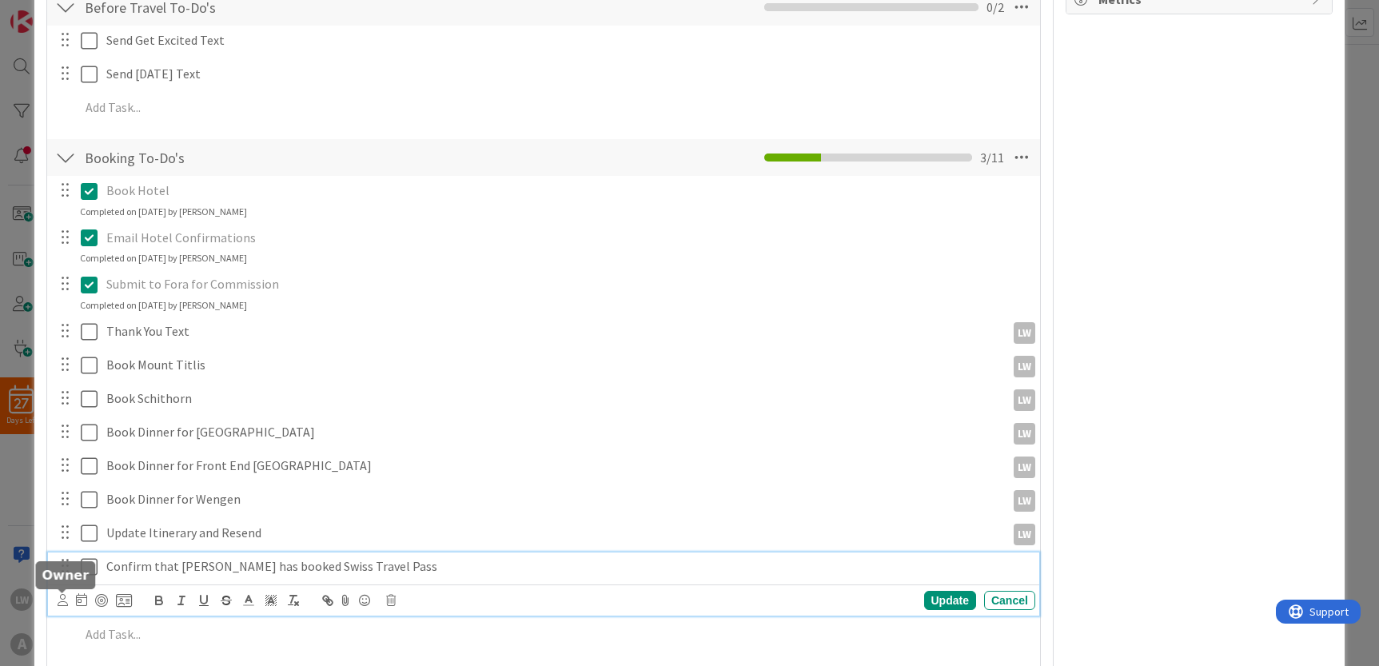
click at [66, 598] on icon at bounding box center [63, 600] width 10 height 12
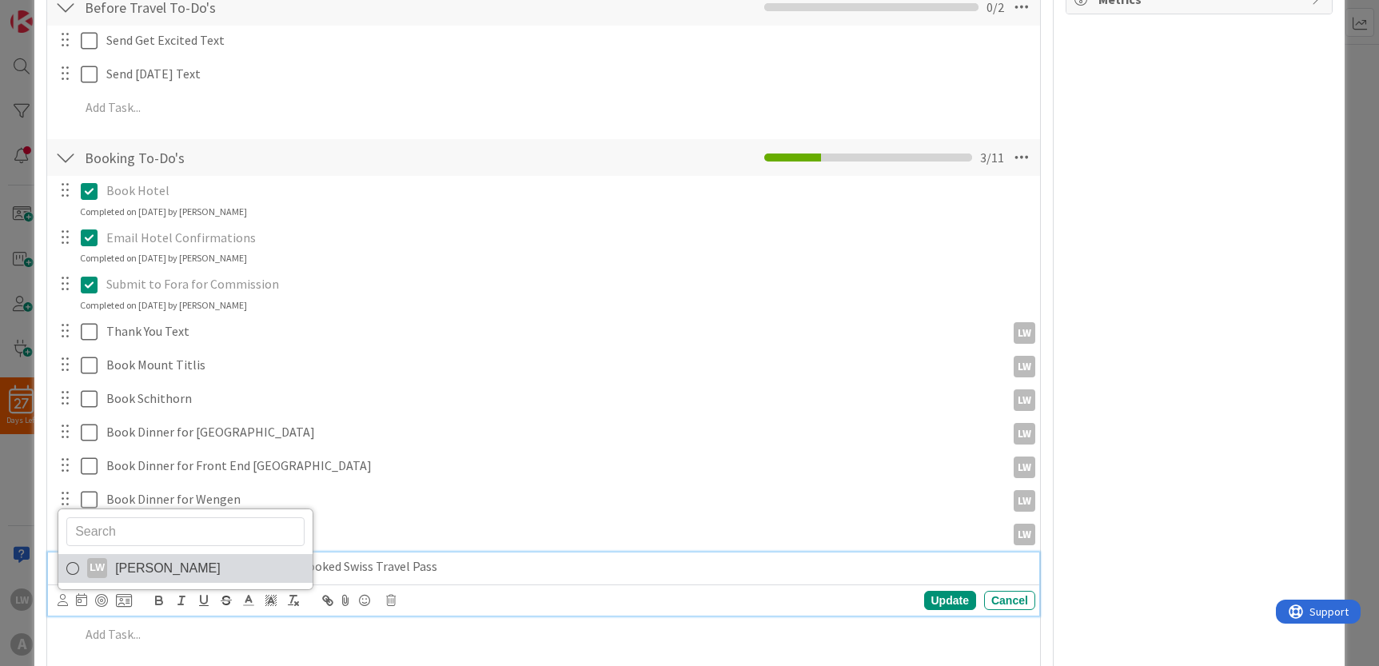
click at [157, 564] on span "[PERSON_NAME]" at bounding box center [167, 568] width 105 height 24
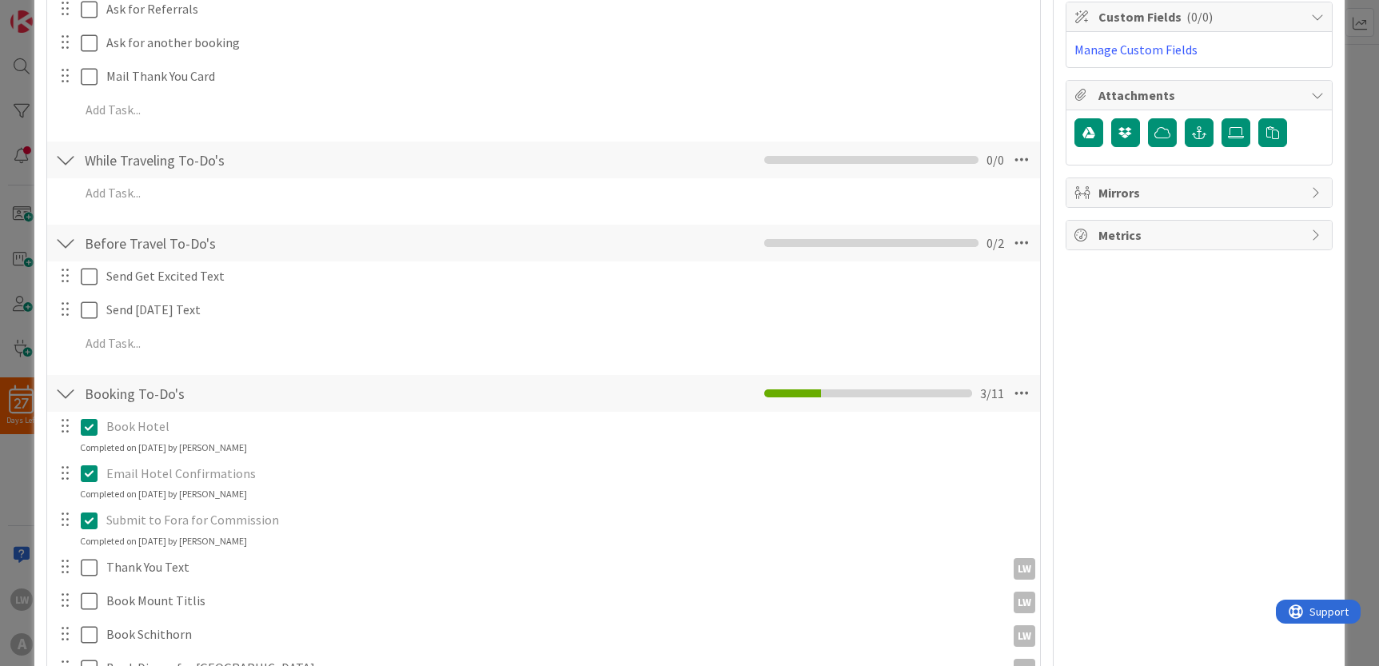
scroll to position [228, 0]
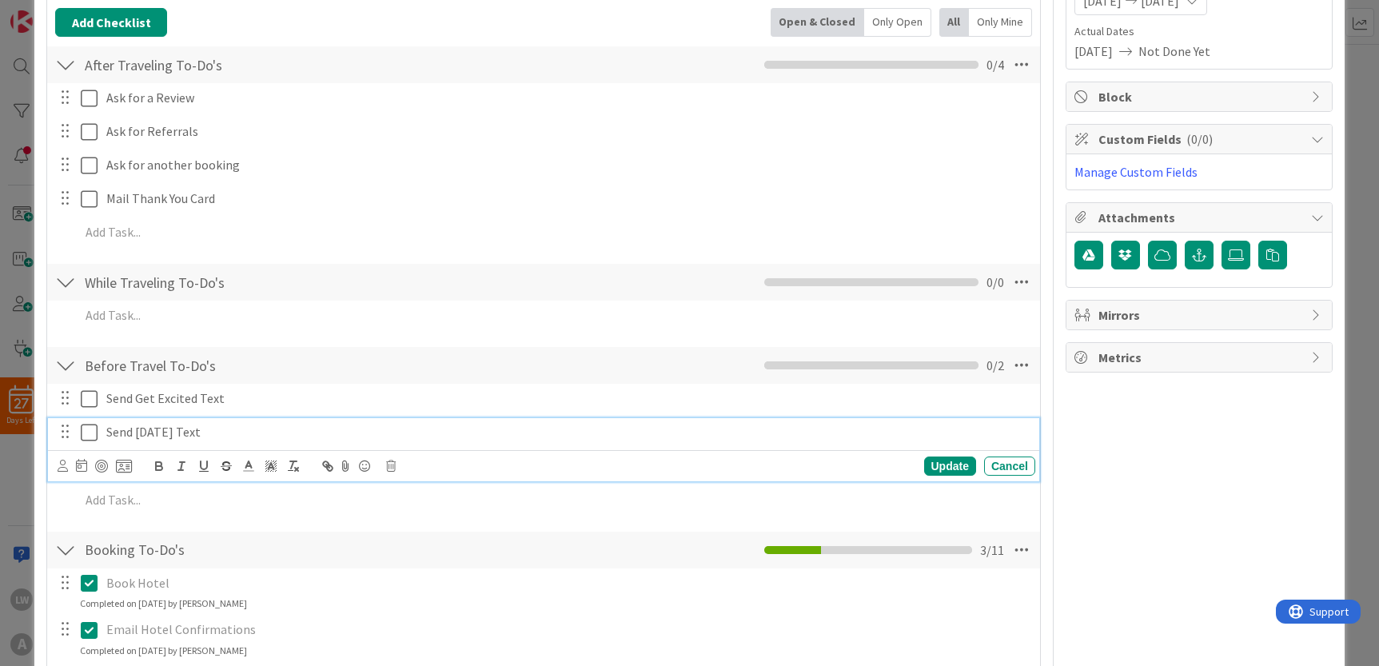
click at [194, 424] on p "Send [DATE] Text" at bounding box center [567, 432] width 922 height 18
click at [62, 466] on icon at bounding box center [63, 466] width 10 height 12
click at [108, 527] on link "LW [PERSON_NAME]" at bounding box center [185, 536] width 254 height 29
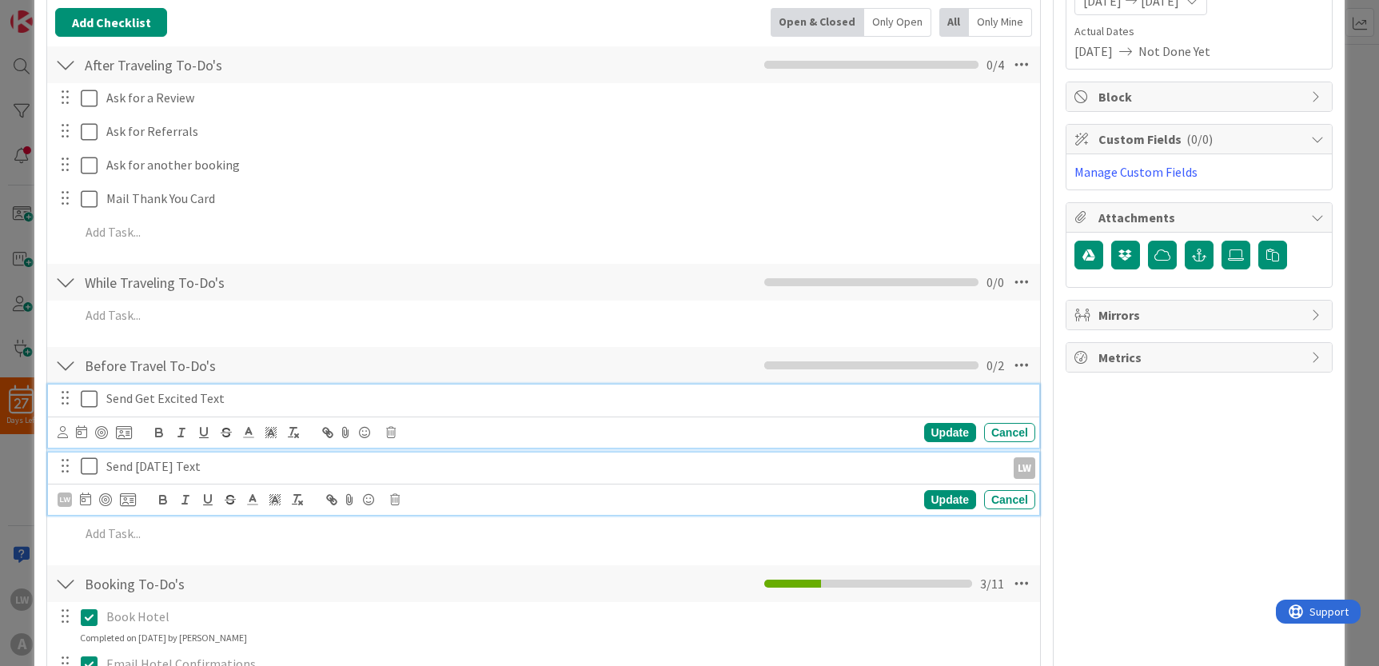
click at [126, 396] on p "Send Get Excited Text" at bounding box center [567, 398] width 922 height 18
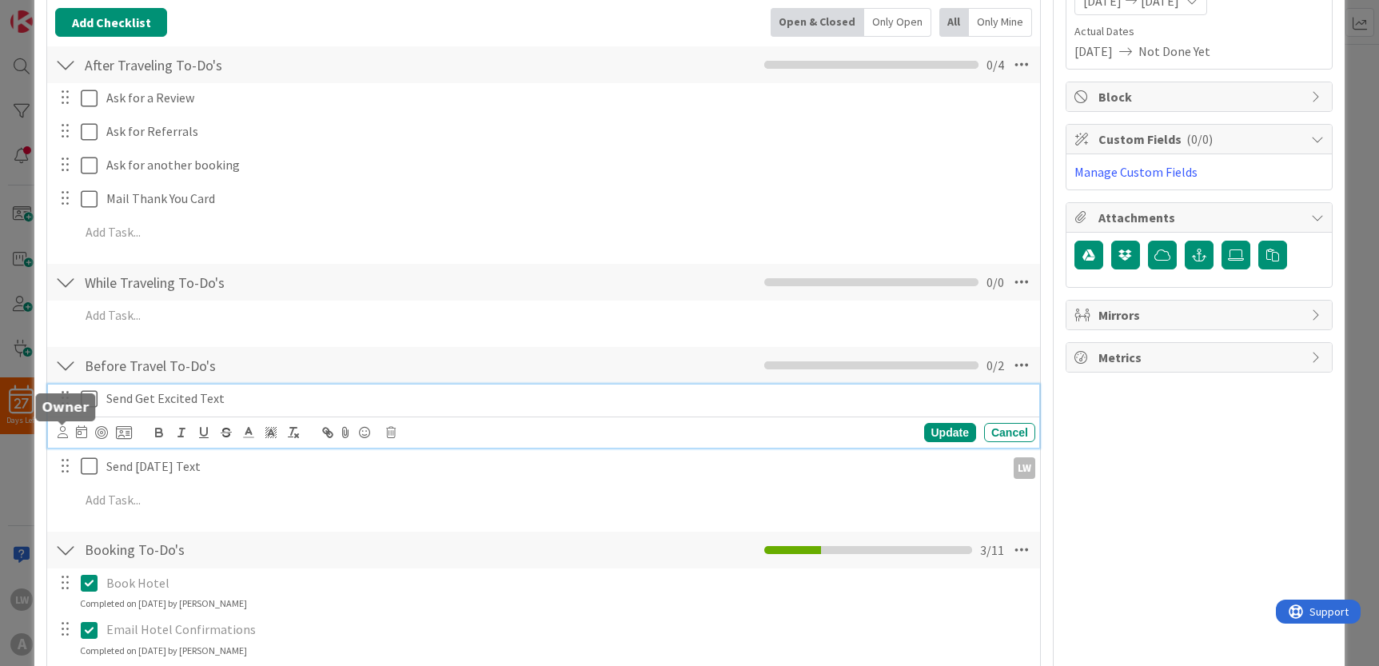
click at [62, 434] on icon at bounding box center [63, 432] width 10 height 12
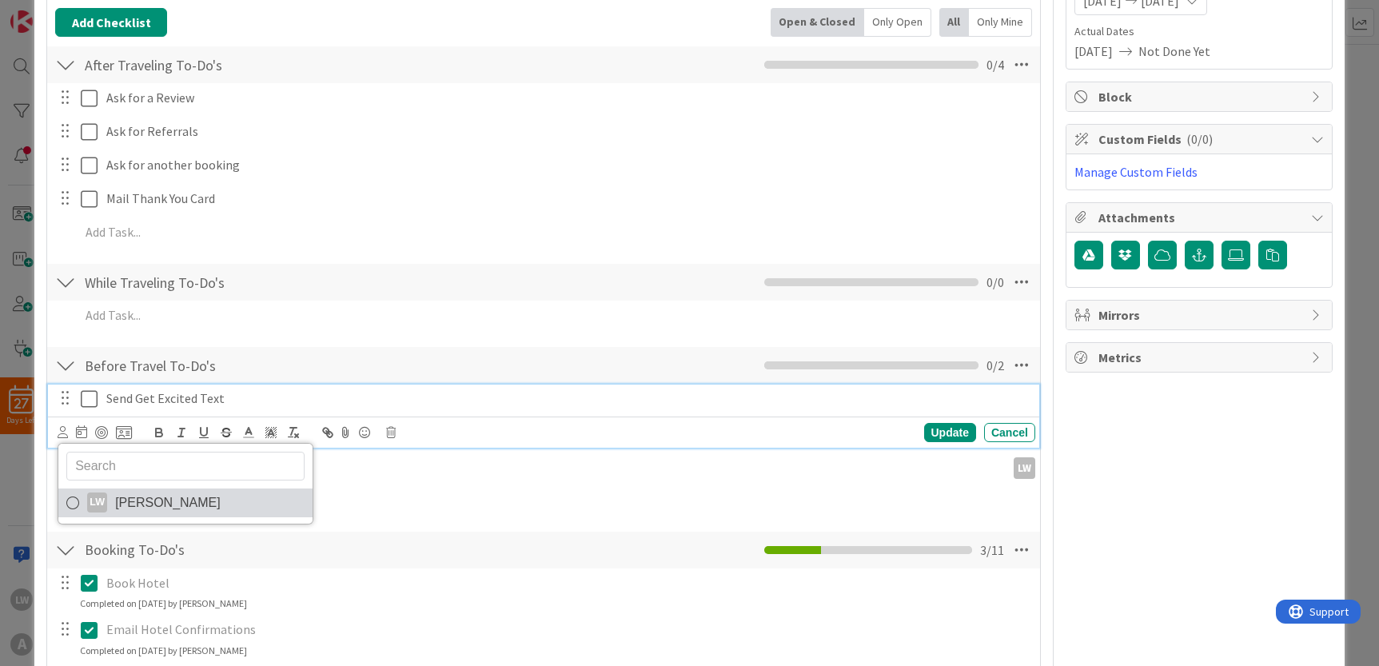
click at [118, 499] on span "[PERSON_NAME]" at bounding box center [167, 503] width 105 height 24
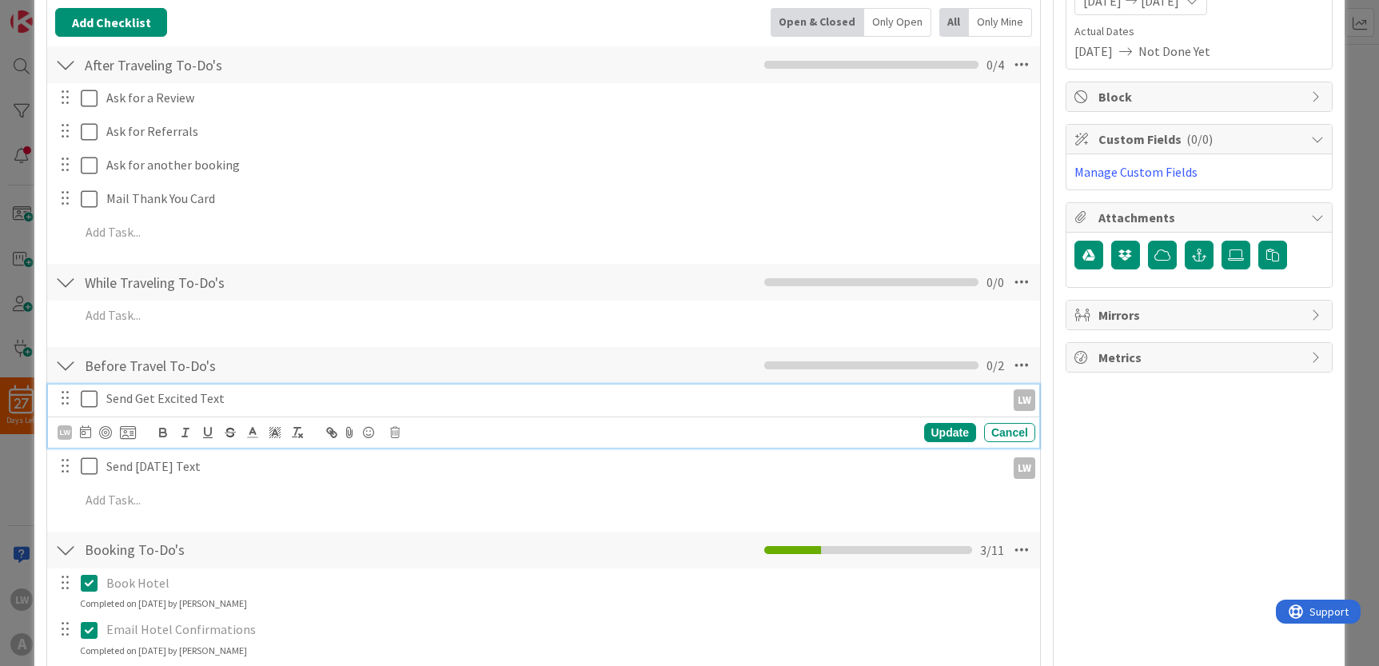
scroll to position [103, 0]
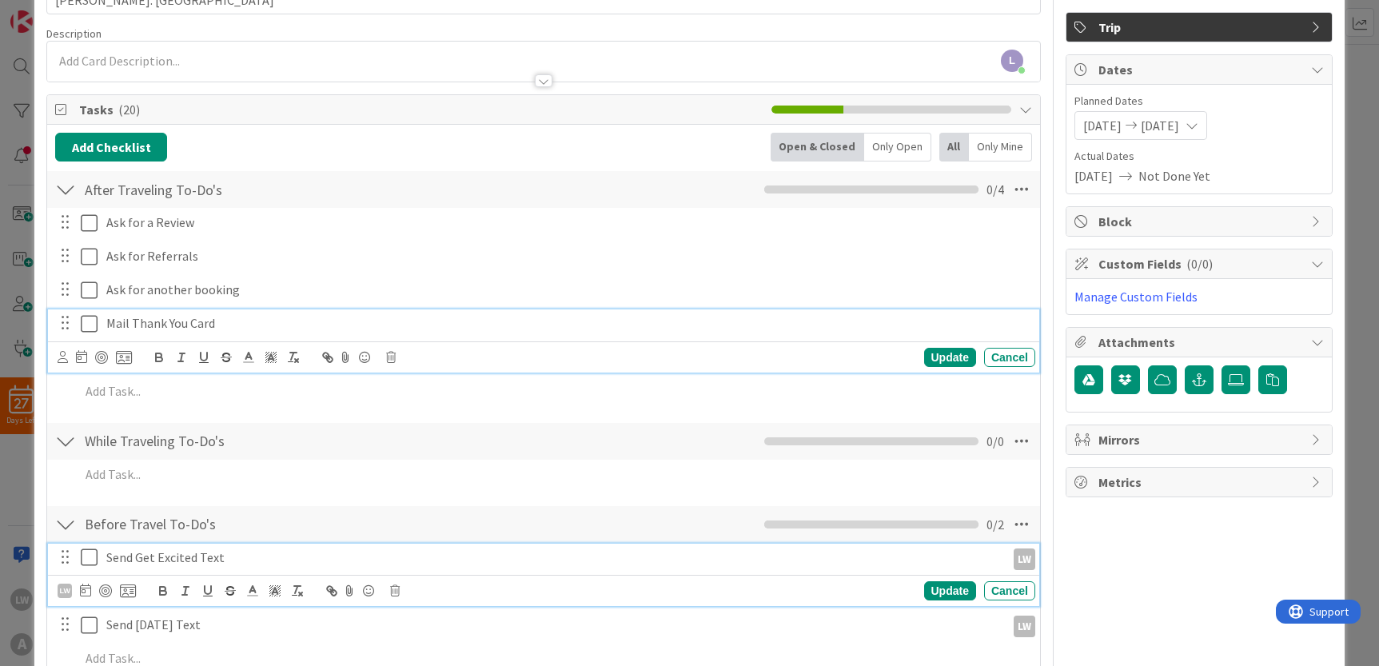
click at [133, 323] on p "Mail Thank You Card" at bounding box center [567, 323] width 922 height 18
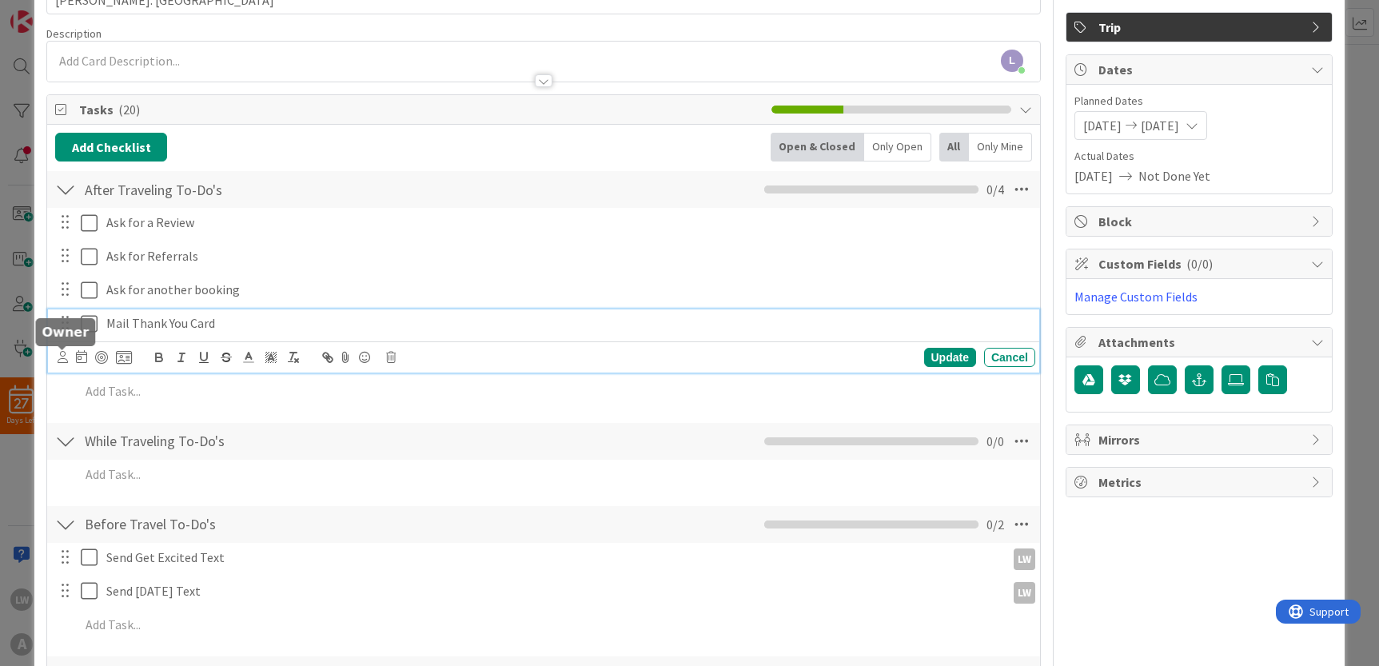
click at [58, 358] on icon at bounding box center [63, 357] width 10 height 12
click at [107, 422] on link "LW [PERSON_NAME]" at bounding box center [185, 427] width 254 height 29
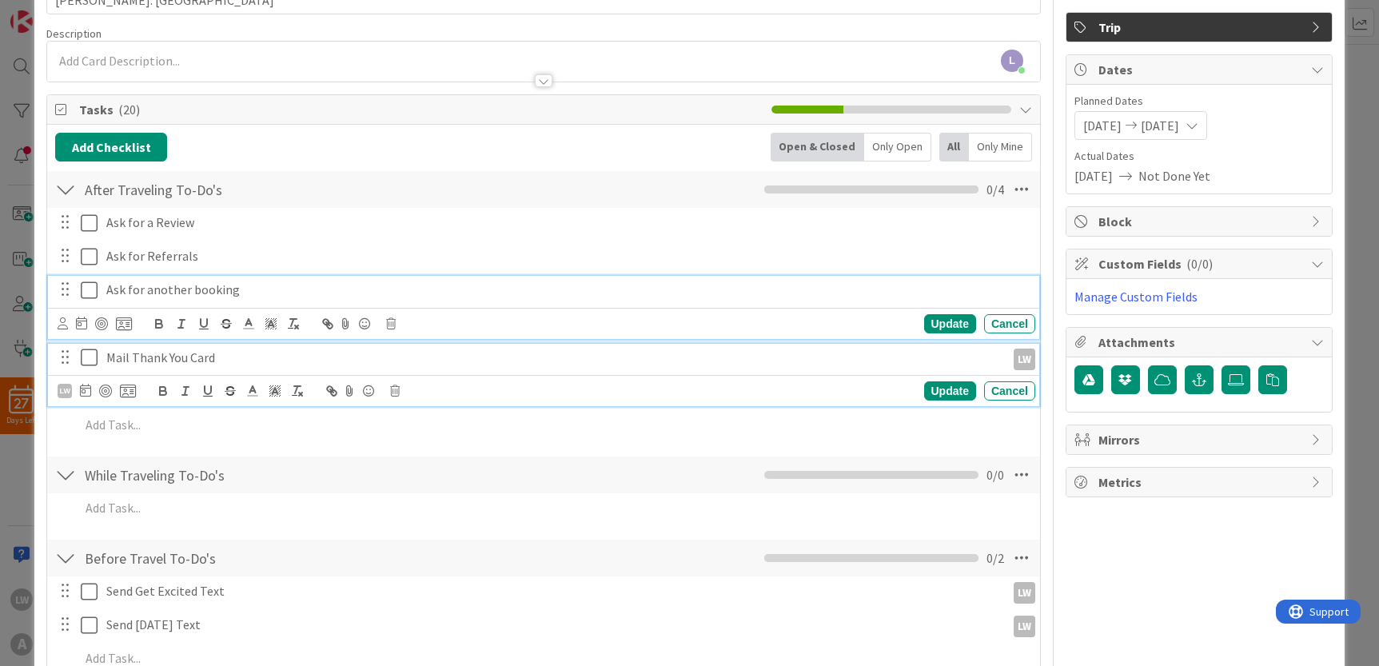
click at [129, 293] on p "Ask for another booking" at bounding box center [567, 290] width 922 height 18
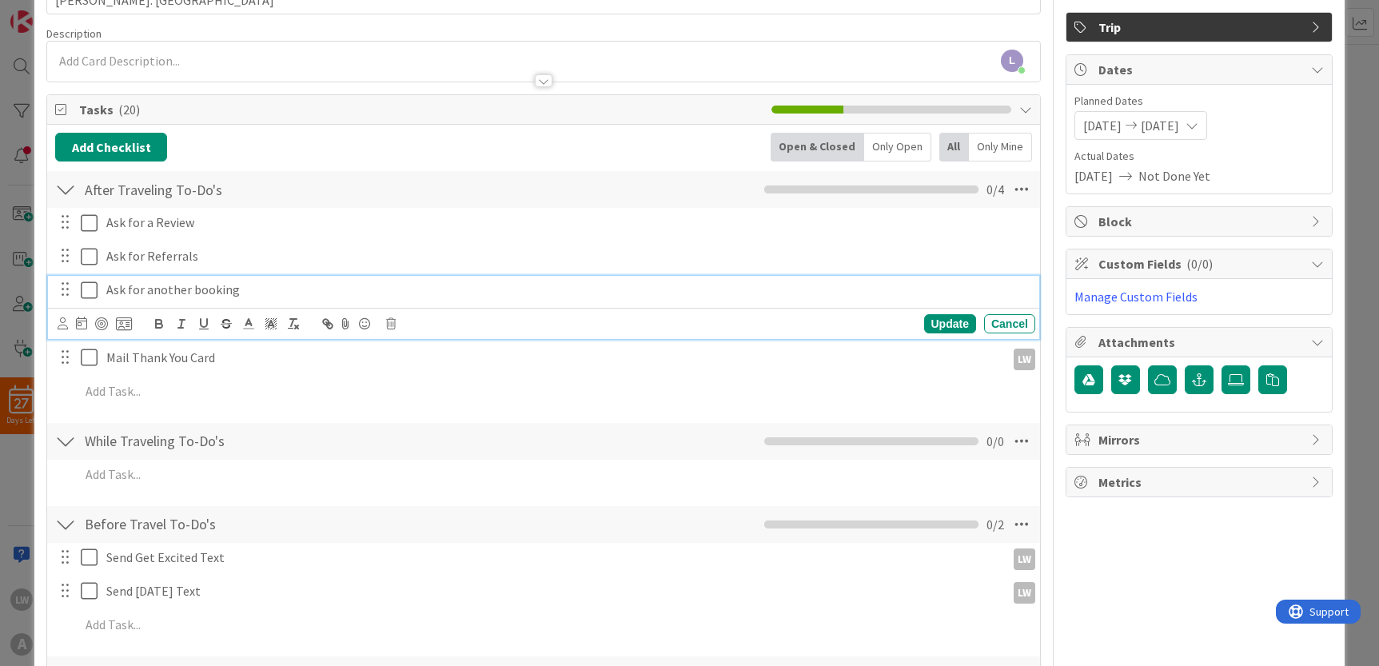
click at [65, 327] on icon at bounding box center [63, 323] width 10 height 12
click at [120, 397] on span "[PERSON_NAME]" at bounding box center [167, 394] width 105 height 24
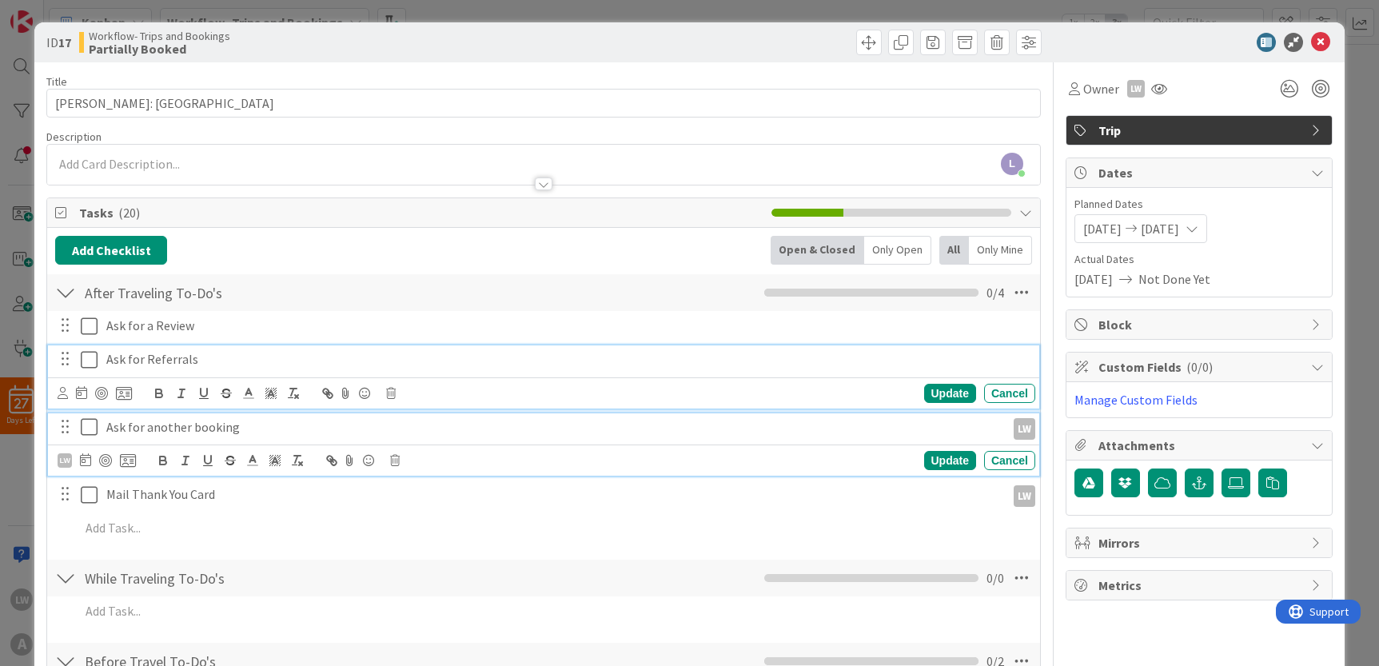
click at [123, 358] on p "Ask for Referrals" at bounding box center [567, 359] width 922 height 18
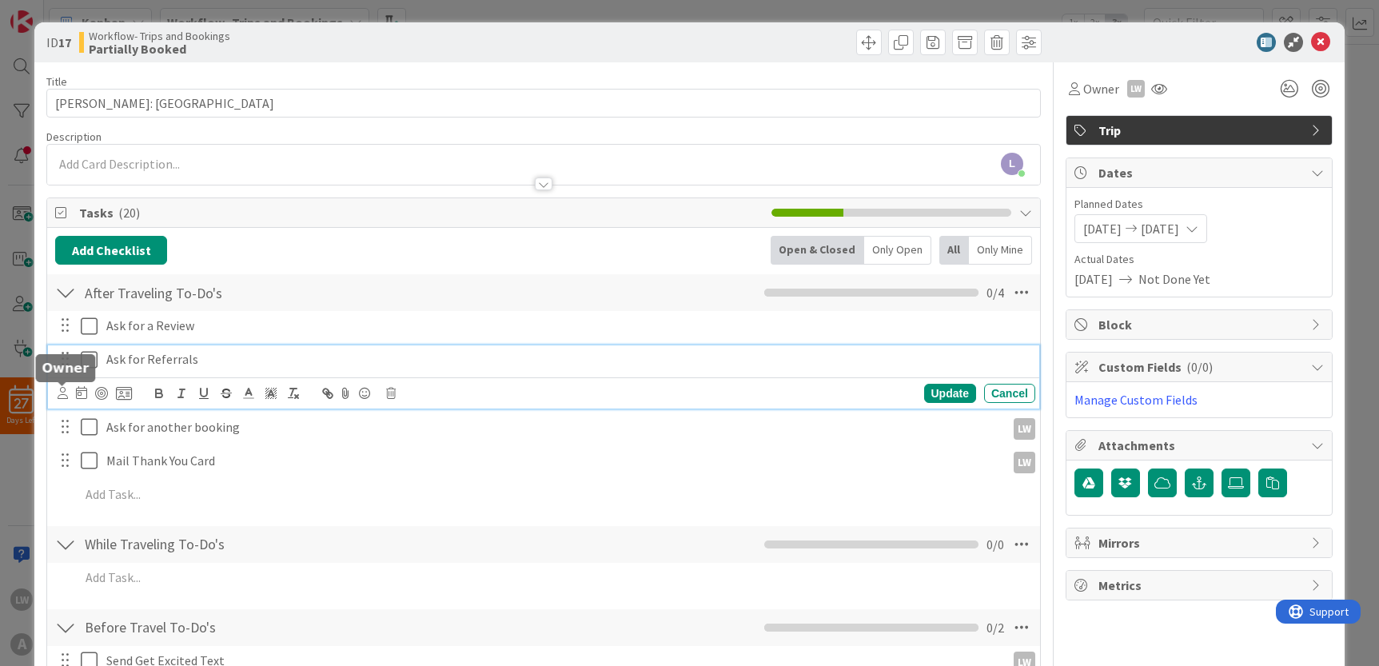
click at [62, 392] on icon at bounding box center [63, 393] width 10 height 12
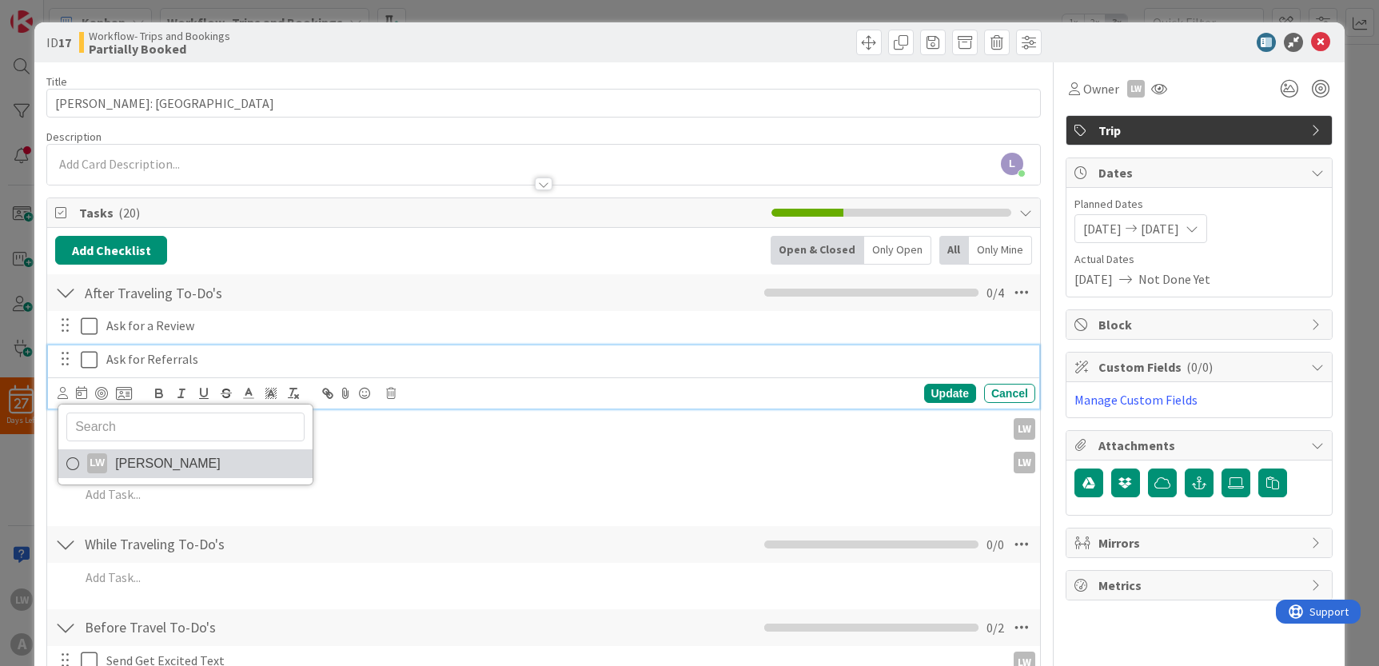
click at [126, 460] on span "[PERSON_NAME]" at bounding box center [167, 464] width 105 height 24
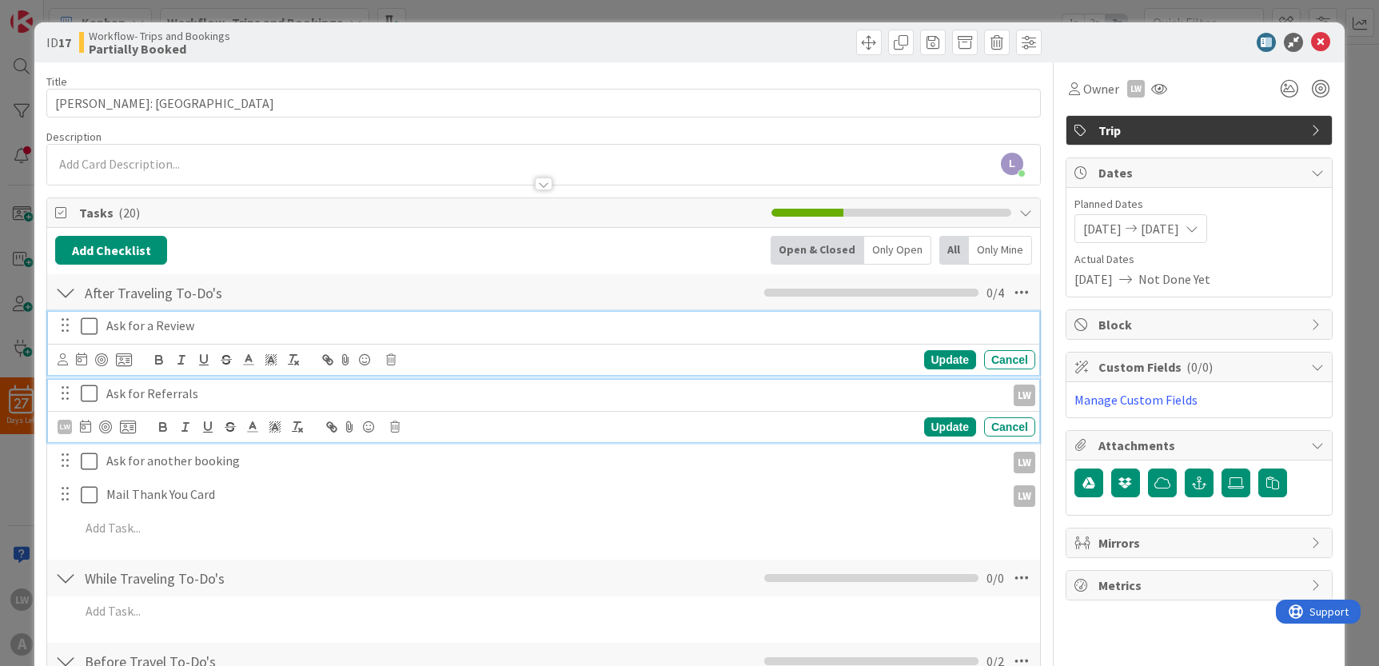
click at [131, 324] on p "Ask for a Review" at bounding box center [567, 325] width 922 height 18
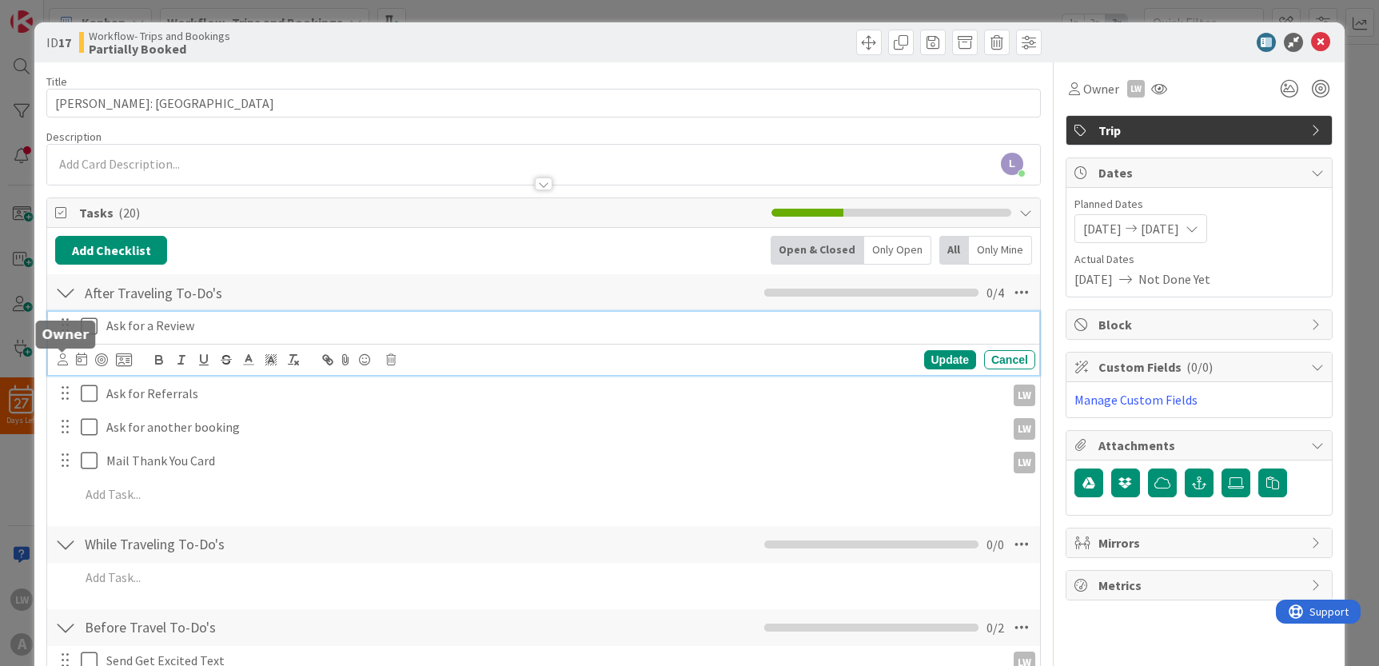
click at [62, 357] on icon at bounding box center [63, 359] width 10 height 12
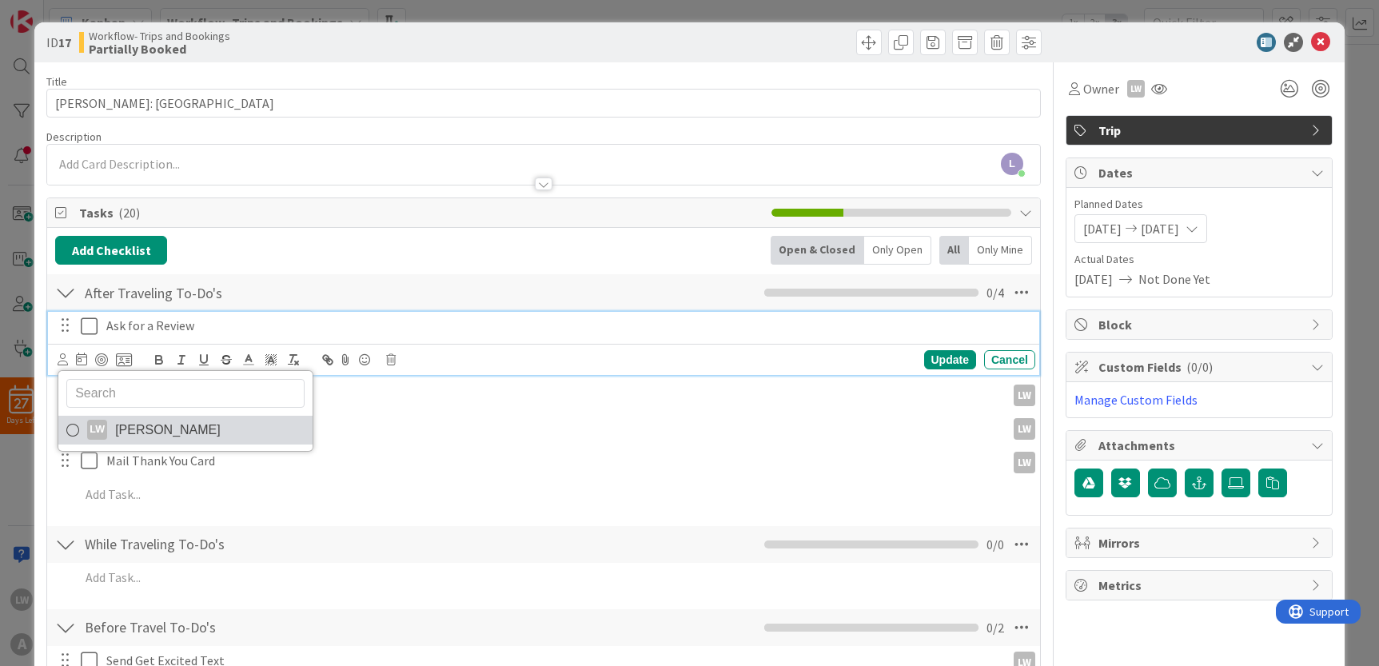
click at [115, 434] on span "[PERSON_NAME]" at bounding box center [167, 430] width 105 height 24
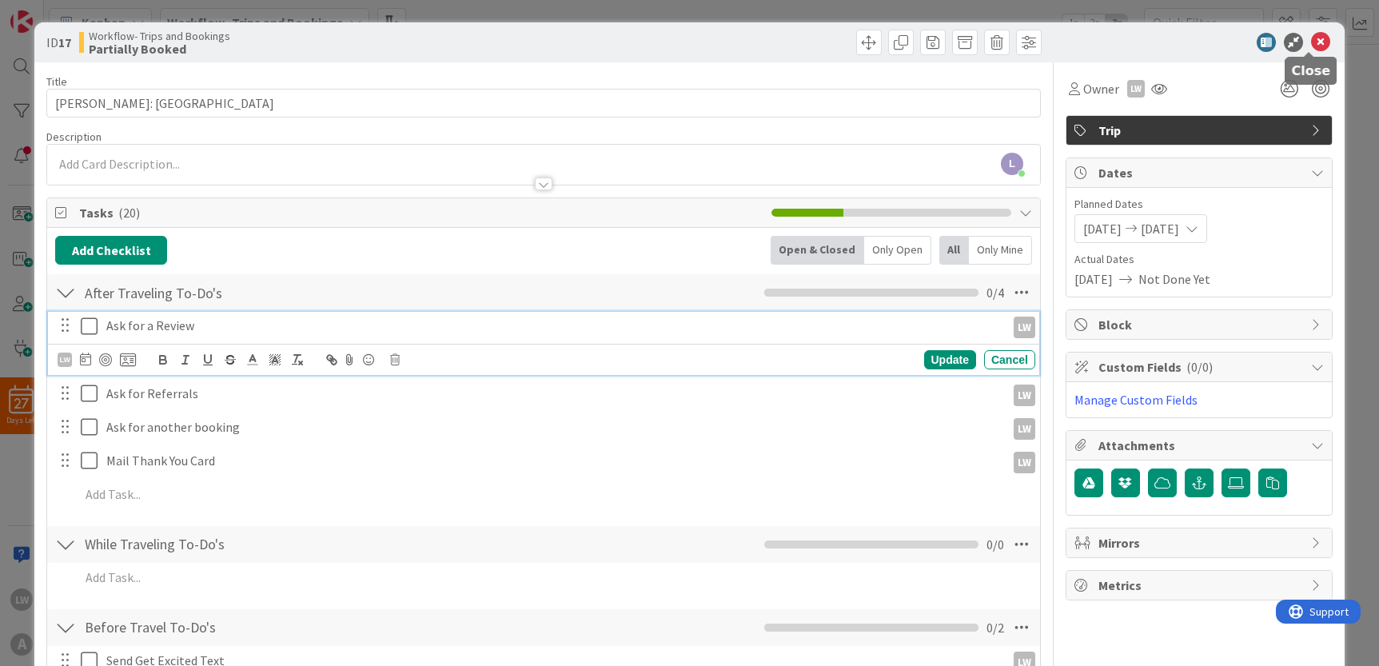
click at [1311, 43] on icon at bounding box center [1320, 42] width 19 height 19
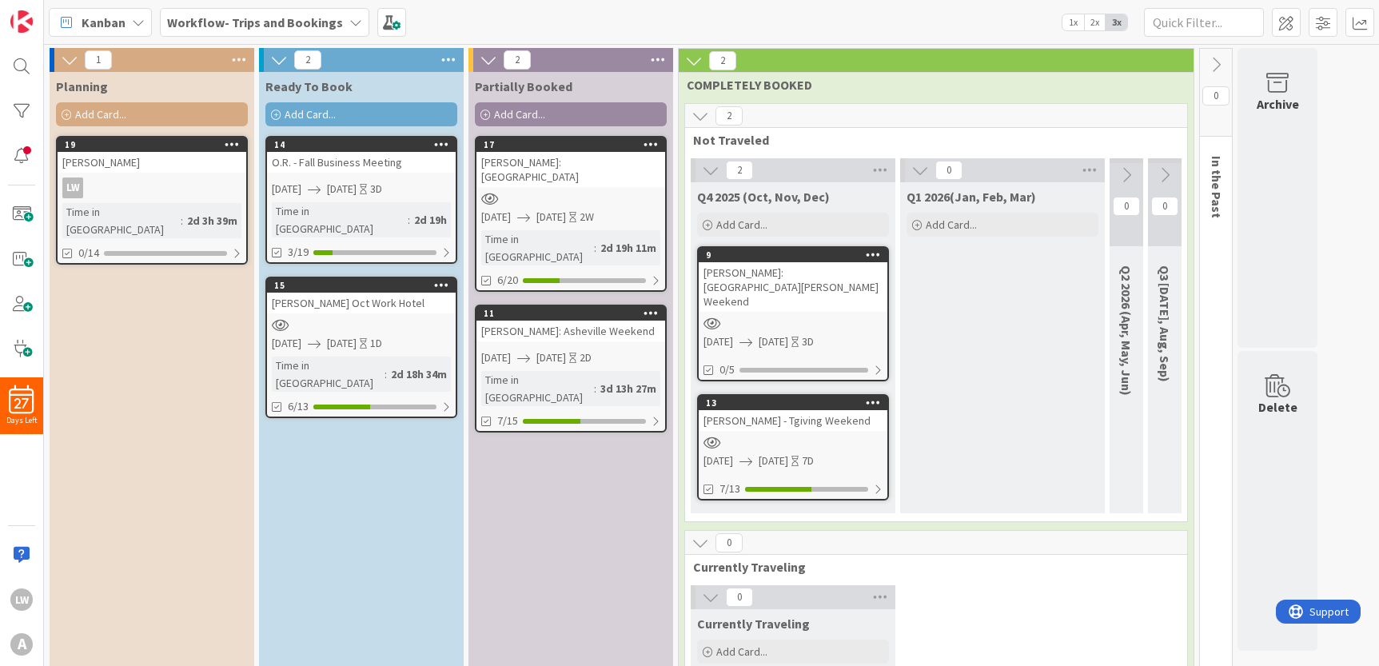
click at [348, 164] on div "O.R. - Fall Business Meeting" at bounding box center [361, 162] width 189 height 21
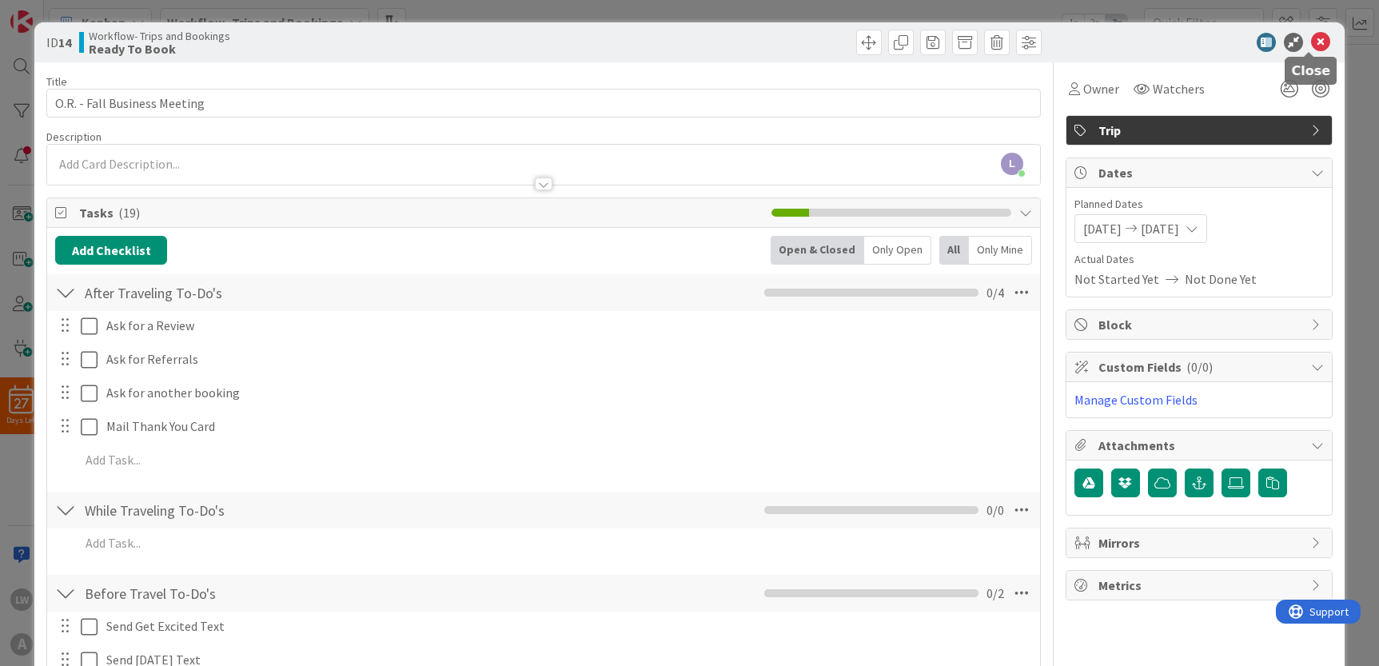
click at [1311, 41] on icon at bounding box center [1320, 42] width 19 height 19
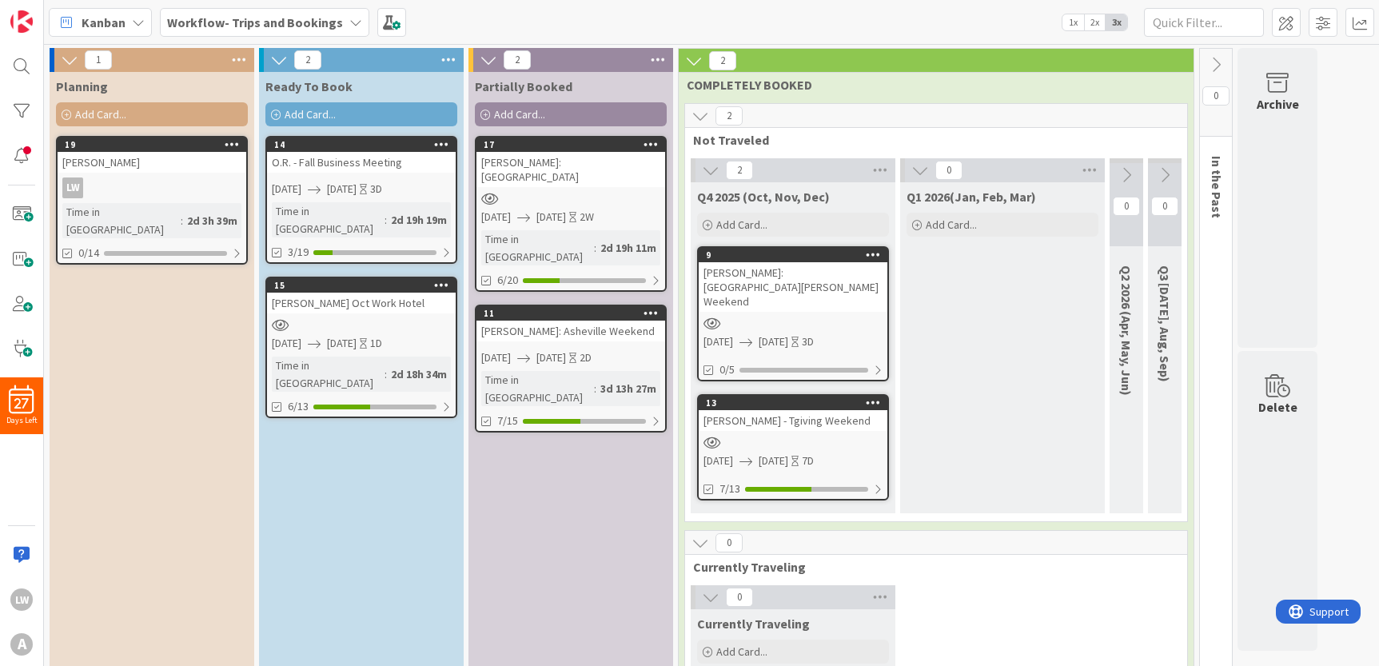
click at [334, 356] on div "Time in [GEOGRAPHIC_DATA]" at bounding box center [328, 373] width 113 height 35
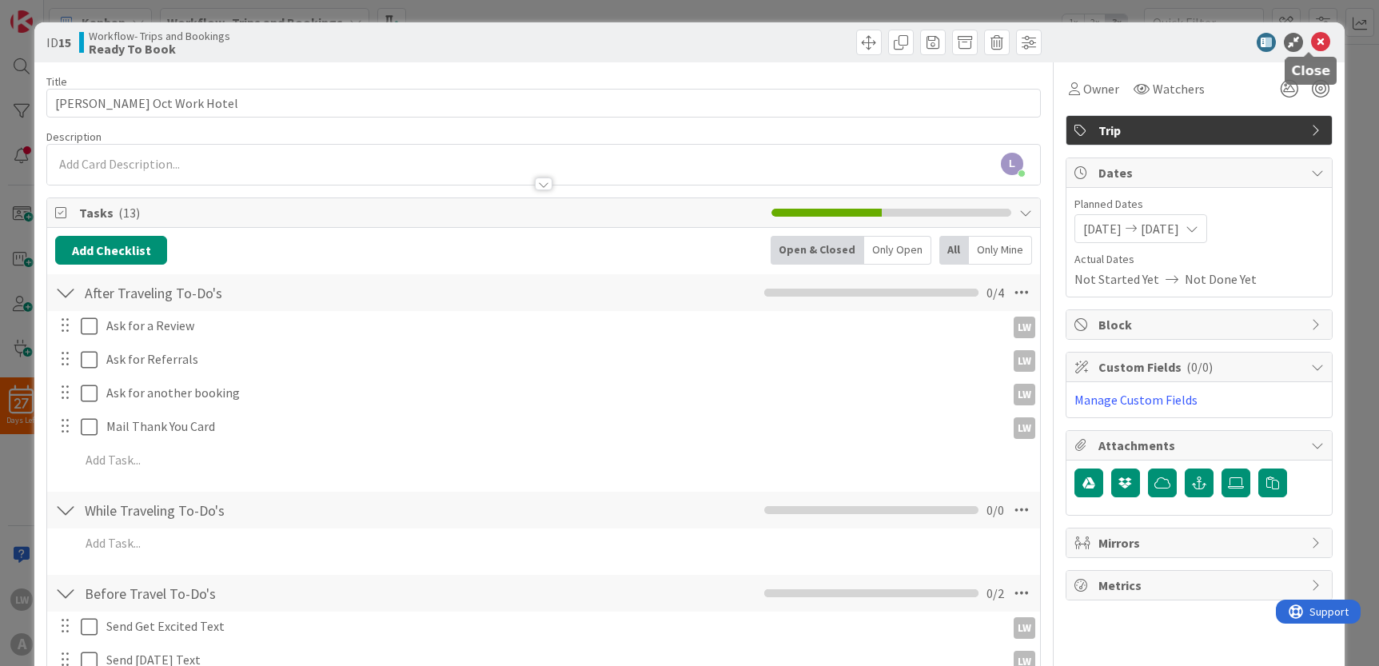
click at [1311, 41] on icon at bounding box center [1320, 42] width 19 height 19
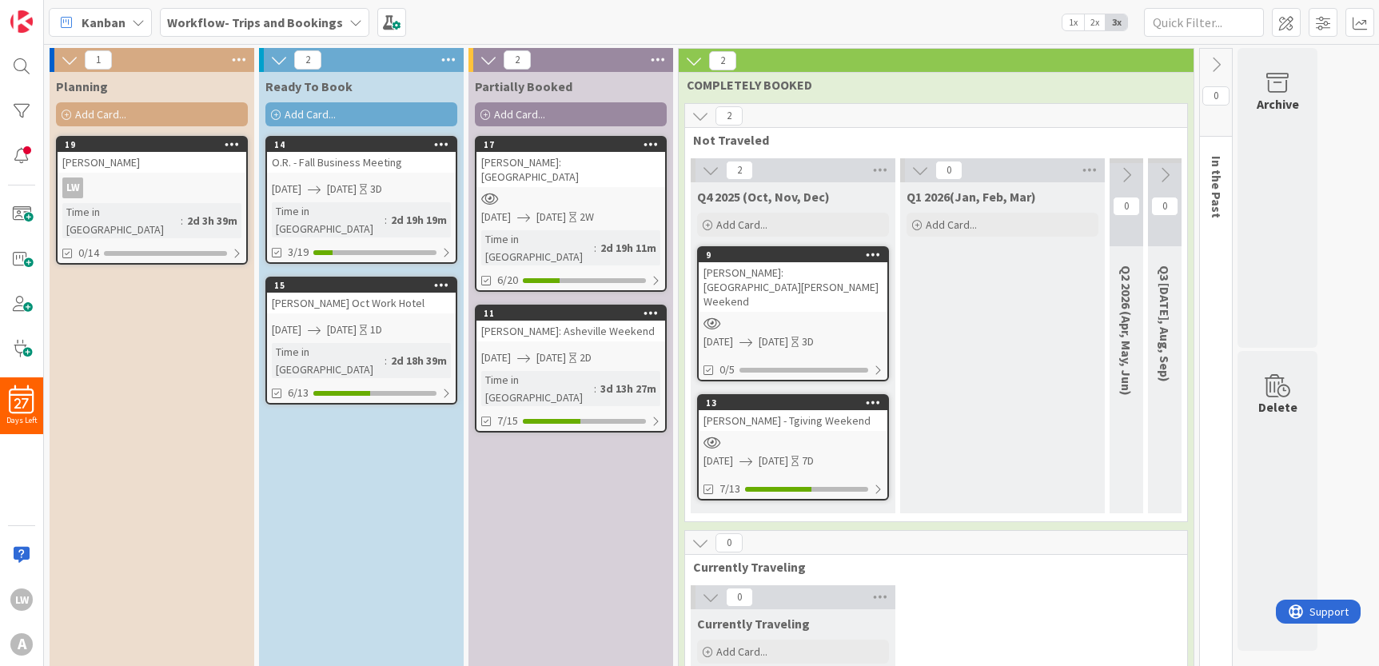
click at [551, 320] on div "[PERSON_NAME]: Asheville Weekend" at bounding box center [570, 330] width 189 height 21
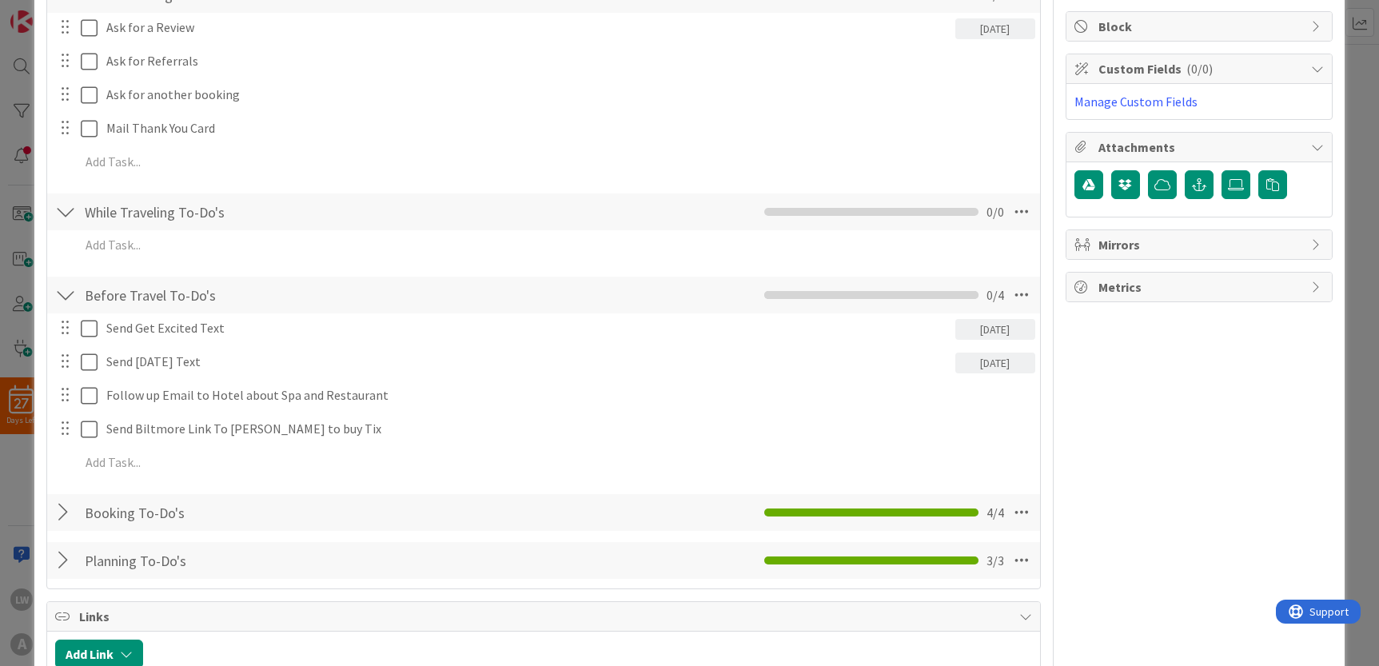
scroll to position [433, 0]
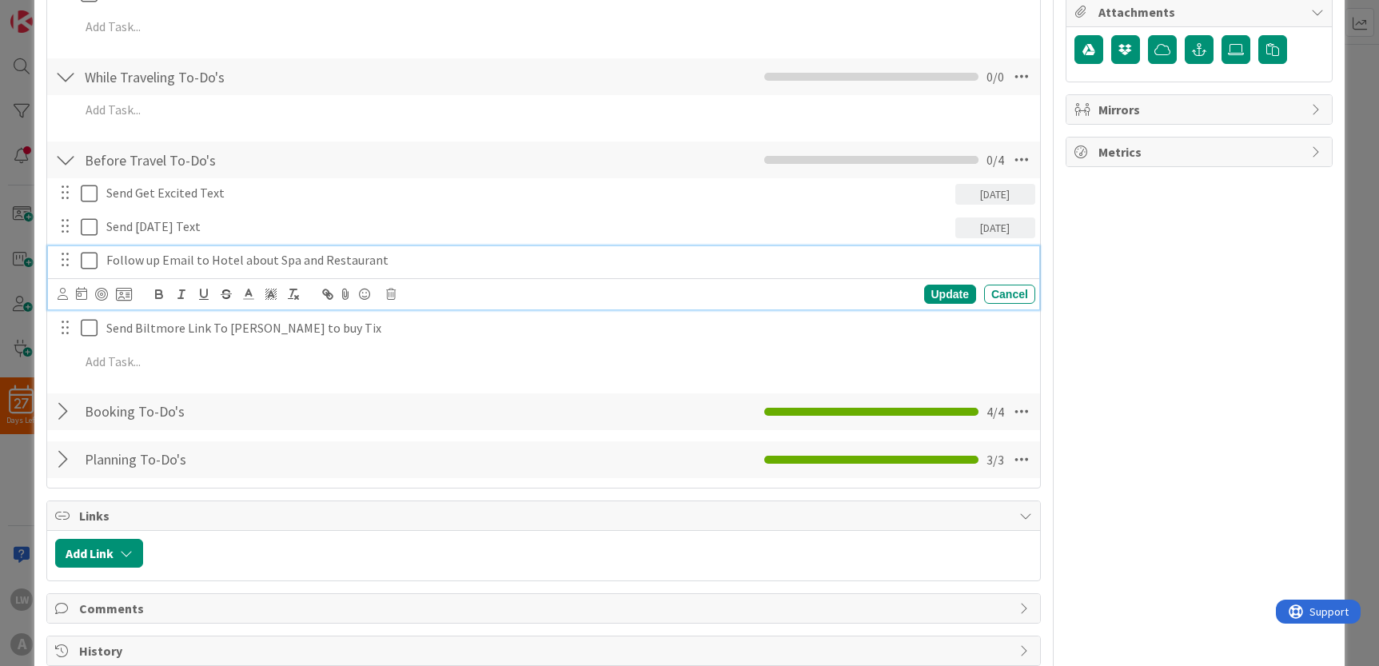
click at [93, 261] on icon at bounding box center [93, 260] width 24 height 19
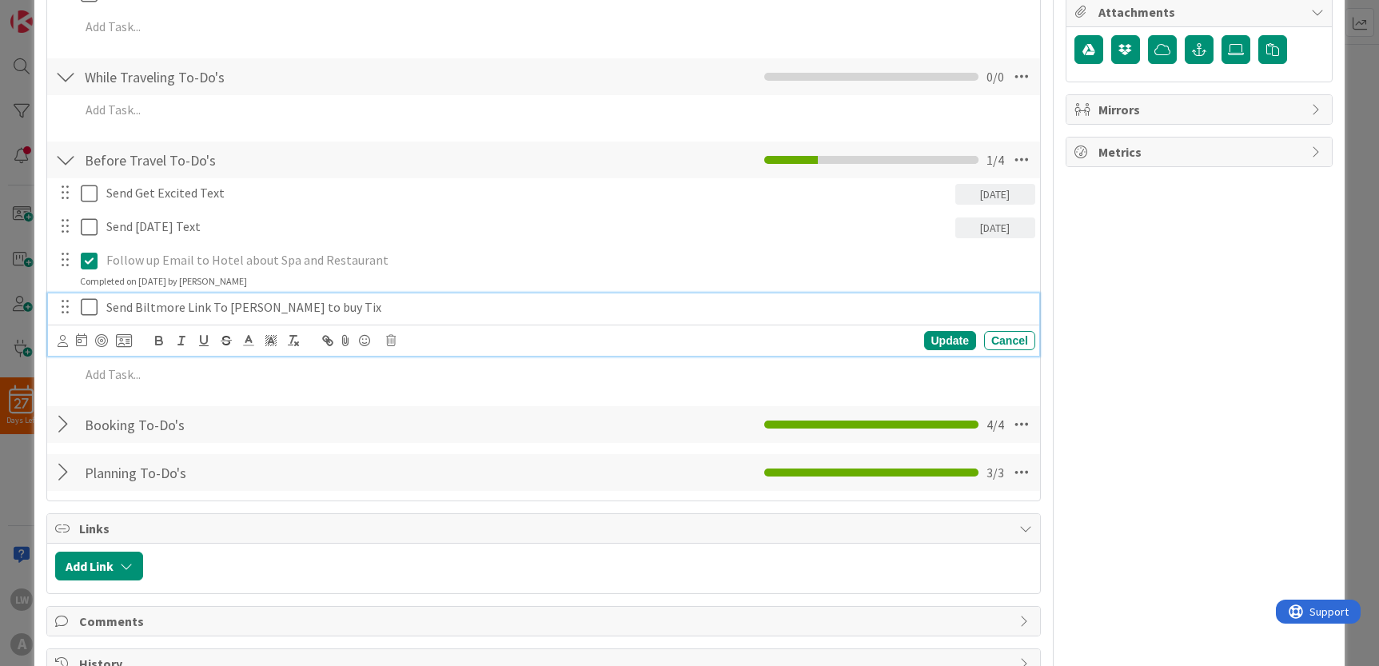
click at [82, 300] on icon at bounding box center [93, 306] width 24 height 19
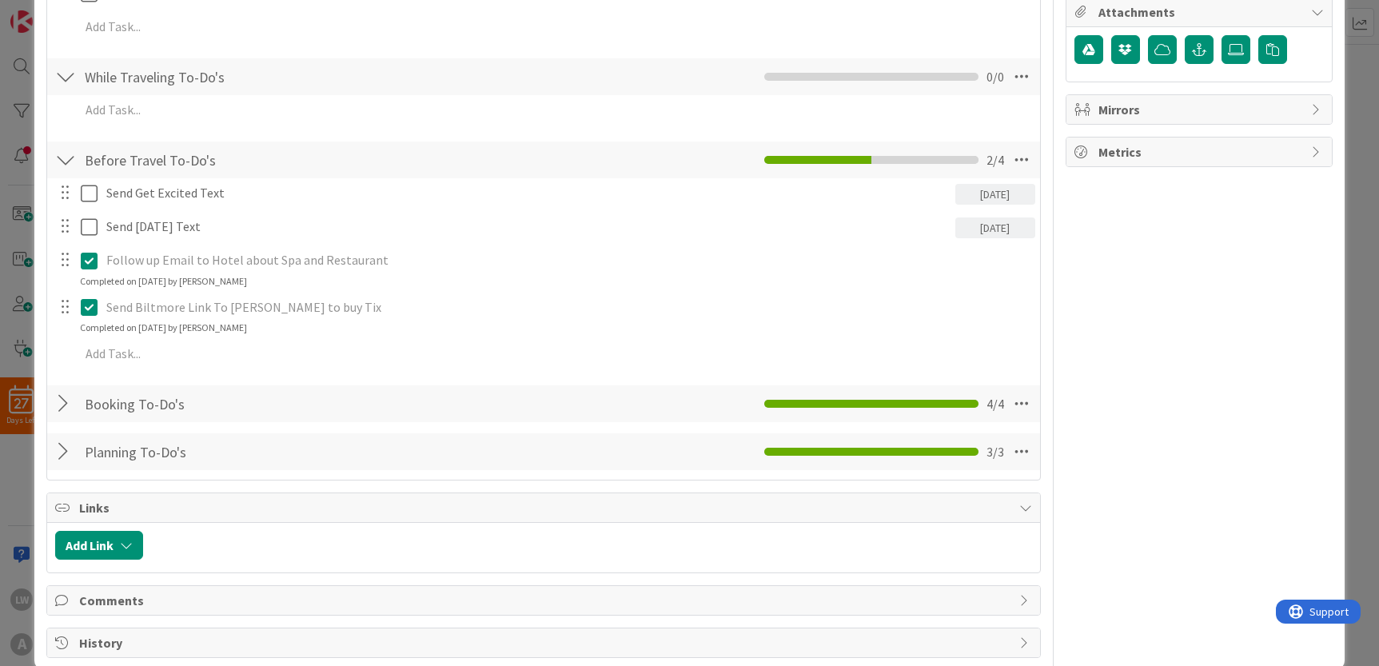
scroll to position [0, 0]
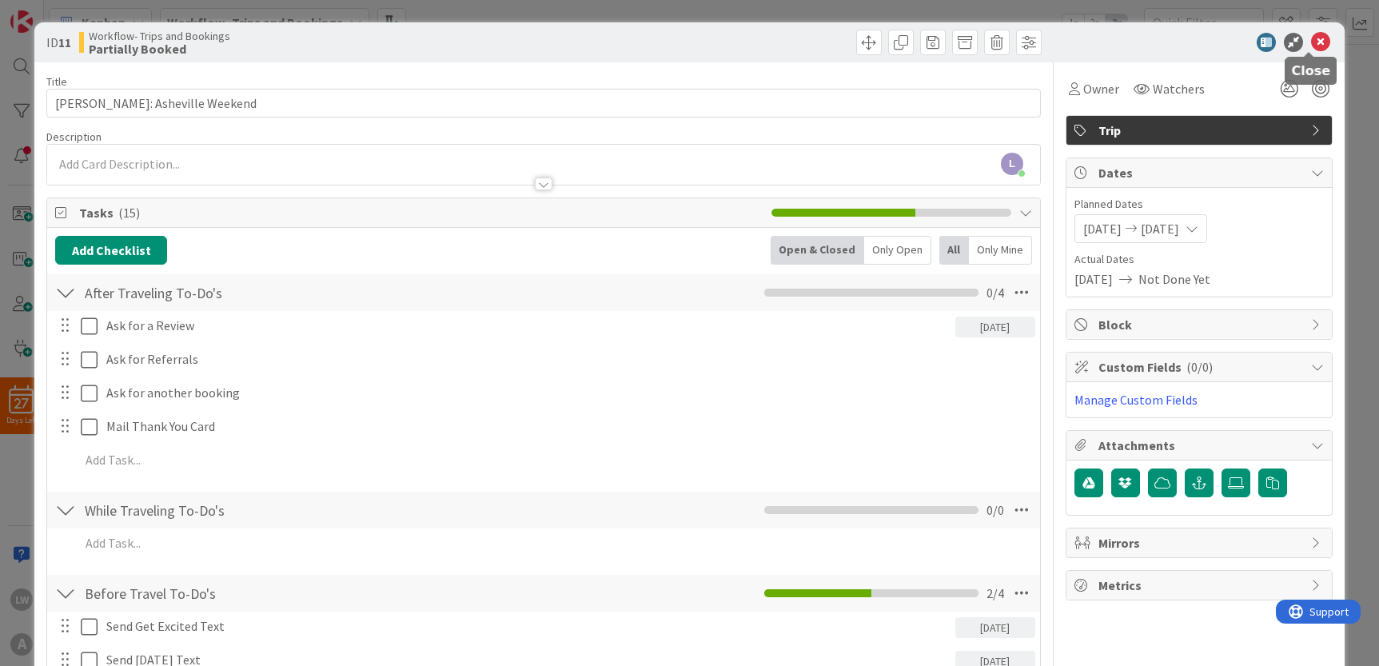
click at [1311, 39] on icon at bounding box center [1320, 42] width 19 height 19
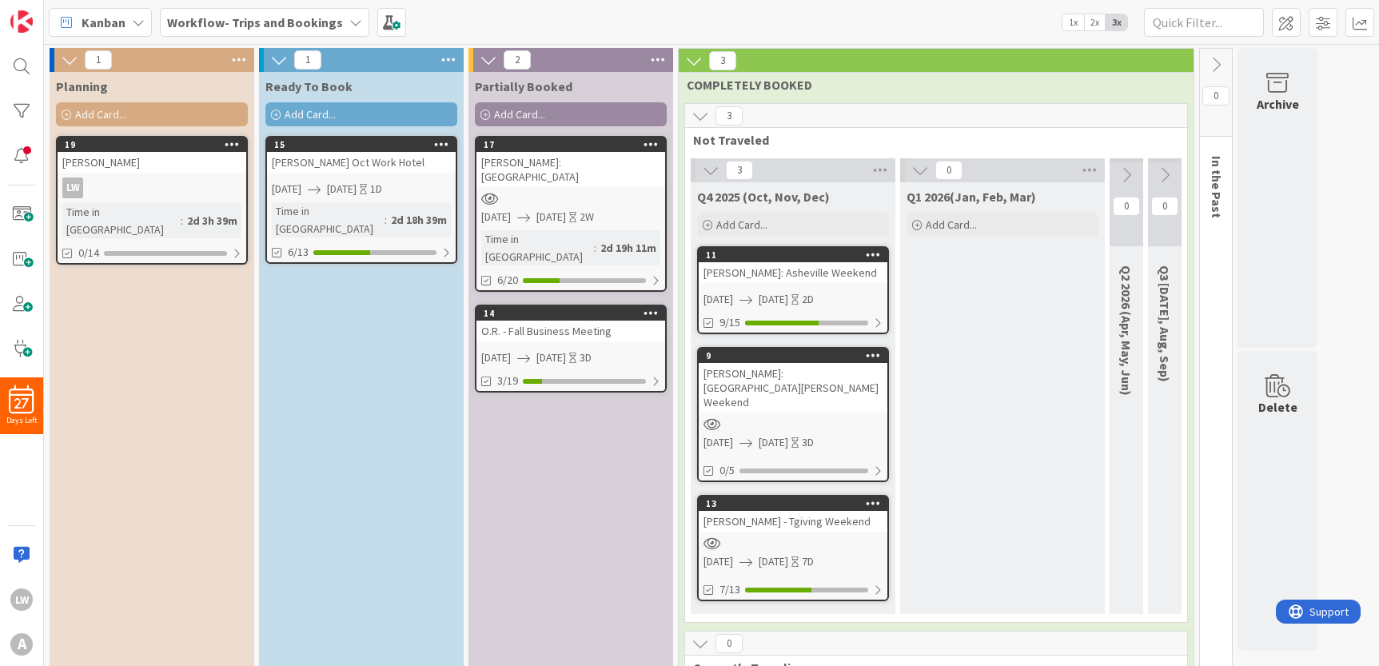
click at [107, 117] on span "Add Card..." at bounding box center [100, 114] width 51 height 14
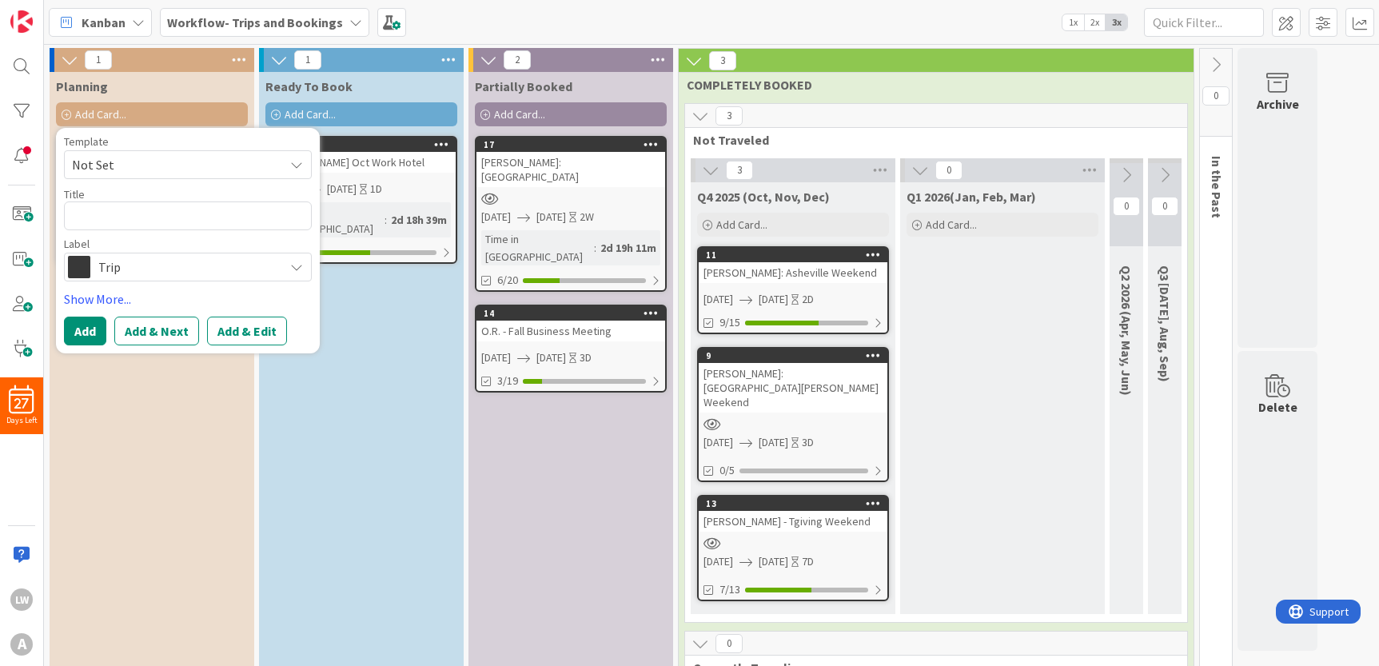
click at [117, 162] on span "Not Set" at bounding box center [172, 164] width 200 height 21
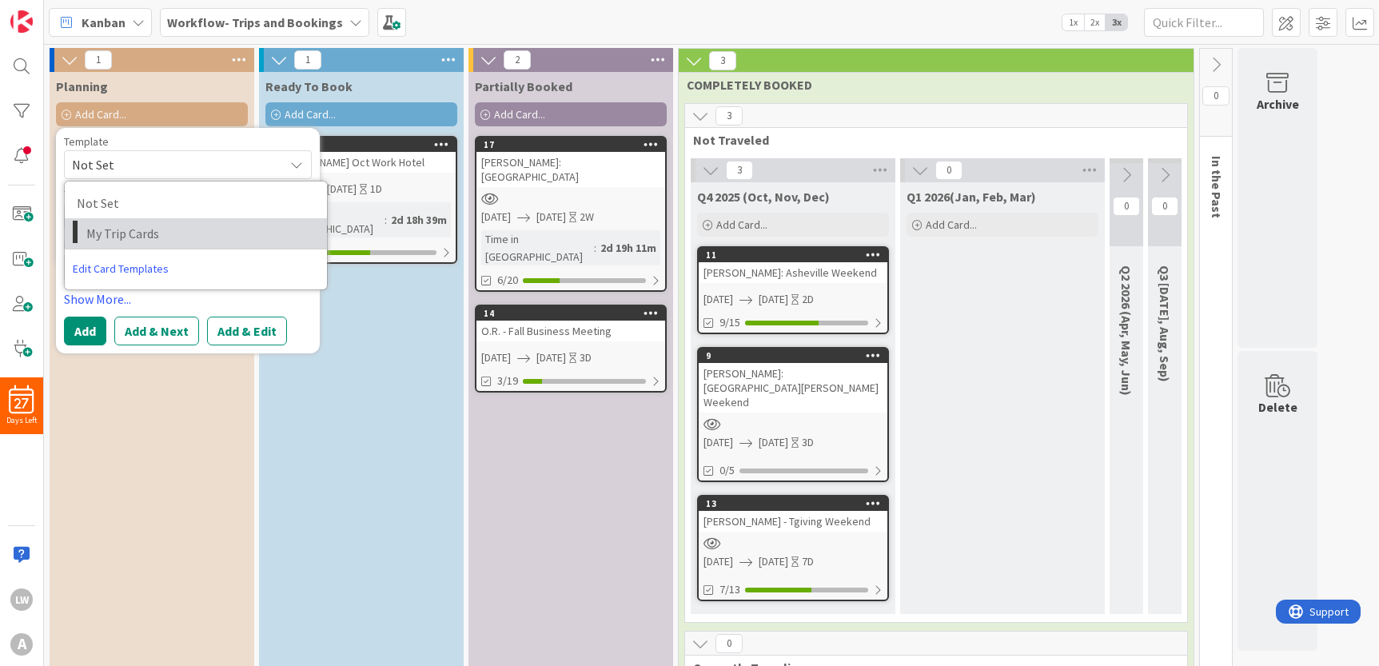
click at [128, 231] on span "My Trip Cards" at bounding box center [200, 233] width 229 height 21
type textarea "x"
type textarea "My Trip Cards"
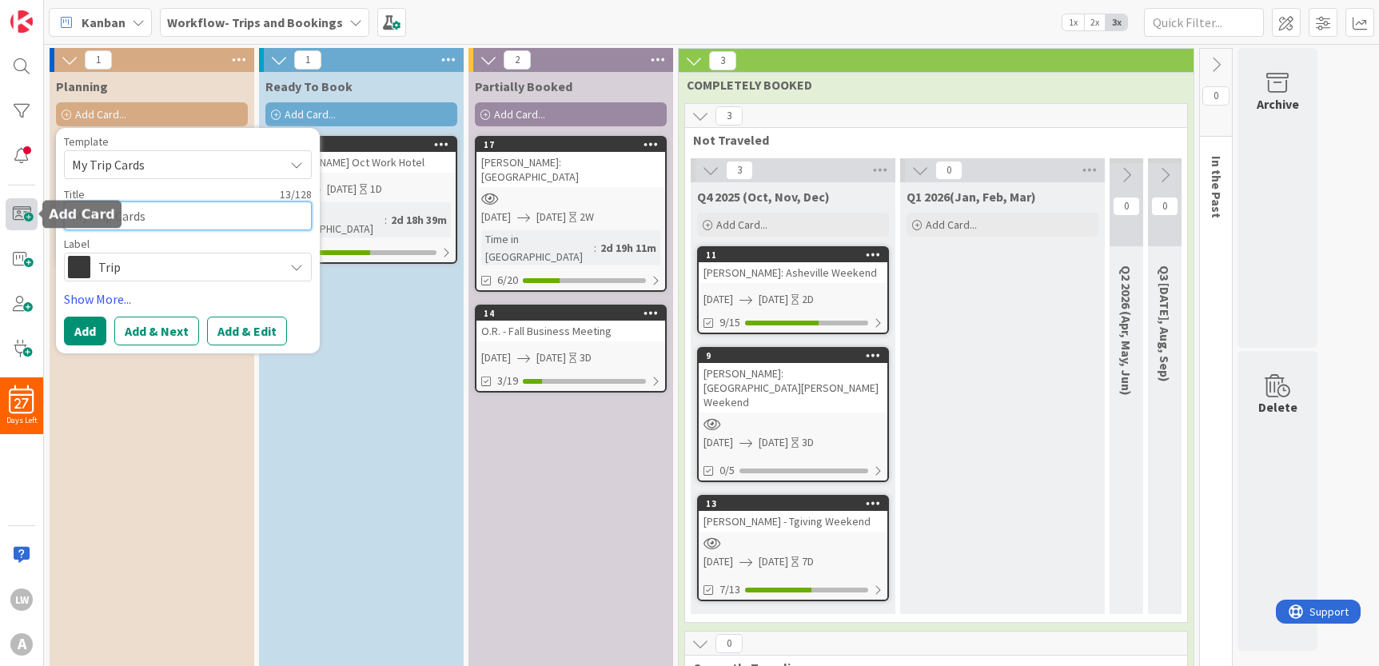
drag, startPoint x: 155, startPoint y: 220, endPoint x: 9, endPoint y: 210, distance: 146.6
click at [9, 210] on div "27 Days Left LW A Kanban Workflow- Trips and Bookings 1x 2x 3x 1 Planning Add C…" at bounding box center [689, 333] width 1379 height 666
drag, startPoint x: 146, startPoint y: 217, endPoint x: 74, endPoint y: 217, distance: 71.9
click at [74, 217] on textarea "My Trip Cards" at bounding box center [188, 215] width 248 height 29
type textarea "x"
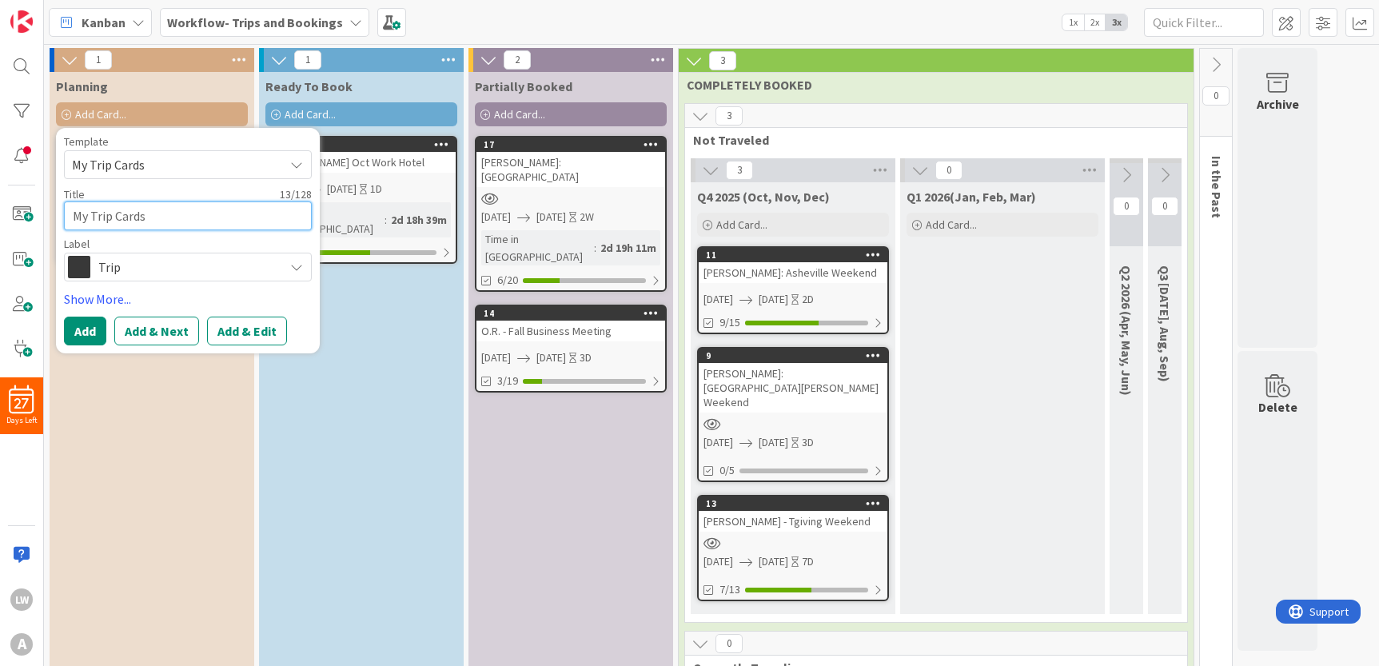
type textarea "V"
type textarea "x"
type textarea "Va"
type textarea "x"
type textarea "Var"
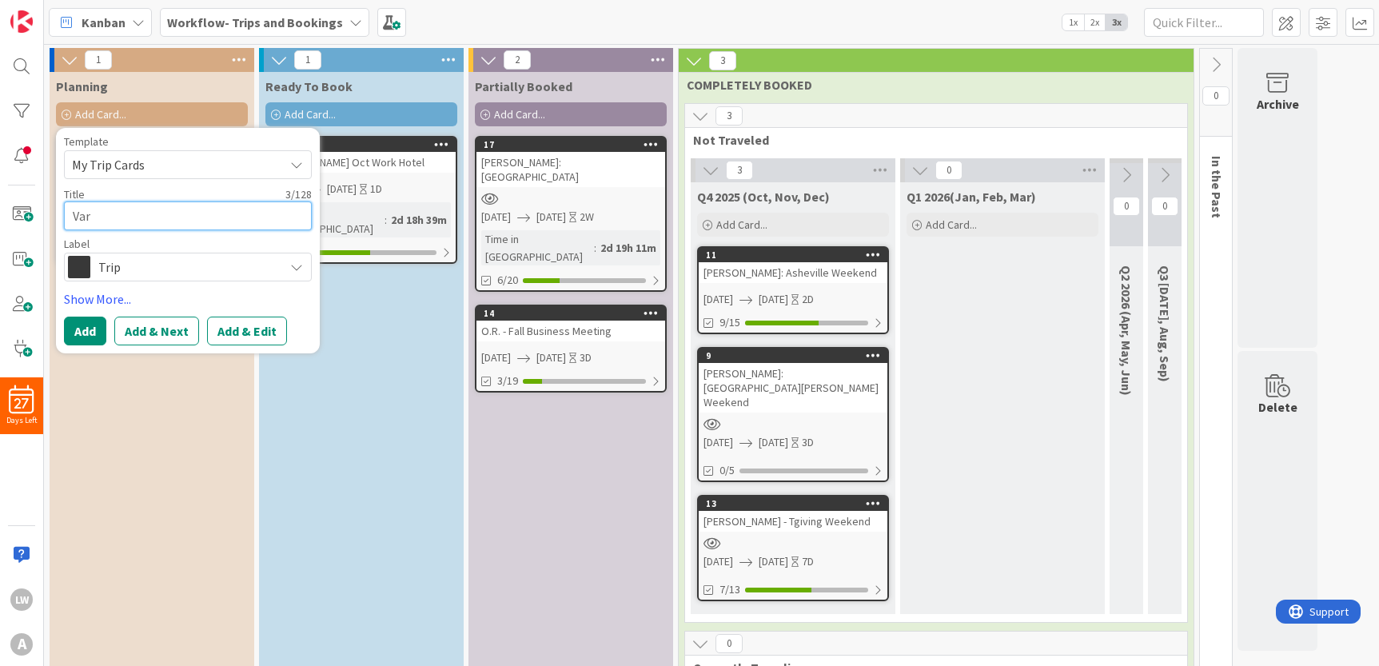
type textarea "x"
type textarea "[PERSON_NAME]"
type textarea "x"
type textarea "Varna"
type textarea "x"
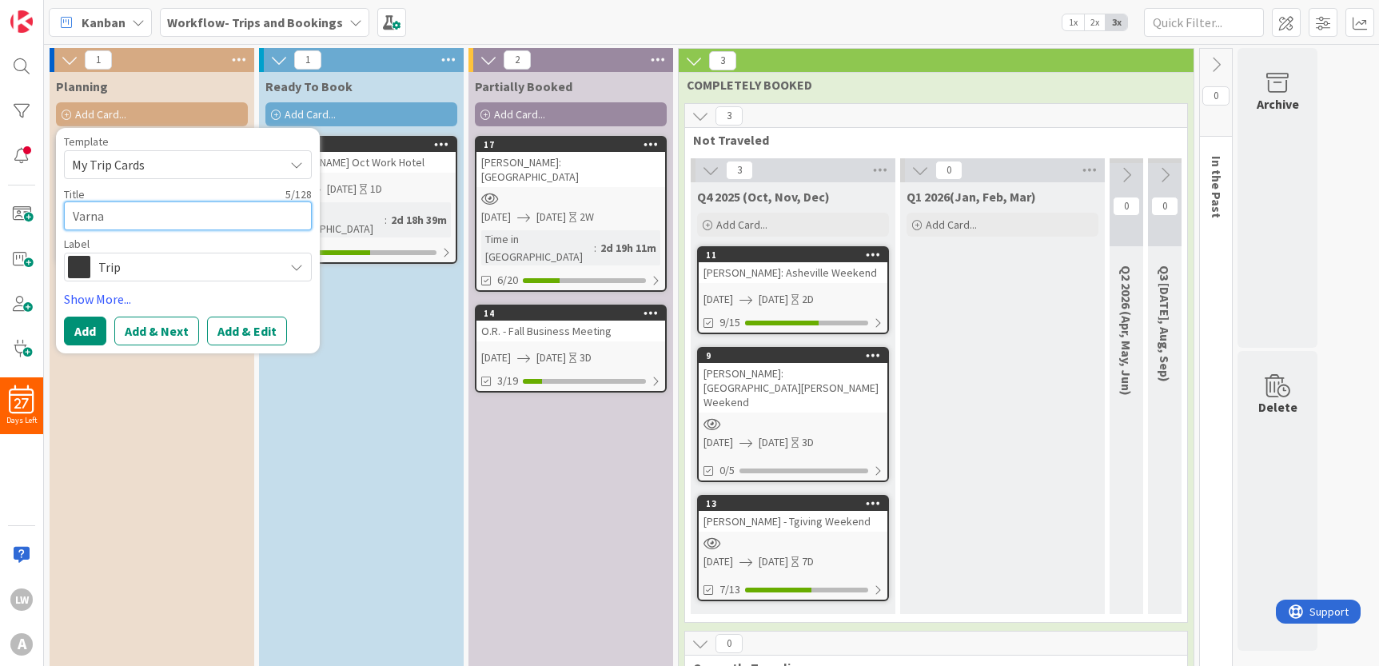
type textarea "[PERSON_NAME]"
type textarea "x"
type textarea "Var"
type textarea "x"
type textarea "Va"
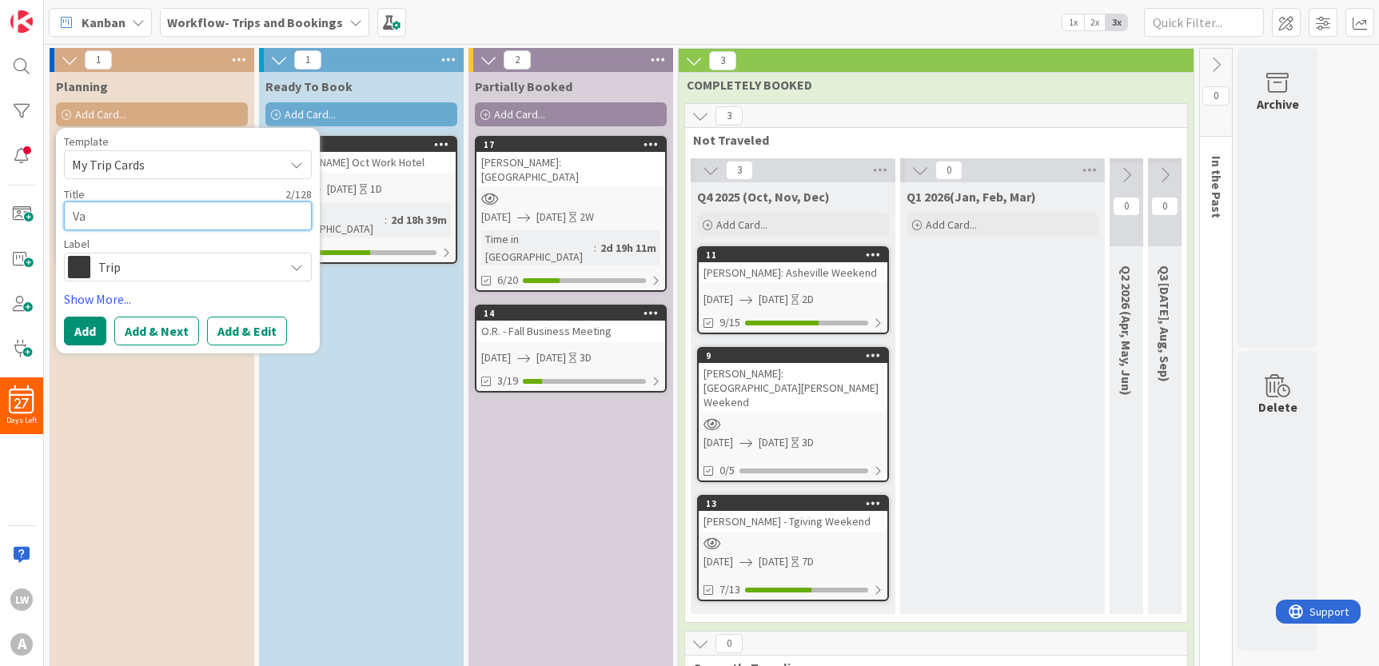
type textarea "x"
type textarea "V"
type textarea "x"
type textarea "VA"
type textarea "x"
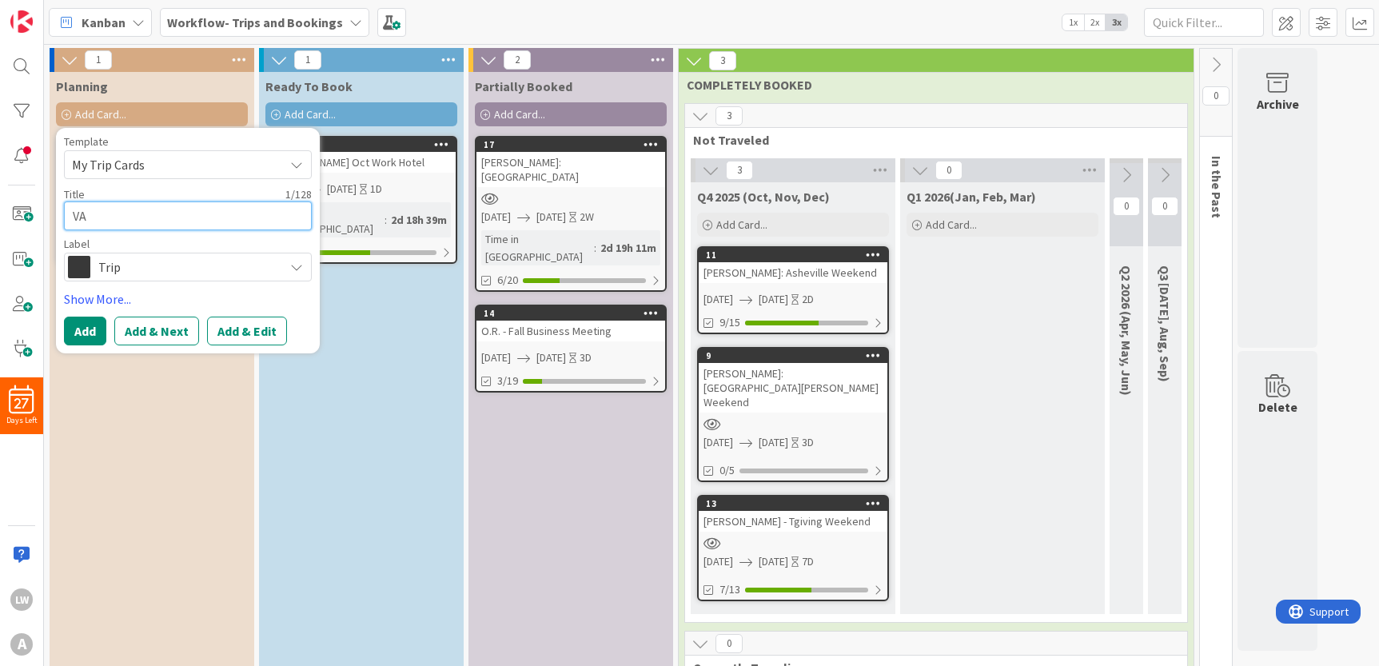
type textarea "VAR"
type textarea "x"
type textarea "[PERSON_NAME]"
type textarea "x"
type textarea "VARNA"
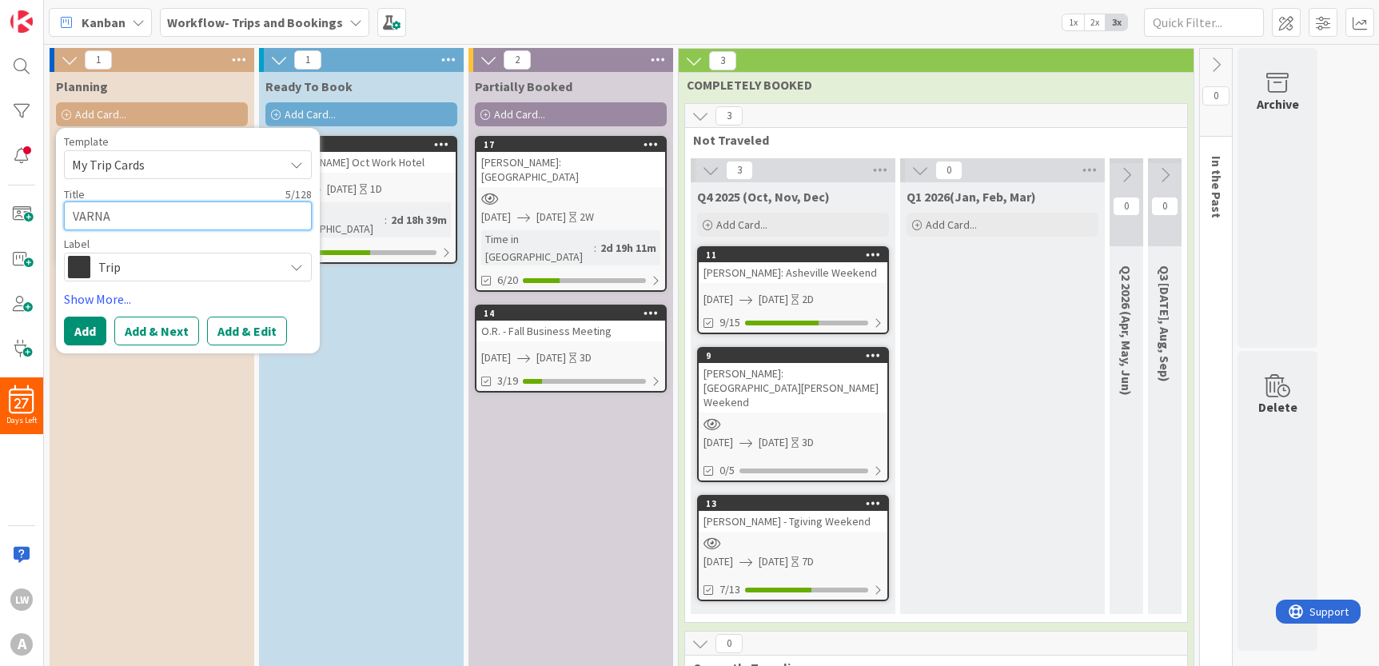
type textarea "x"
type textarea "VARNAD"
type textarea "x"
type textarea "[PERSON_NAME]"
type textarea "x"
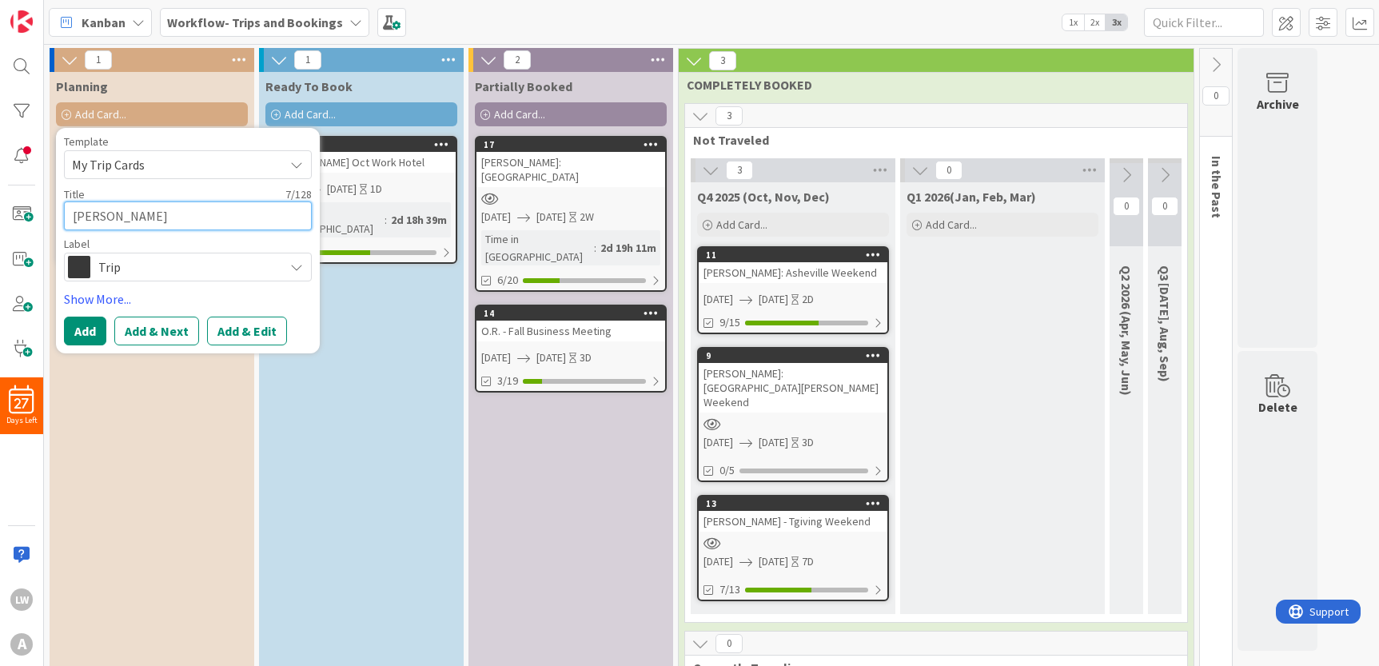
type textarea "[PERSON_NAME]"
type textarea "x"
type textarea "[PERSON_NAME]:"
type textarea "x"
type textarea "[PERSON_NAME]:"
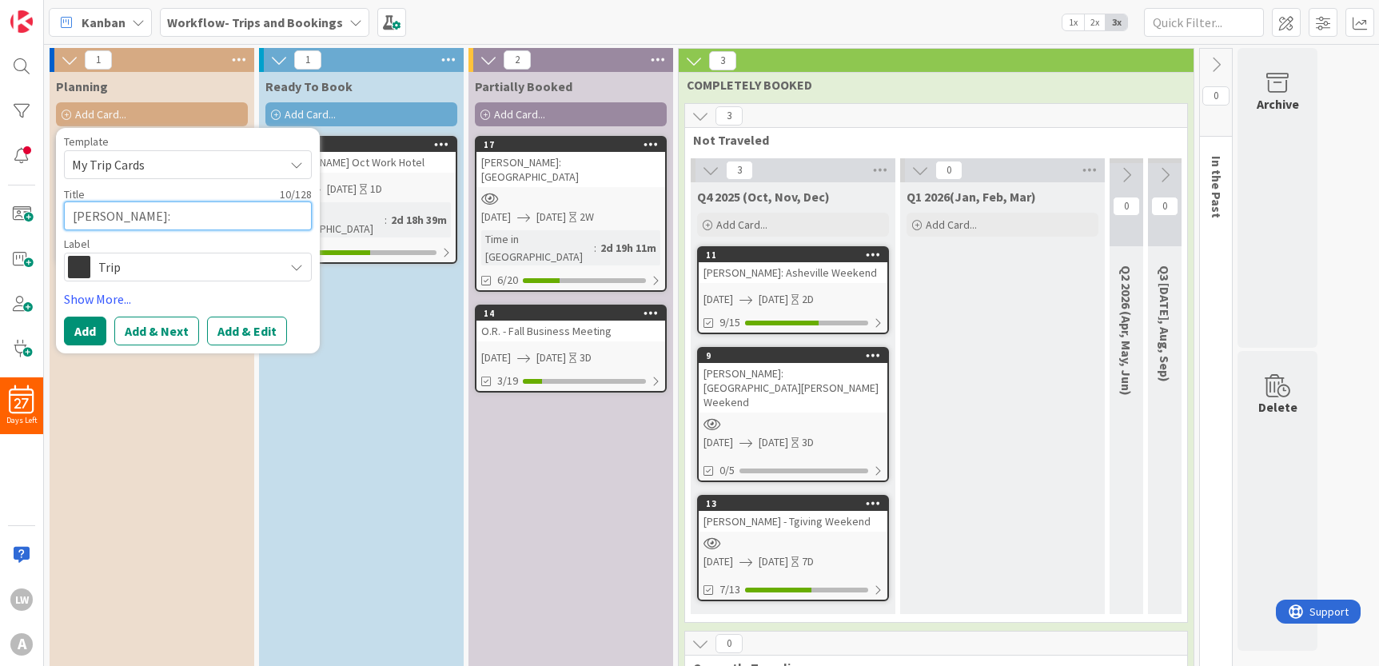
type textarea "x"
type textarea "[PERSON_NAME]: J"
type textarea "x"
type textarea "[PERSON_NAME]: Je"
type textarea "x"
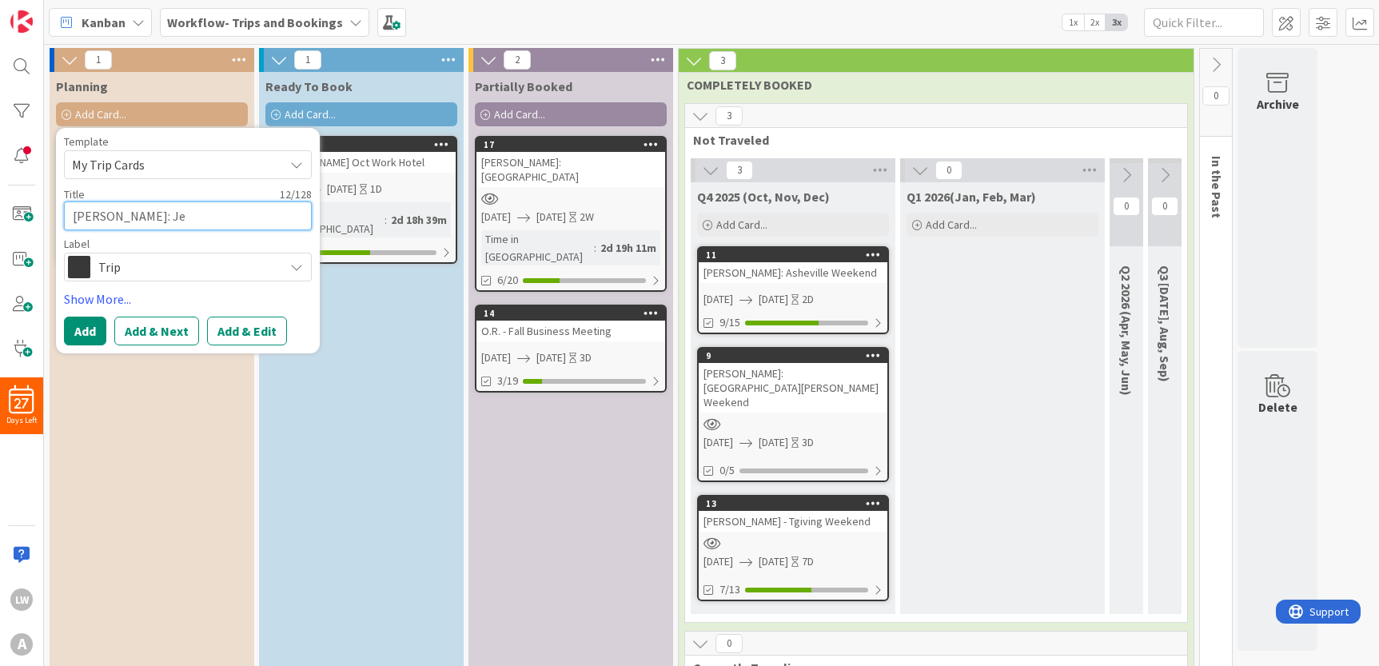
type textarea "[PERSON_NAME]: Jek"
type textarea "x"
type textarea "[PERSON_NAME]: [PERSON_NAME]"
type textarea "x"
type textarea "[PERSON_NAME]: Jekyl"
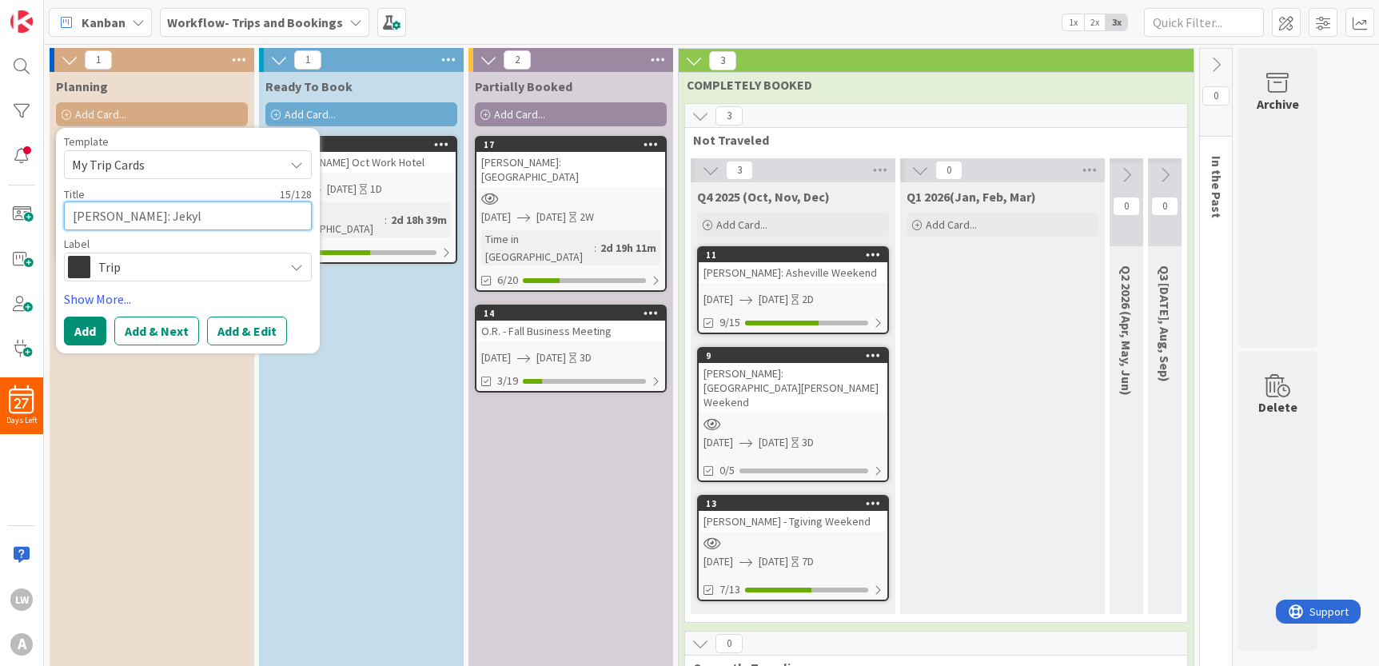
type textarea "x"
type textarea "[PERSON_NAME]: Jekyl"
type textarea "x"
type textarea "[PERSON_NAME]: [PERSON_NAME]"
type textarea "x"
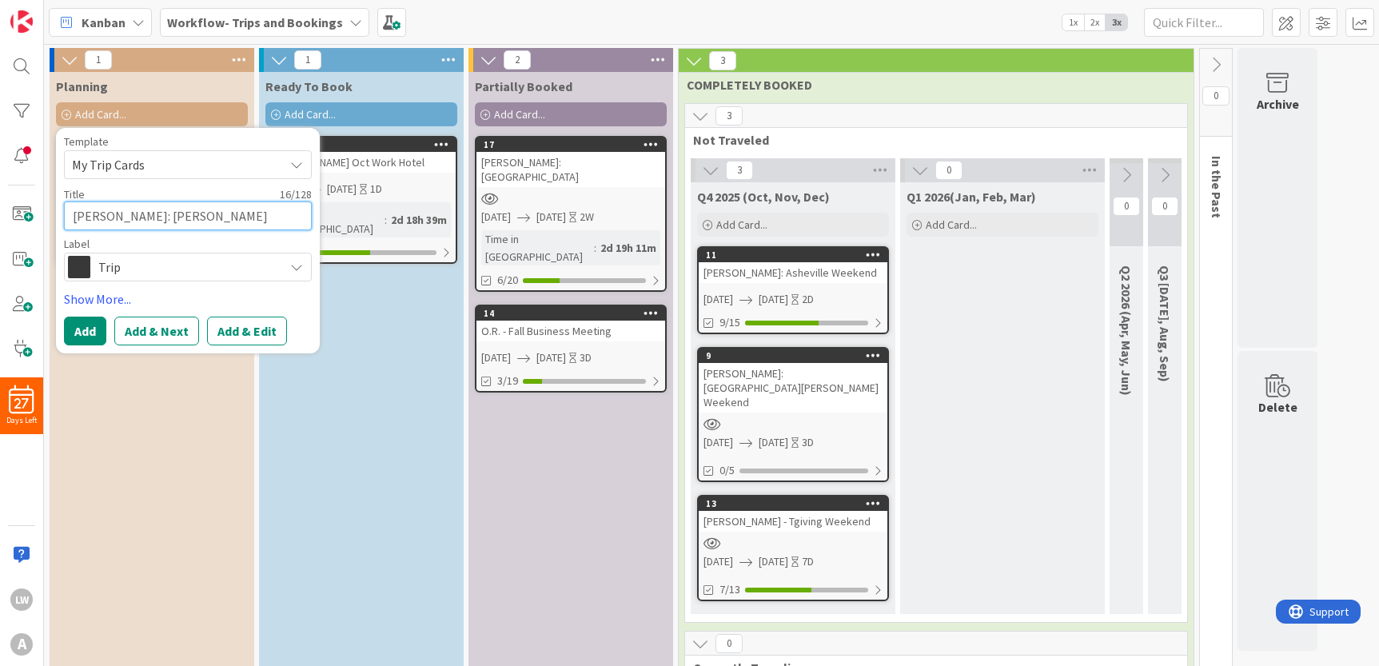
type textarea "[PERSON_NAME]: Jekyl Is"
type textarea "x"
type textarea "[PERSON_NAME]: [PERSON_NAME]"
type textarea "x"
type textarea "[PERSON_NAME]: [PERSON_NAME]"
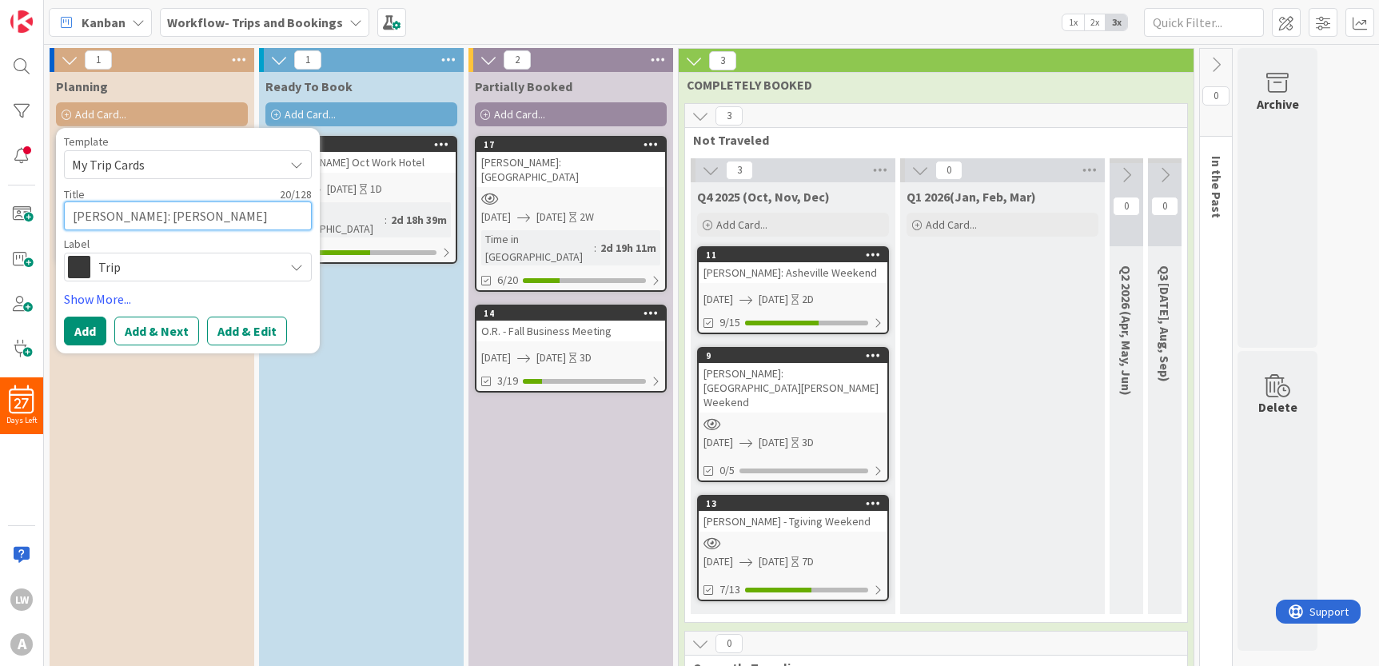
type textarea "x"
type textarea "[PERSON_NAME]: [PERSON_NAME]"
type textarea "x"
type textarea "[PERSON_NAME]: [PERSON_NAME]"
type textarea "x"
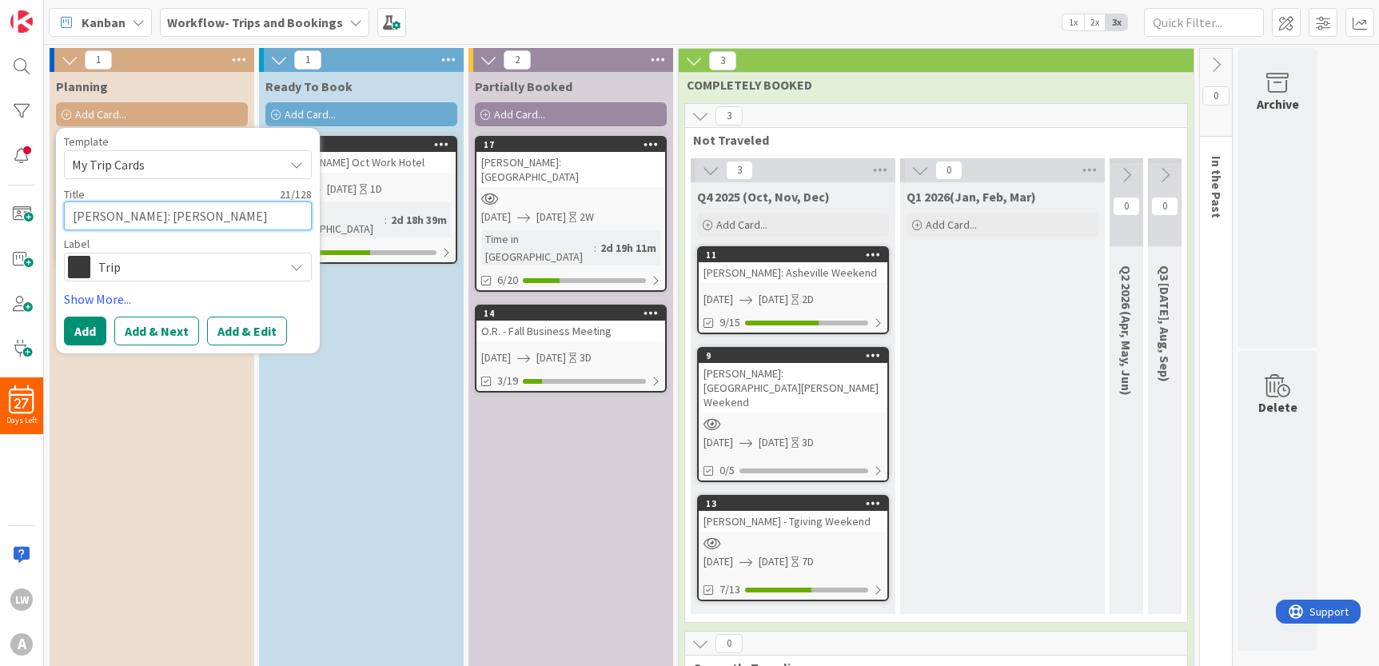
type textarea "[PERSON_NAME]: [PERSON_NAME]"
type textarea "x"
type textarea "[PERSON_NAME]: Jekyl Is"
type textarea "x"
type textarea "[PERSON_NAME]: [PERSON_NAME]"
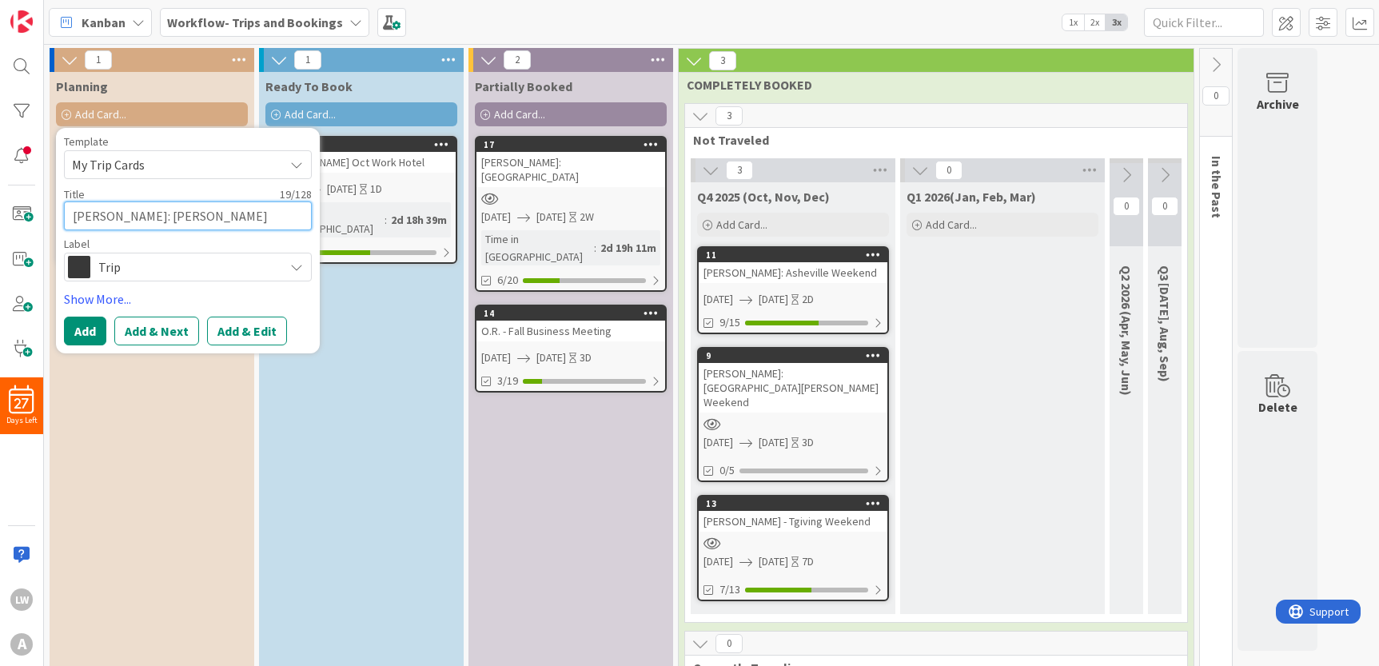
type textarea "x"
type textarea "[PERSON_NAME]: Jekyl Isla"
type textarea "x"
type textarea "[PERSON_NAME]: [PERSON_NAME]"
type textarea "x"
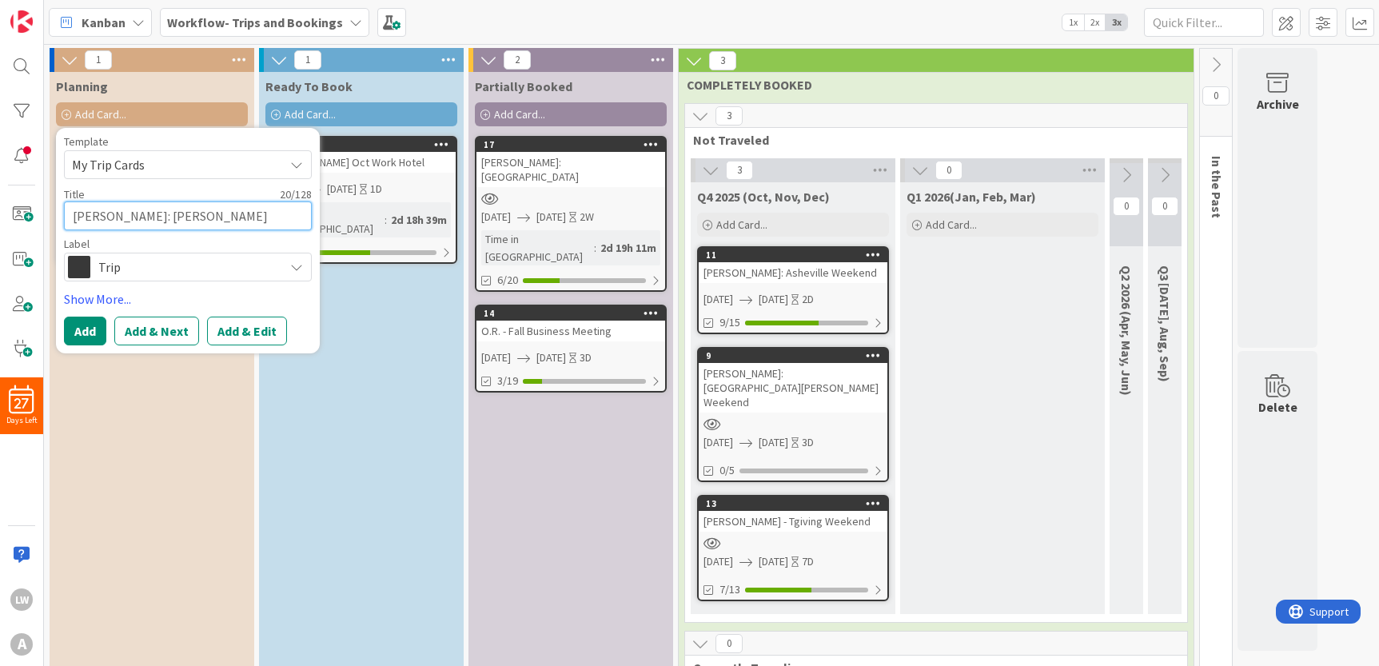
type textarea "[PERSON_NAME]: Jekyl Island"
type textarea "x"
type textarea "[PERSON_NAME]: Jekyl Island"
type textarea "x"
type textarea "[PERSON_NAME]: Jekyl Island W"
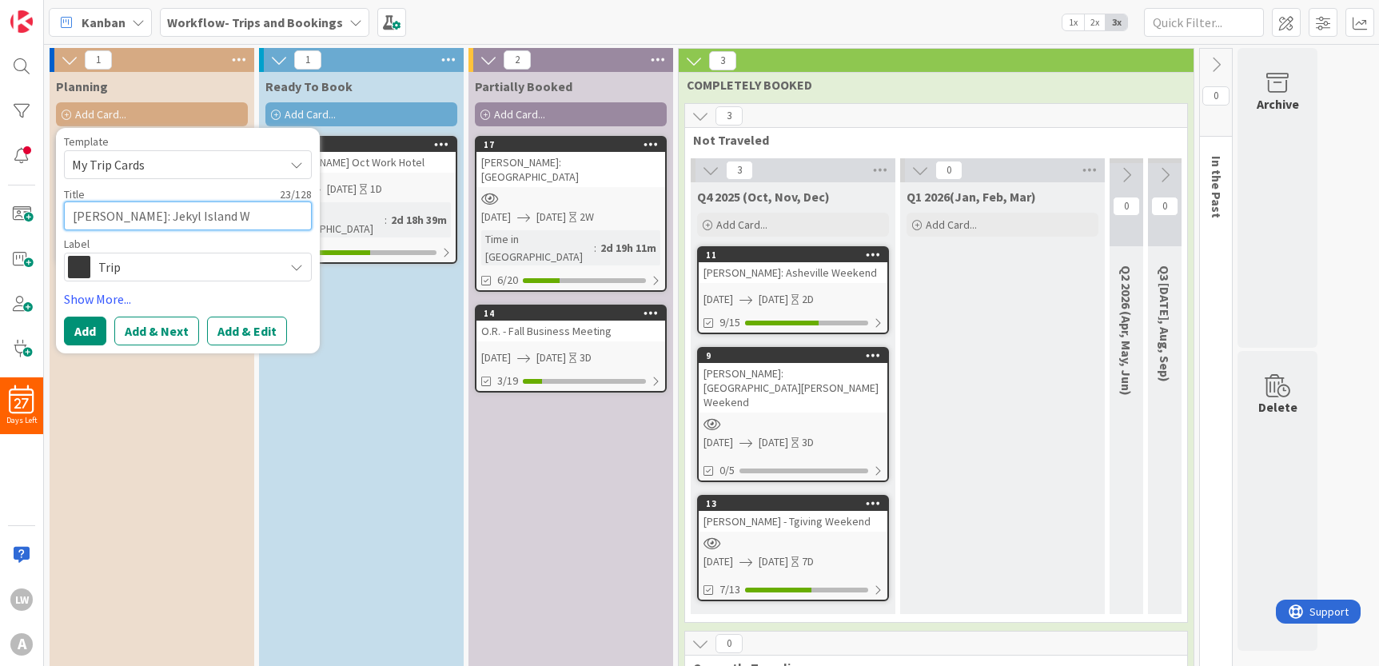
type textarea "x"
type textarea "[PERSON_NAME]: Jekyl Island We"
type textarea "x"
type textarea "[PERSON_NAME]: Jekyl Island Wee"
type textarea "x"
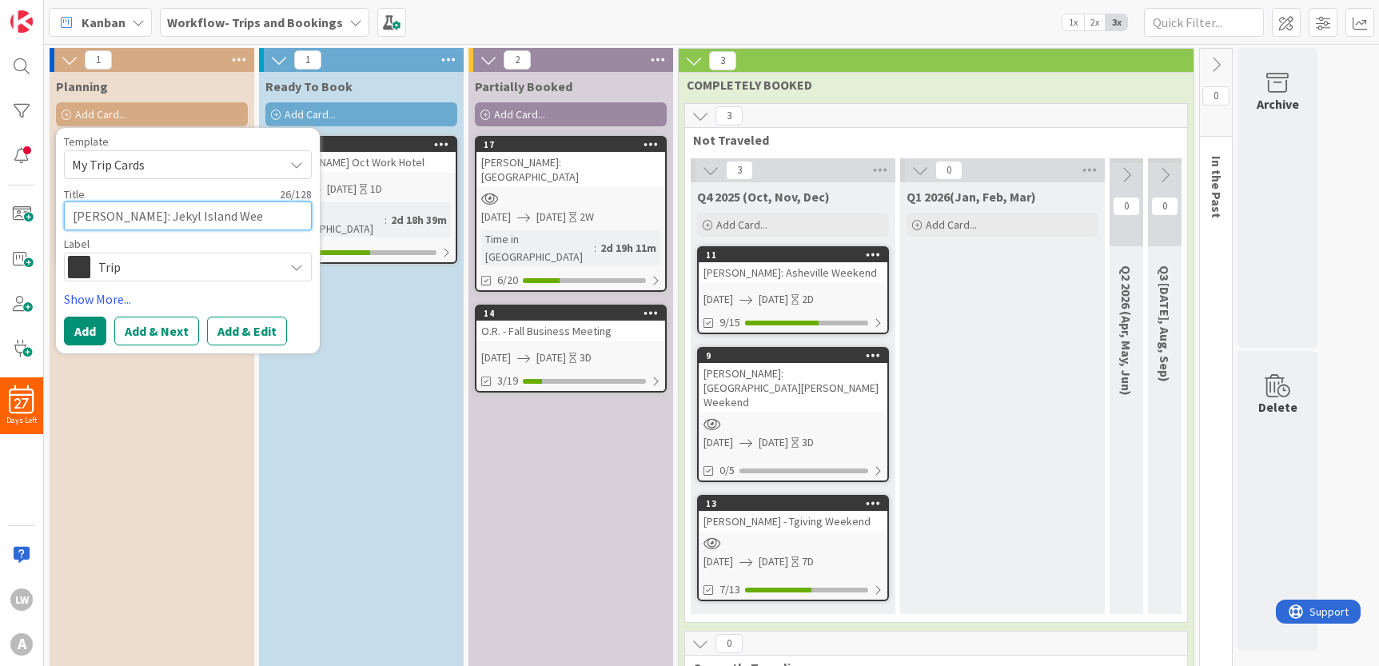
type textarea "[PERSON_NAME]: Jekyl Island Week"
type textarea "x"
type textarea "[PERSON_NAME]: Jekyl Island Weeke"
type textarea "x"
type textarea "[PERSON_NAME]: Jekyl Island Weeken"
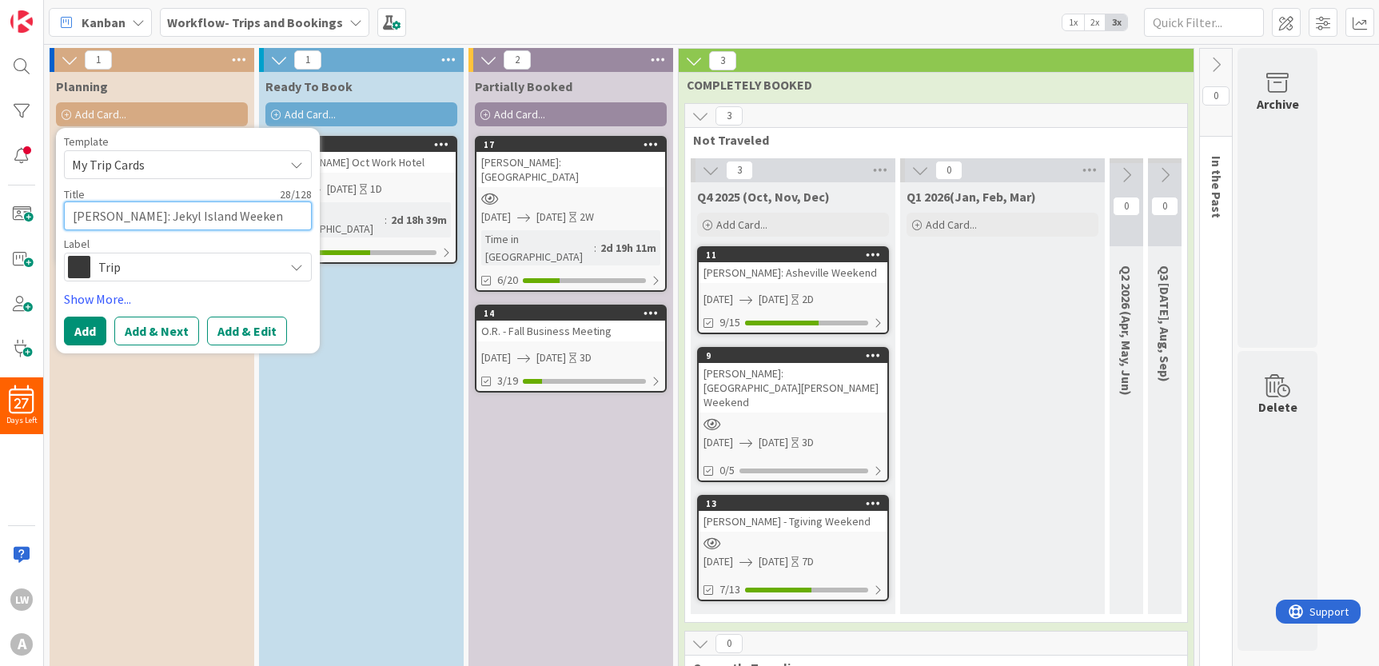
type textarea "x"
type textarea "[PERSON_NAME]: Jekyl Island Weekend"
click at [164, 216] on textarea "[PERSON_NAME]: Jekyl Island Weekend" at bounding box center [188, 215] width 248 height 29
type textarea "x"
type textarea "[PERSON_NAME]: Jekyll Island Weekend"
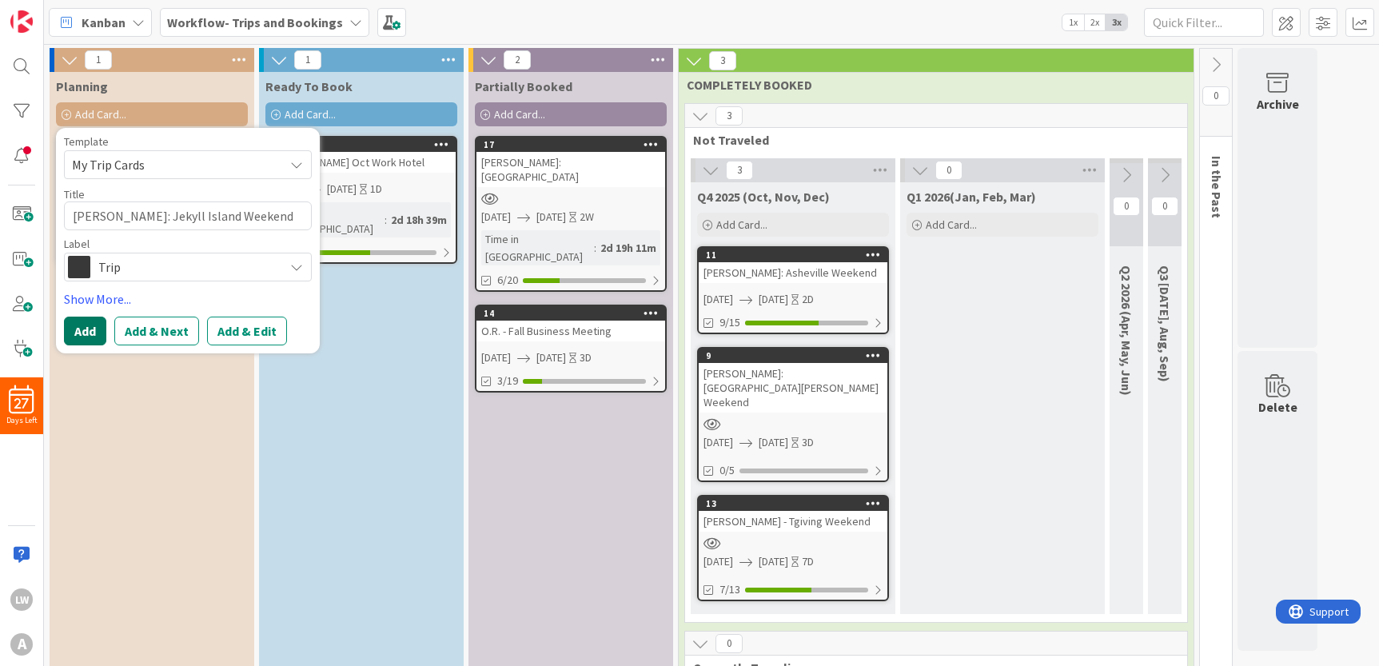
click at [85, 329] on button "Add" at bounding box center [85, 330] width 42 height 29
